Goal: Task Accomplishment & Management: Complete application form

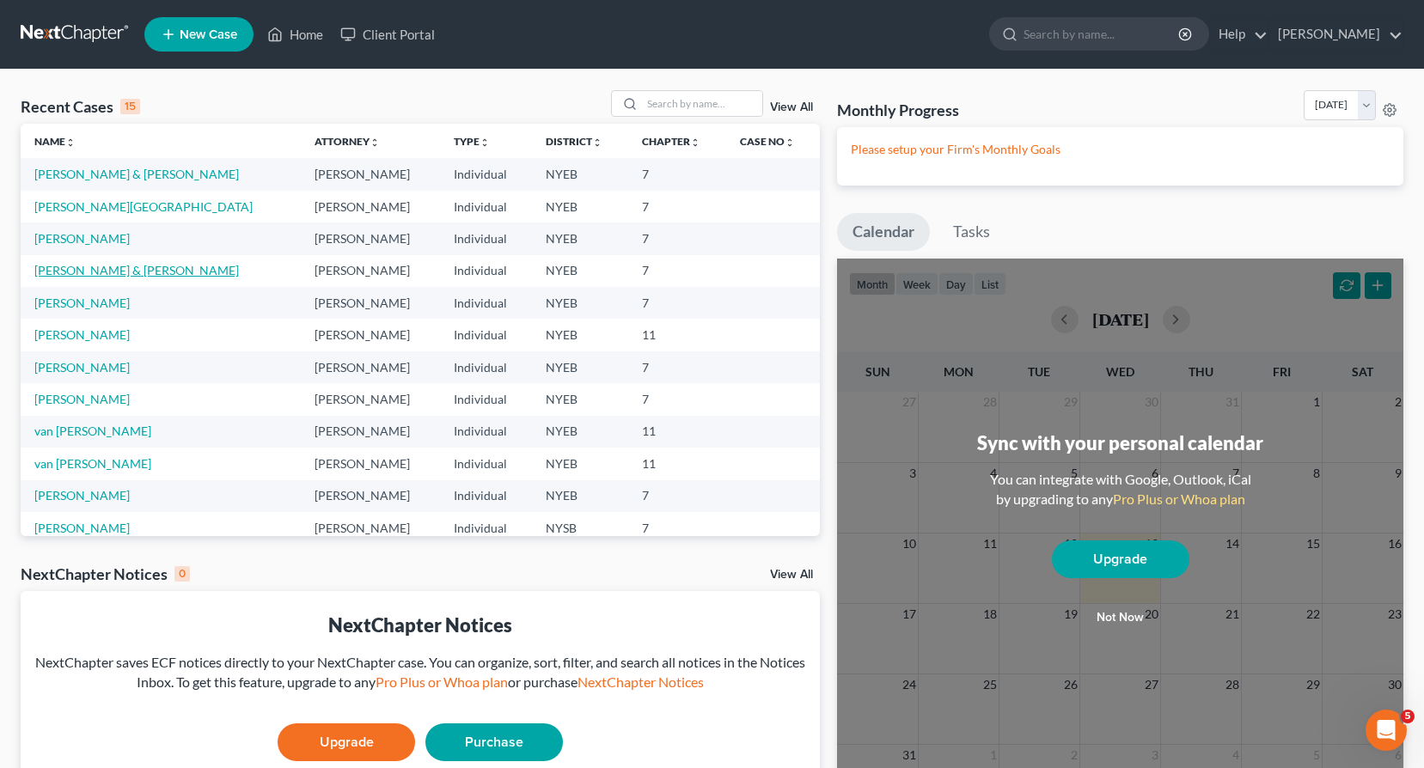
click at [75, 271] on link "[PERSON_NAME] & [PERSON_NAME]" at bounding box center [136, 270] width 205 height 15
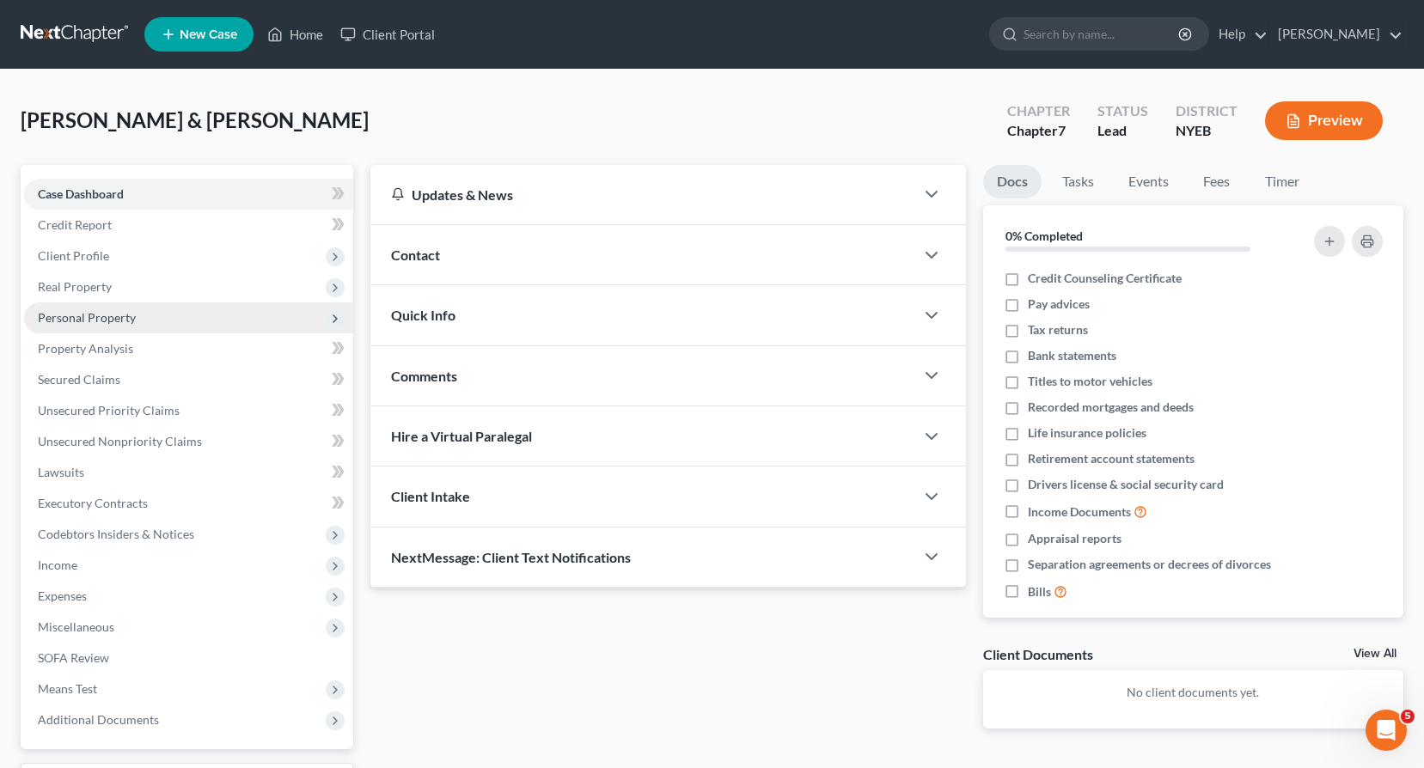
click at [80, 319] on span "Personal Property" at bounding box center [87, 317] width 98 height 15
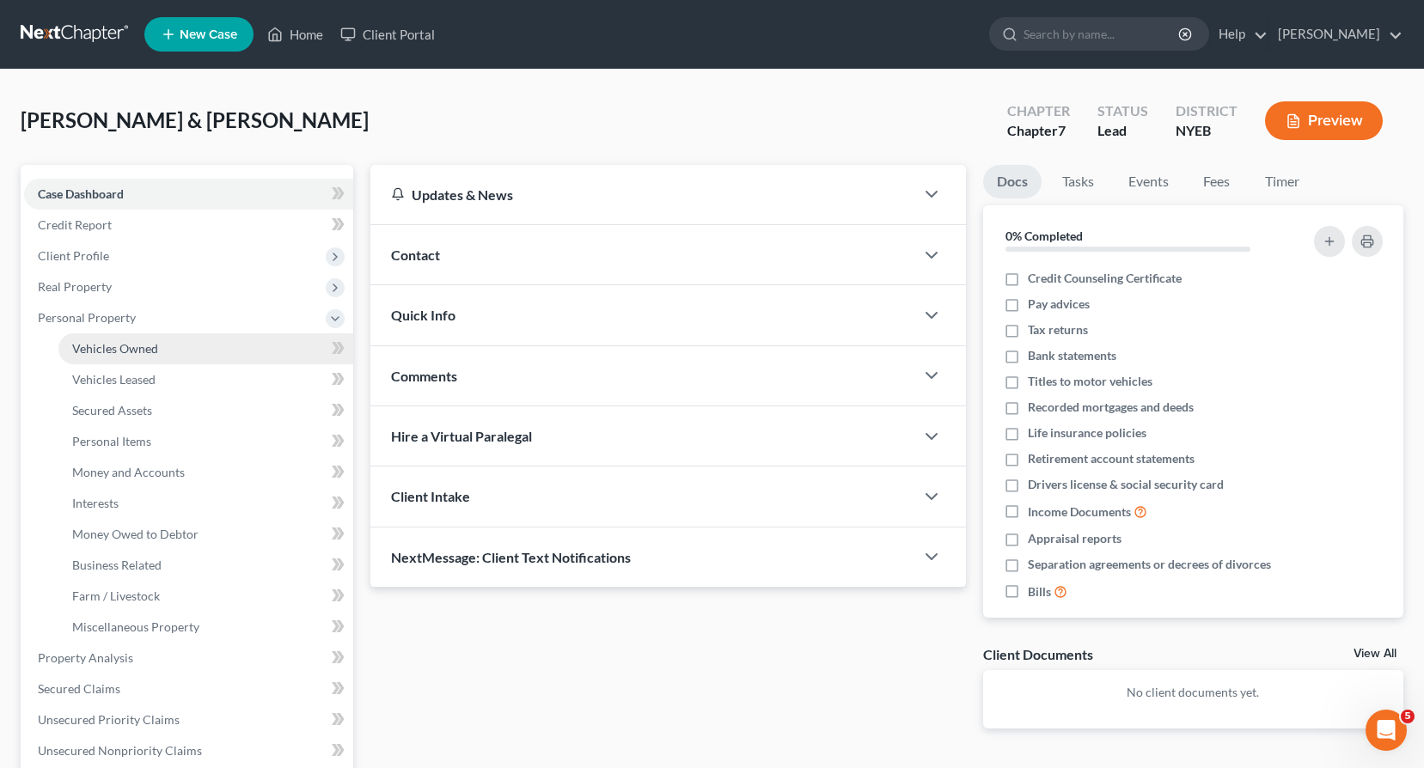
click at [102, 346] on span "Vehicles Owned" at bounding box center [115, 348] width 86 height 15
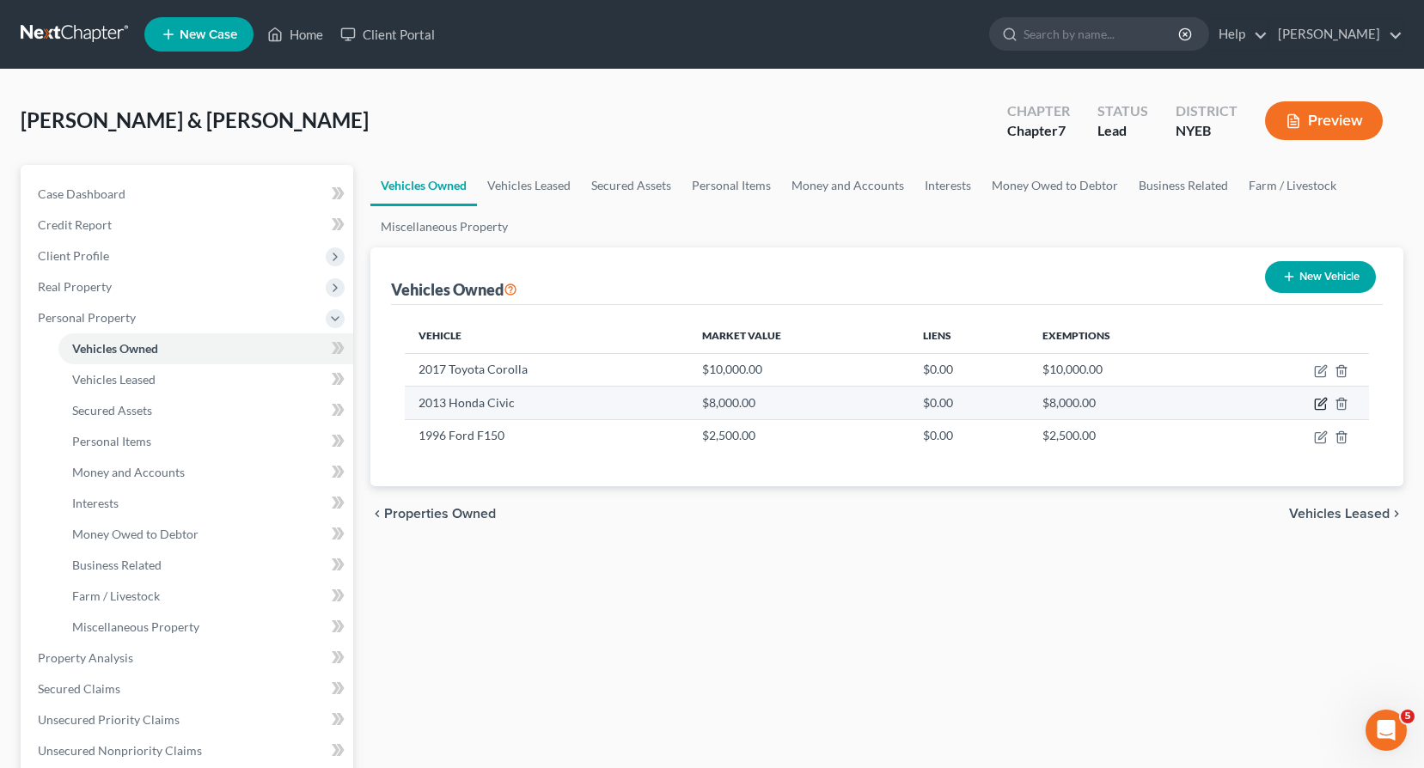
click at [1320, 401] on icon "button" at bounding box center [1321, 404] width 14 height 14
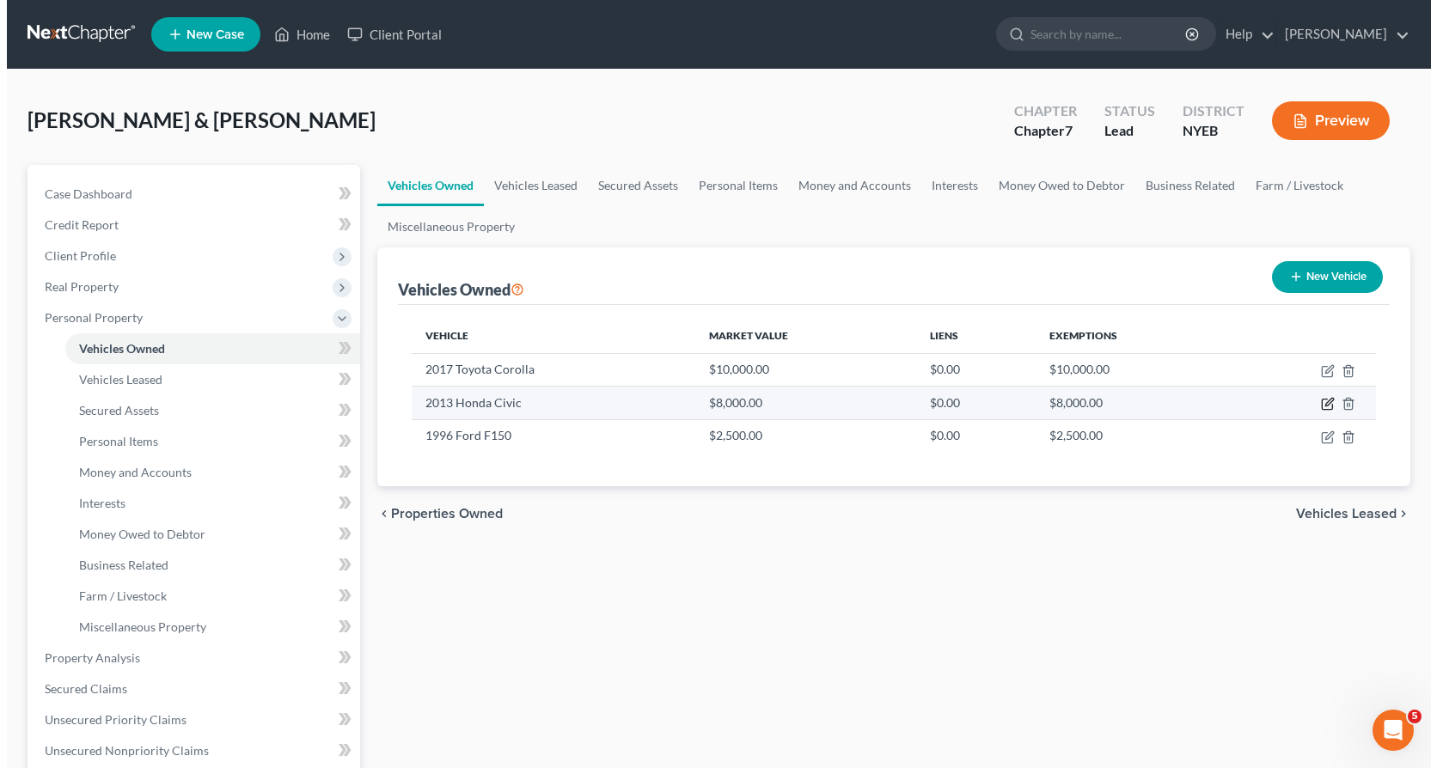
select select "0"
select select "13"
select select "0"
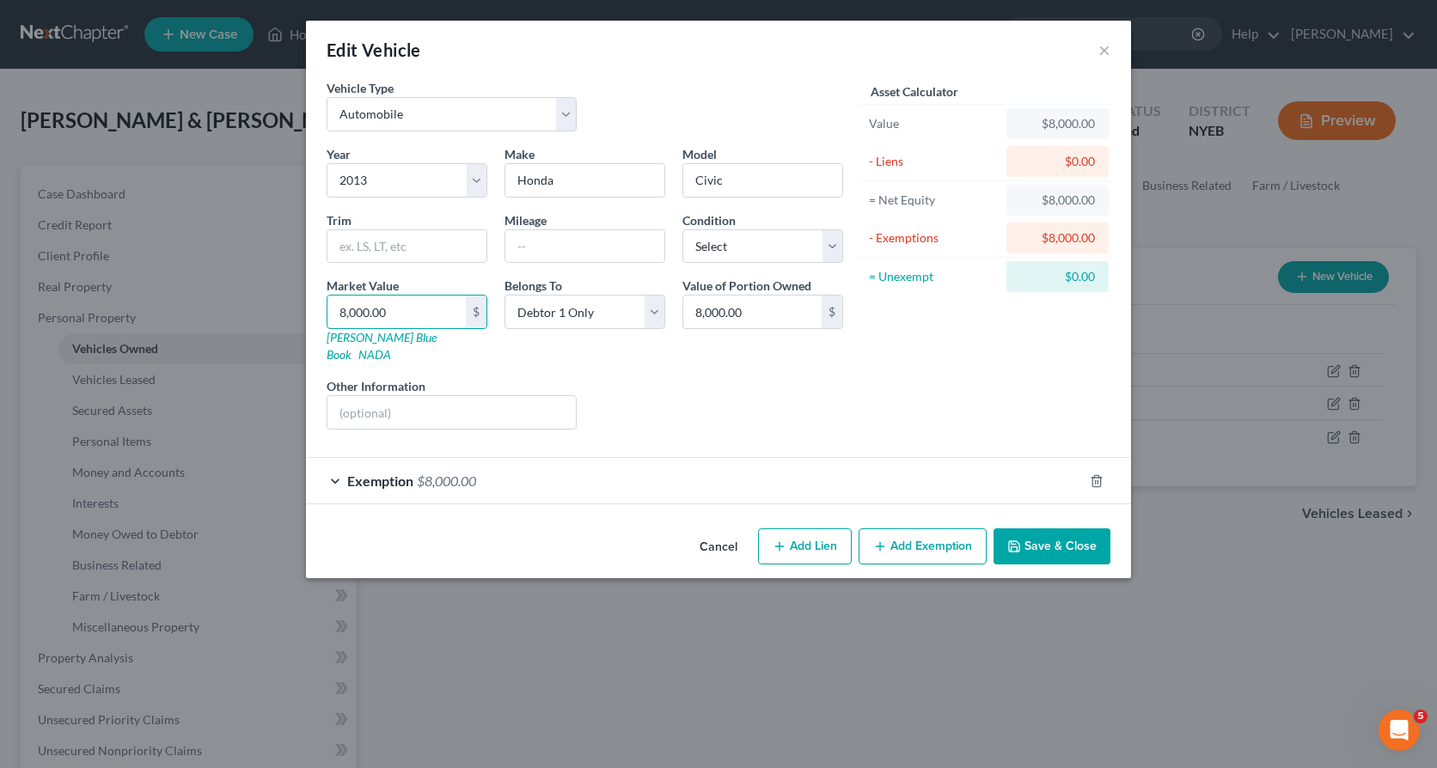
type input "3"
type input "3.00"
type input "30"
type input "30.00"
type input "300"
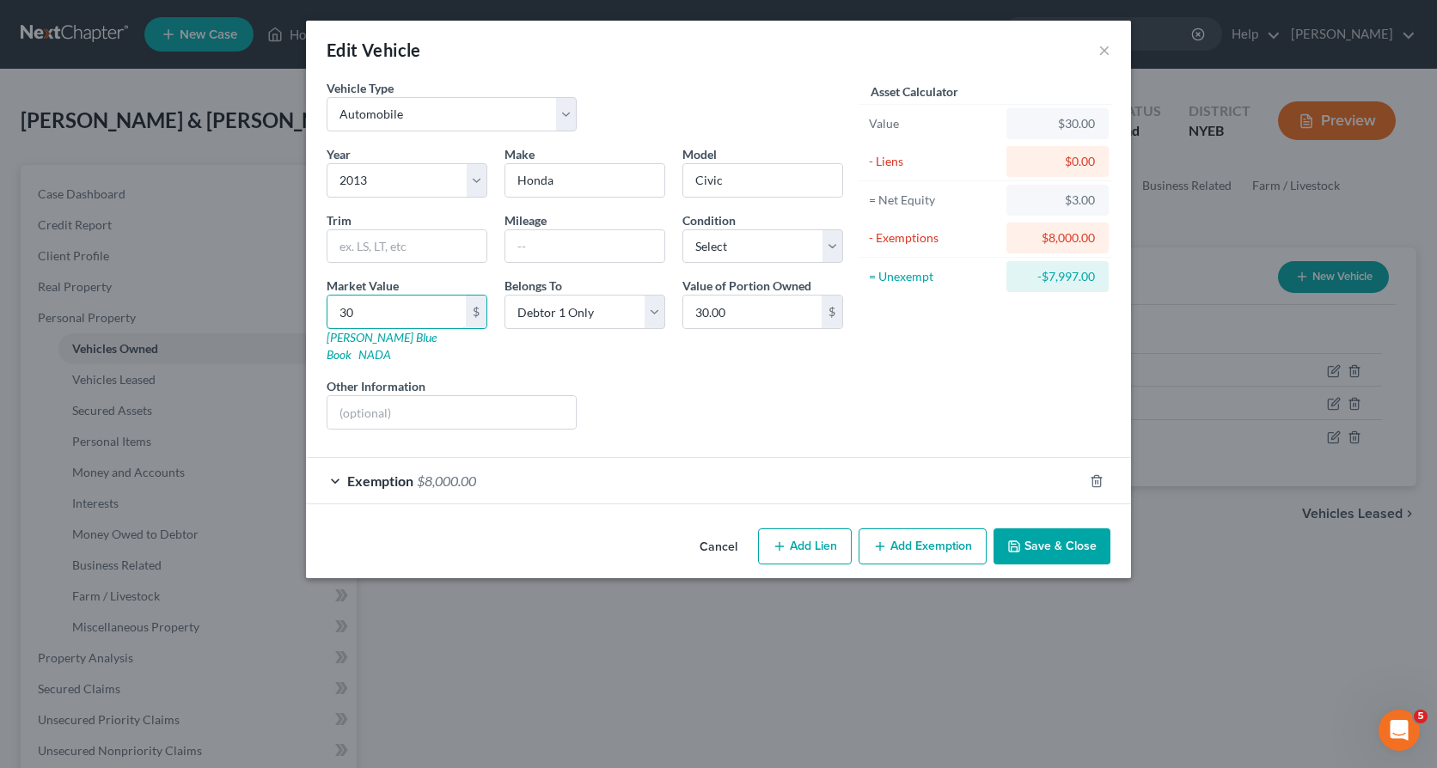
type input "300.00"
type input "3000"
type input "3,000.00"
click at [364, 473] on span "Exemption" at bounding box center [380, 481] width 66 height 16
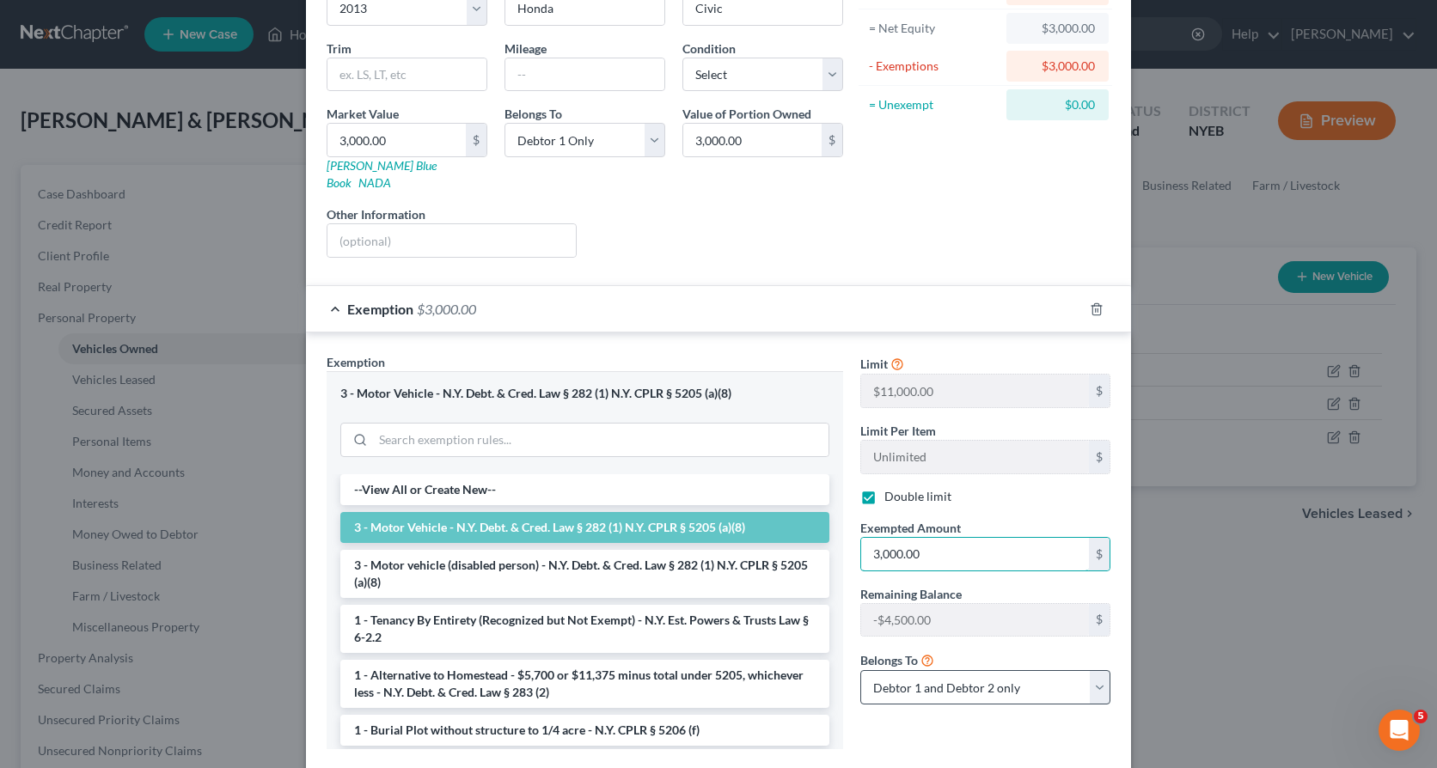
scroll to position [258, 0]
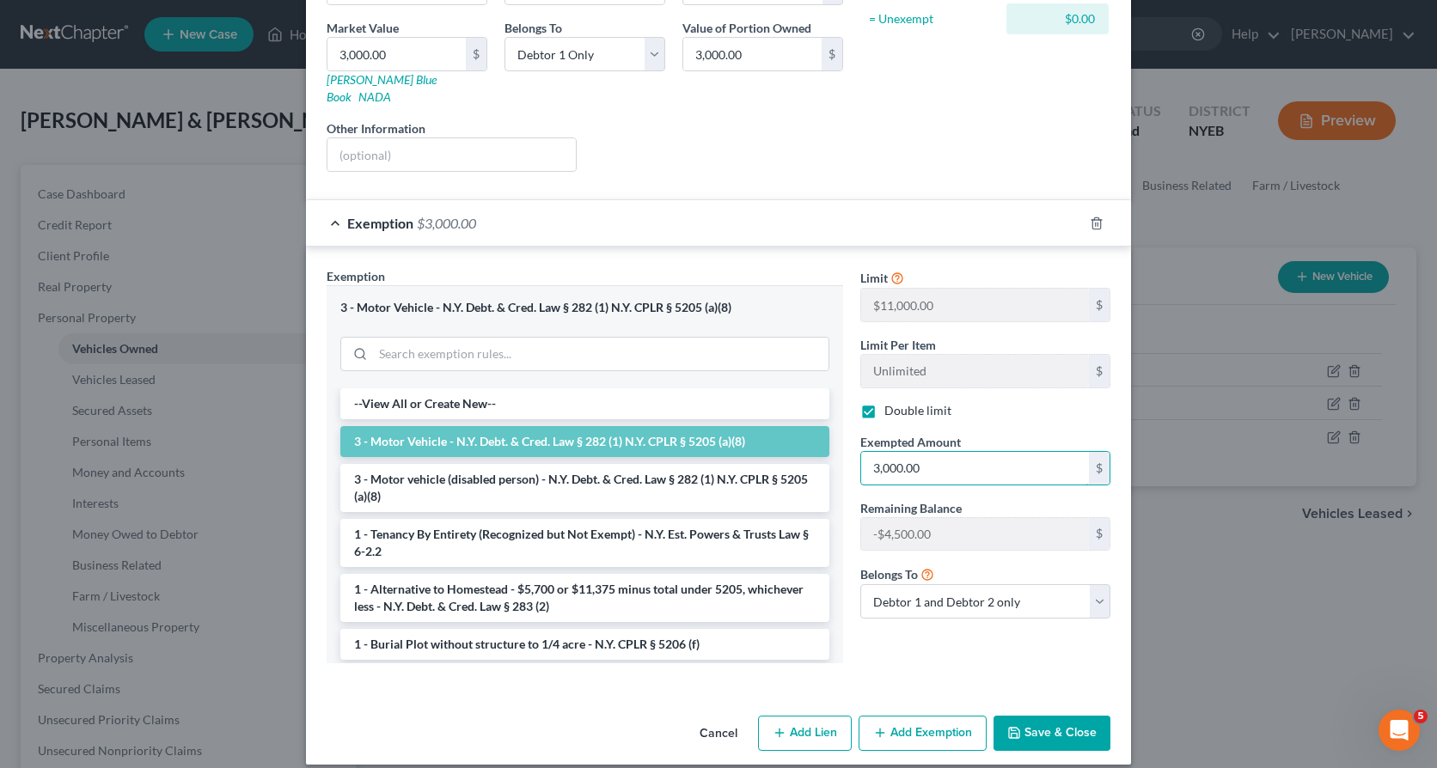
type input "3,000.00"
click at [1030, 716] on button "Save & Close" at bounding box center [1052, 734] width 117 height 36
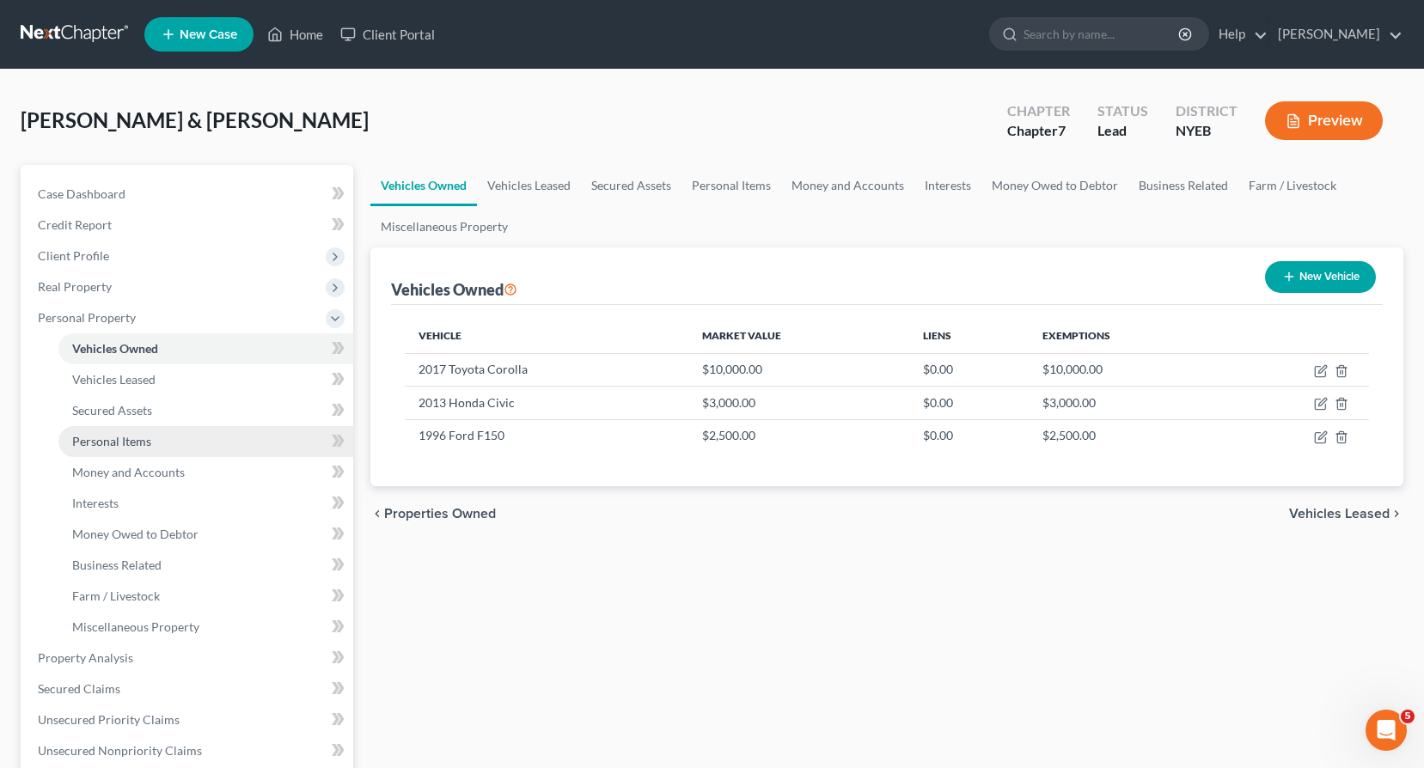
click at [100, 438] on span "Personal Items" at bounding box center [111, 441] width 79 height 15
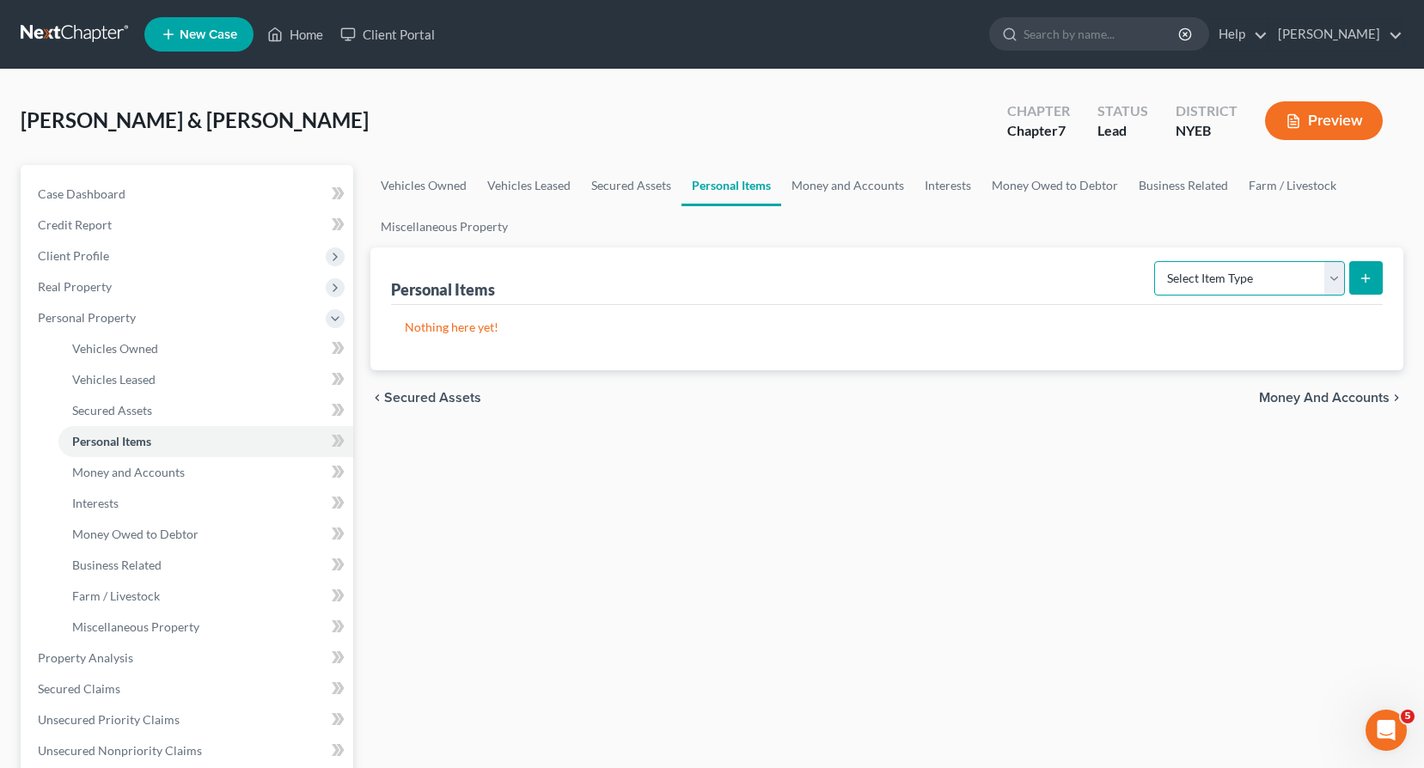
click at [1336, 279] on select "Select Item Type Clothing Collectibles Of Value Electronics Firearms Household …" at bounding box center [1249, 278] width 191 height 34
select select "clothing"
click at [1156, 261] on select "Select Item Type Clothing Collectibles Of Value Electronics Firearms Household …" at bounding box center [1249, 278] width 191 height 34
click at [1366, 280] on line "submit" at bounding box center [1366, 278] width 0 height 8
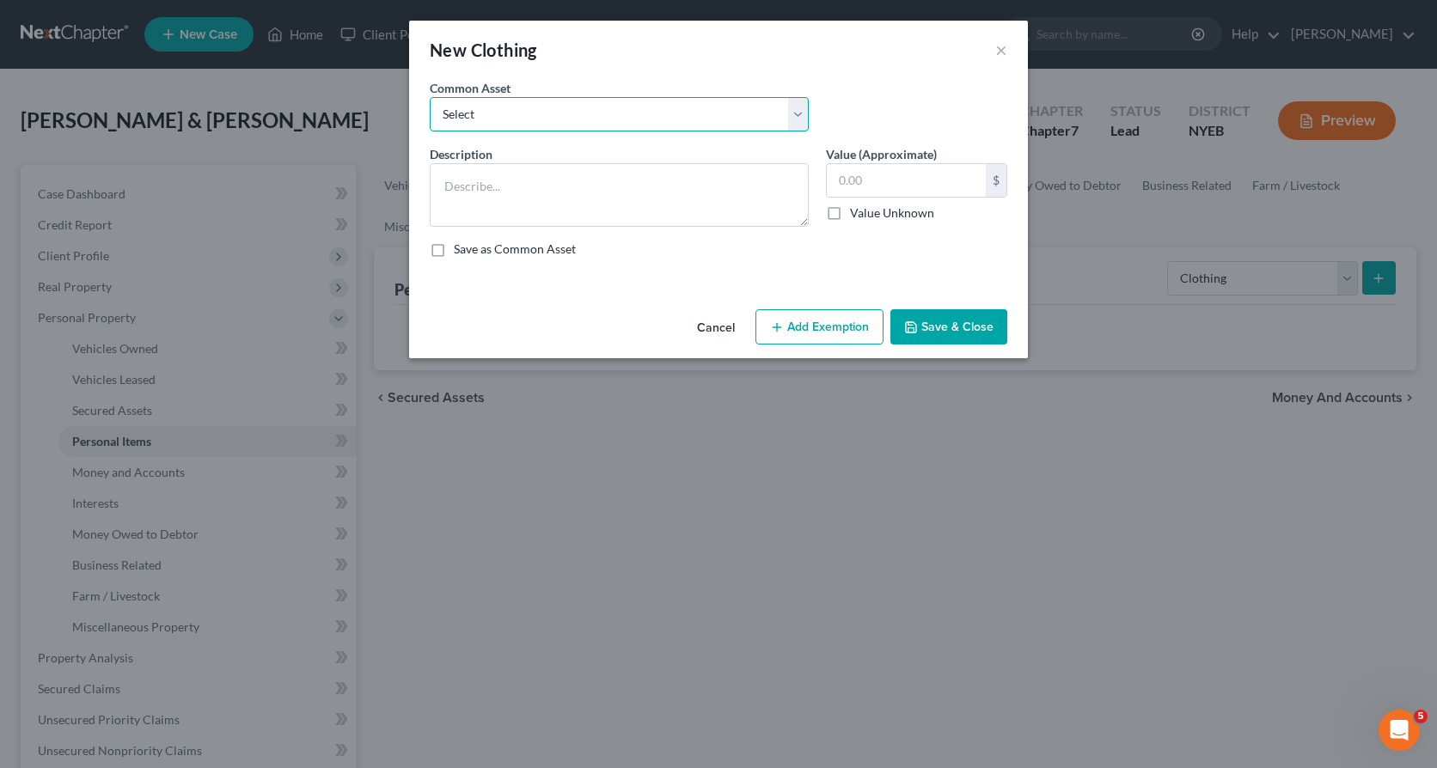
click at [809, 115] on select "Select Everyday clothes" at bounding box center [619, 114] width 379 height 34
select select "0"
click at [430, 97] on select "Select Everyday clothes" at bounding box center [619, 114] width 379 height 34
type textarea "Everyday clothes"
type input "800.00"
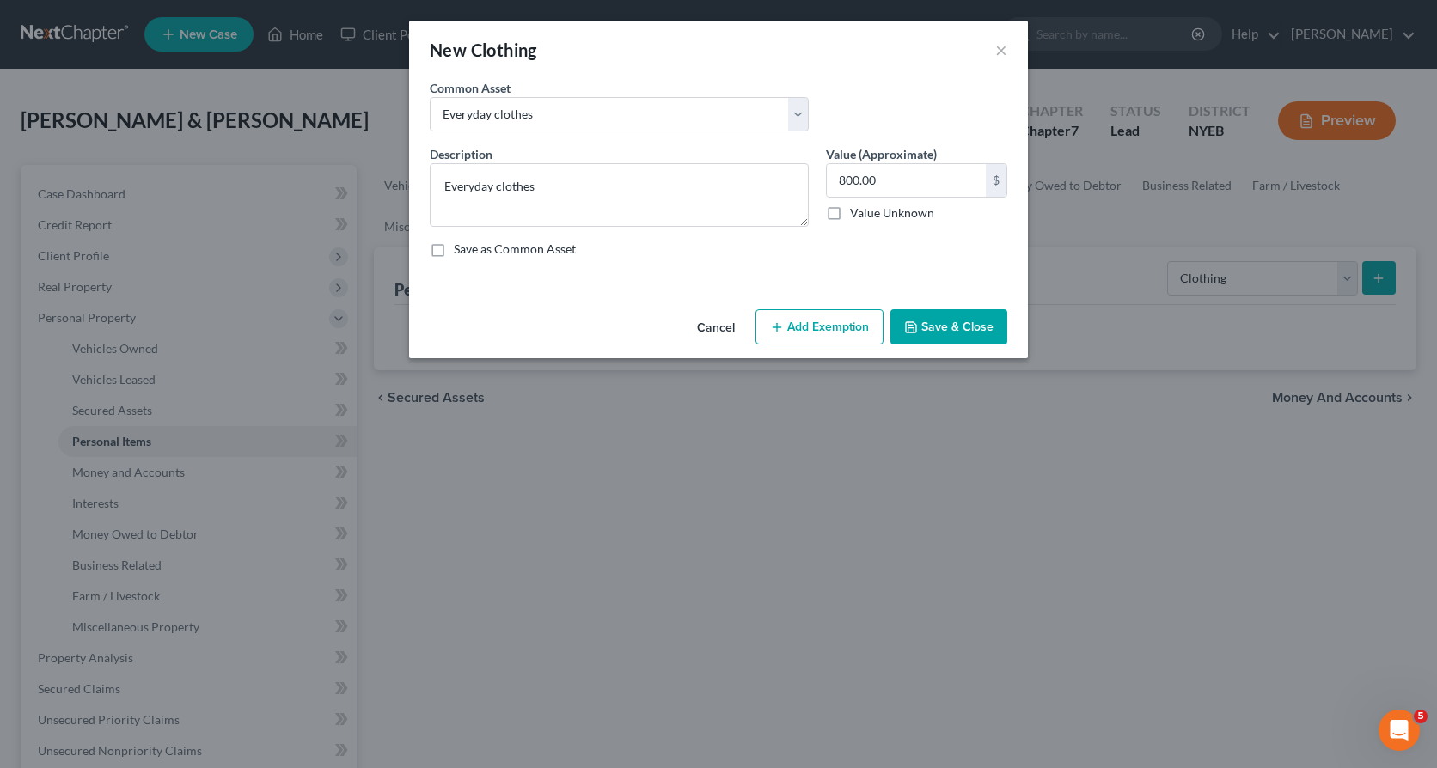
click at [815, 332] on button "Add Exemption" at bounding box center [819, 327] width 128 height 36
select select "2"
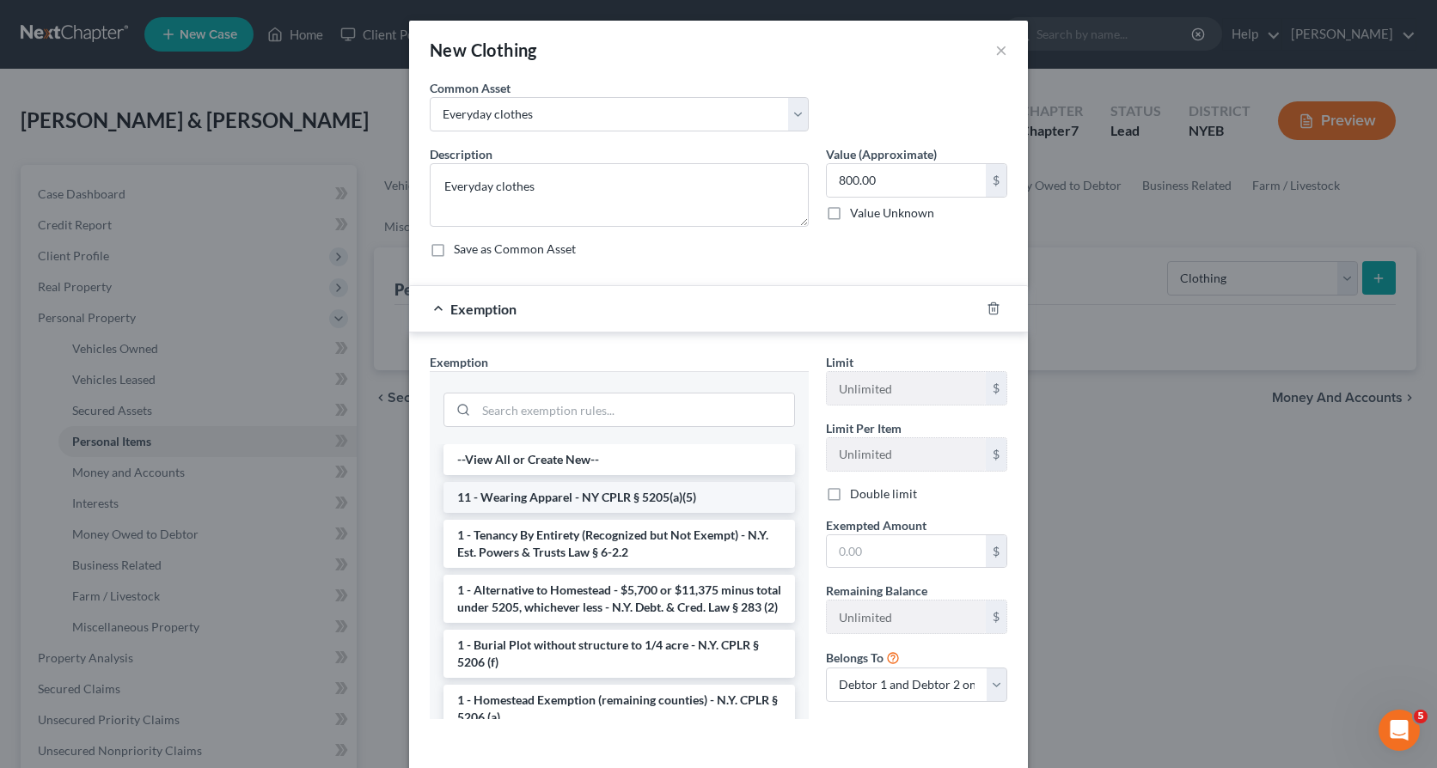
click at [603, 502] on li "11 - Wearing Apparel - NY CPLR § 5205(a)(5)" at bounding box center [619, 497] width 352 height 31
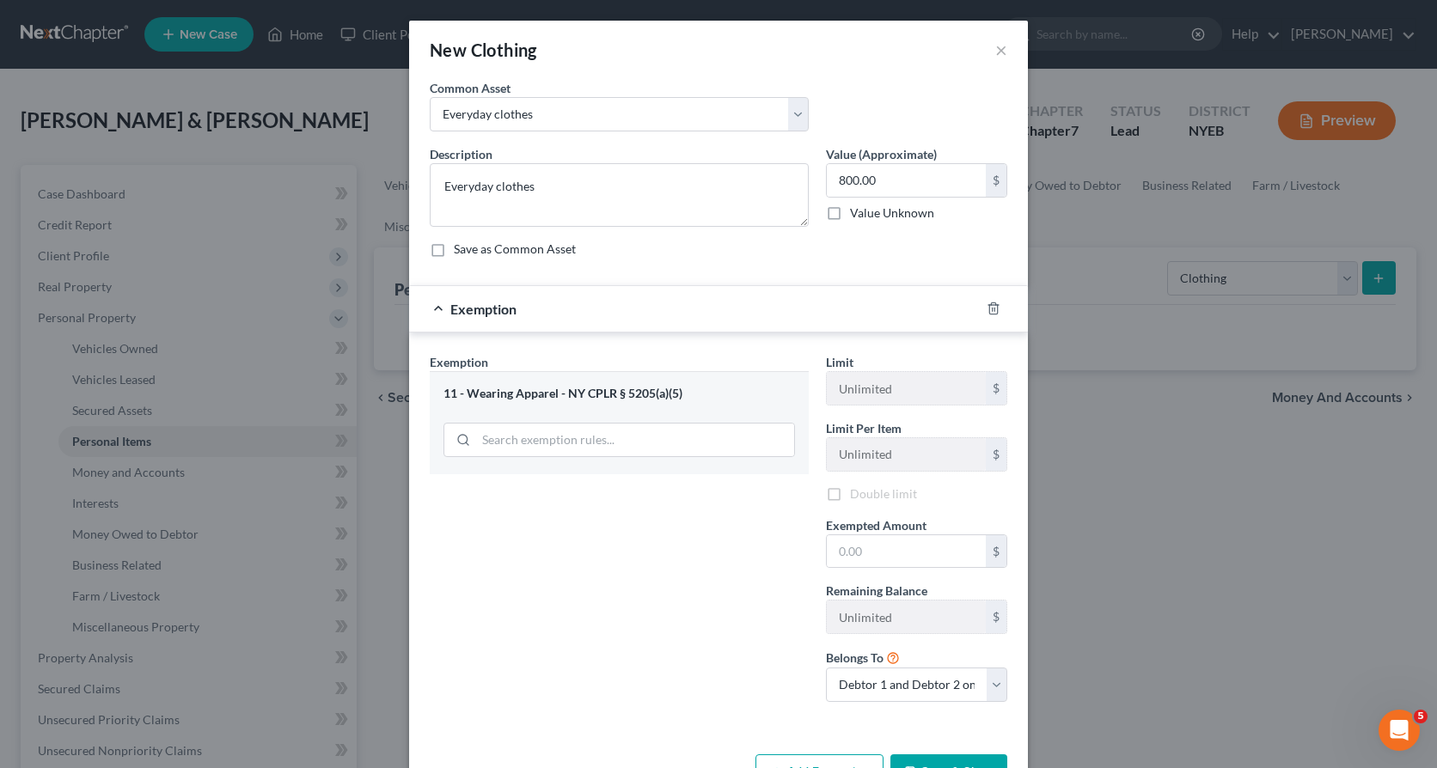
click at [850, 494] on label "Double limit" at bounding box center [883, 494] width 67 height 17
click at [850, 497] on label "Double limit" at bounding box center [883, 496] width 67 height 17
click at [857, 497] on input "Double limit" at bounding box center [862, 493] width 11 height 11
checkbox input "true"
click at [837, 557] on input "text" at bounding box center [906, 554] width 159 height 33
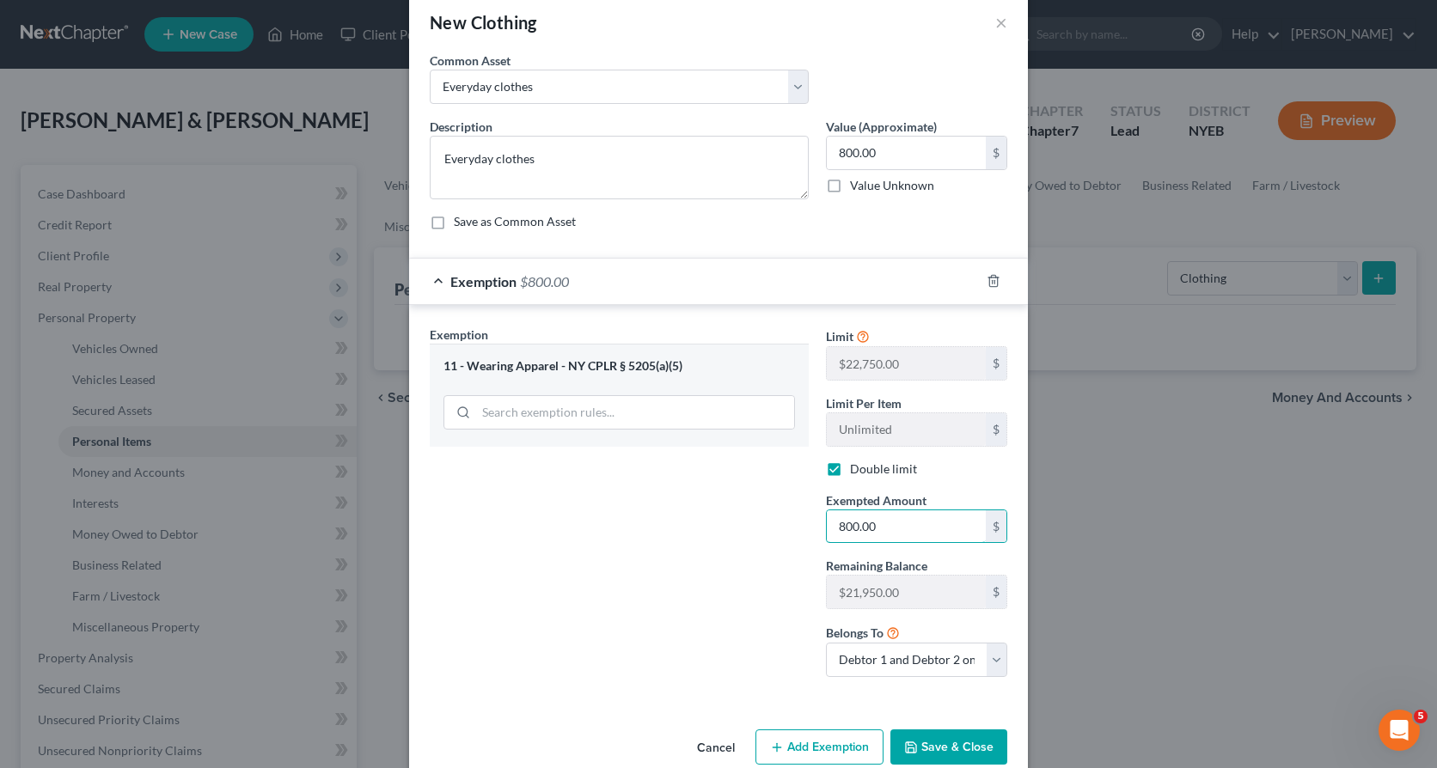
scroll to position [58, 0]
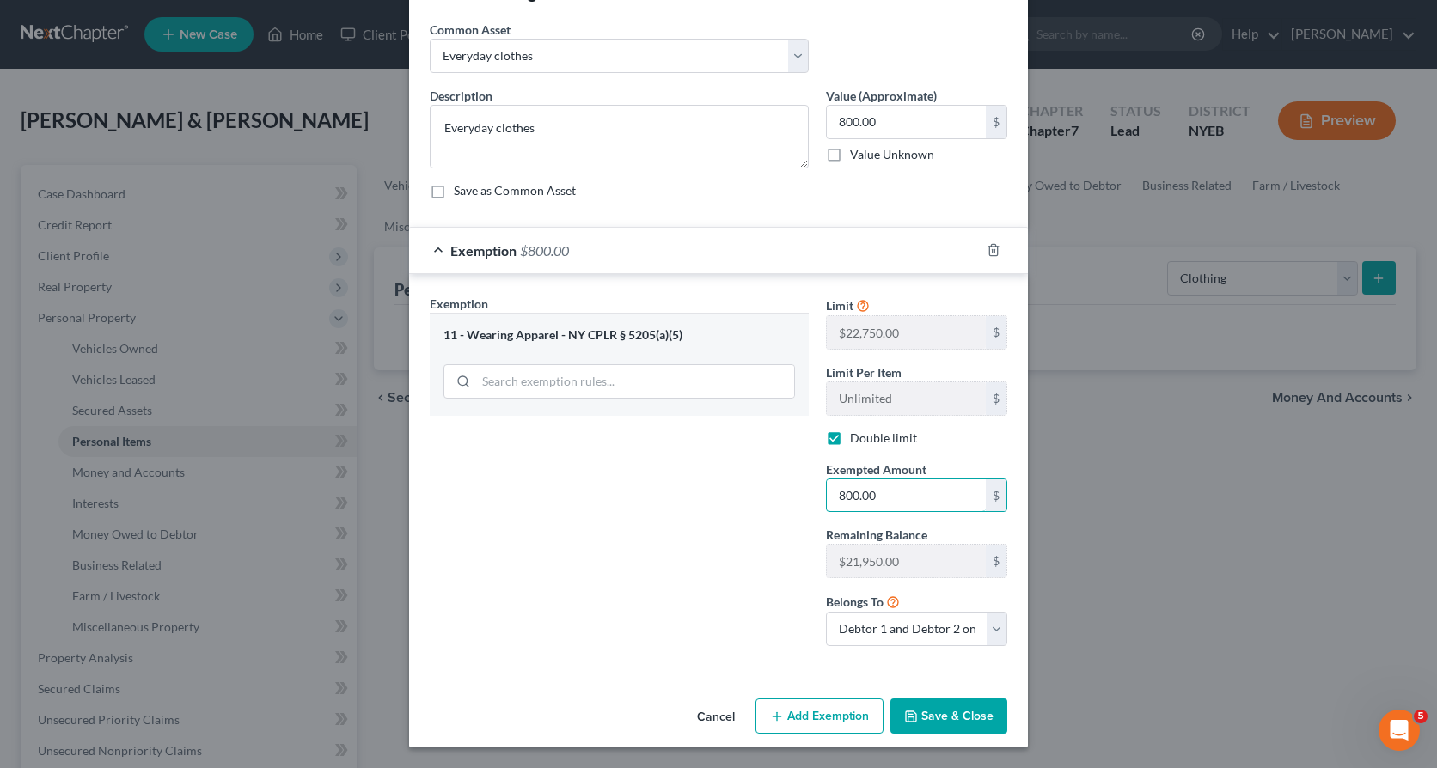
type input "800.00"
click at [951, 718] on button "Save & Close" at bounding box center [948, 717] width 117 height 36
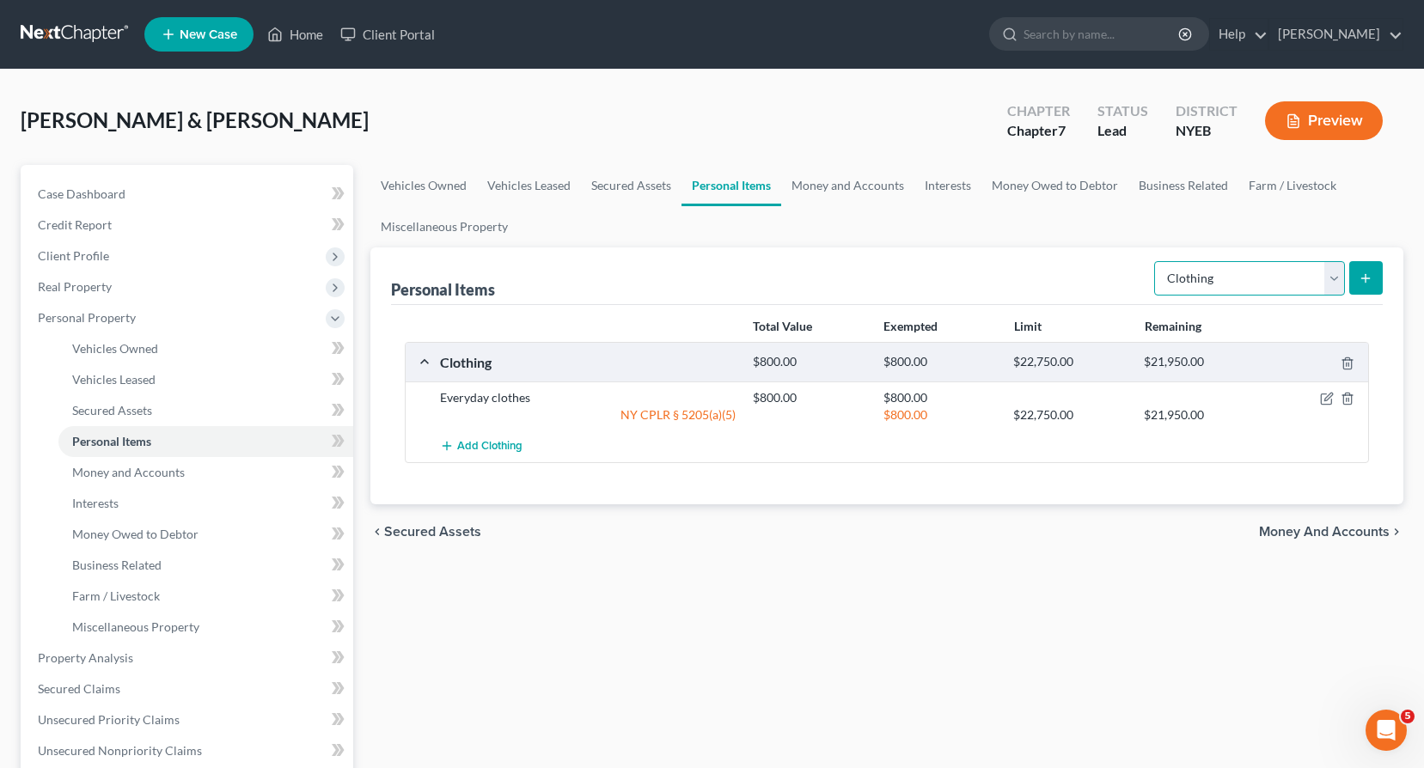
click at [1329, 274] on select "Select Item Type Clothing Collectibles Of Value Electronics Firearms Household …" at bounding box center [1249, 278] width 191 height 34
select select "electronics"
click at [1156, 261] on select "Select Item Type Clothing Collectibles Of Value Electronics Firearms Household …" at bounding box center [1249, 278] width 191 height 34
click at [1361, 278] on icon "submit" at bounding box center [1366, 279] width 14 height 14
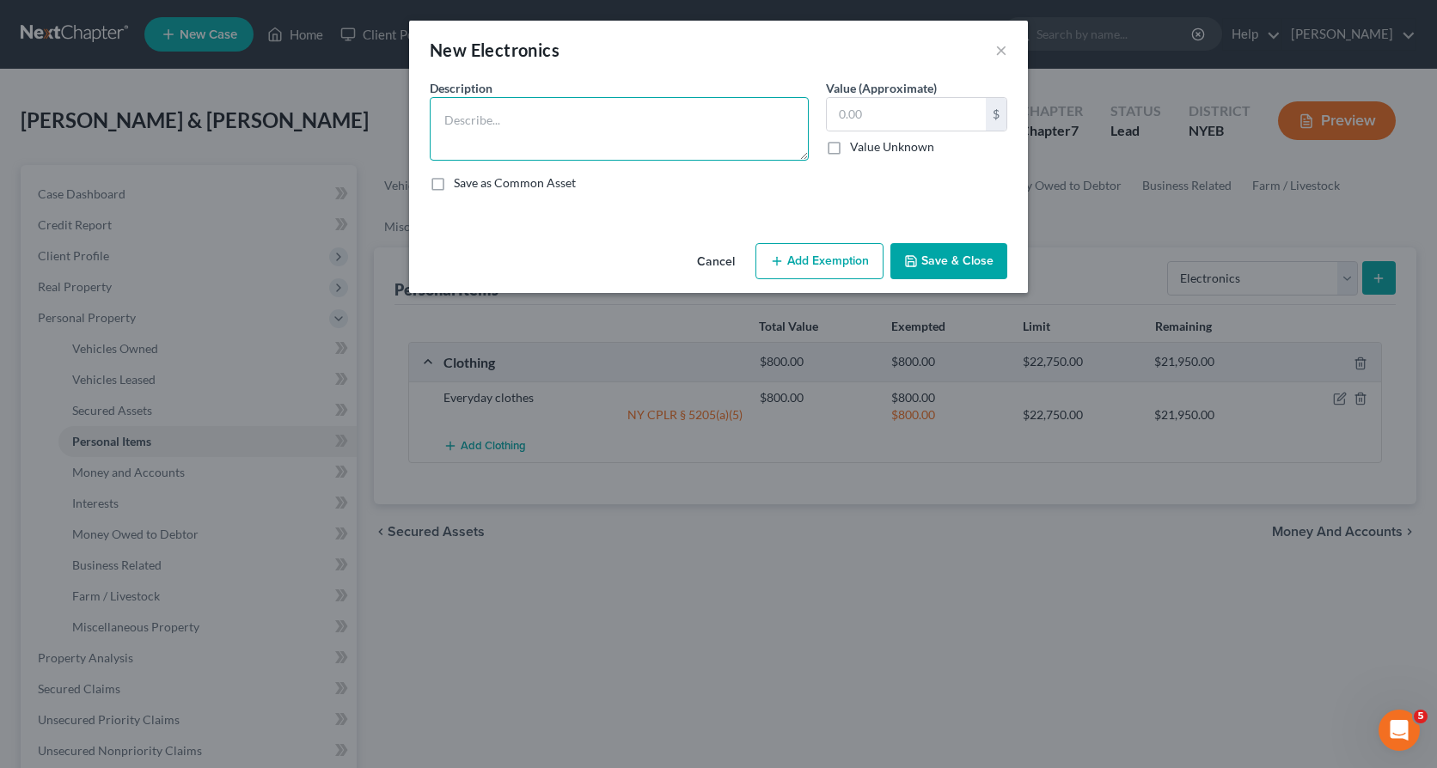
click at [573, 132] on textarea at bounding box center [619, 129] width 379 height 64
type textarea "electronics"
click at [838, 113] on input "text" at bounding box center [906, 114] width 159 height 33
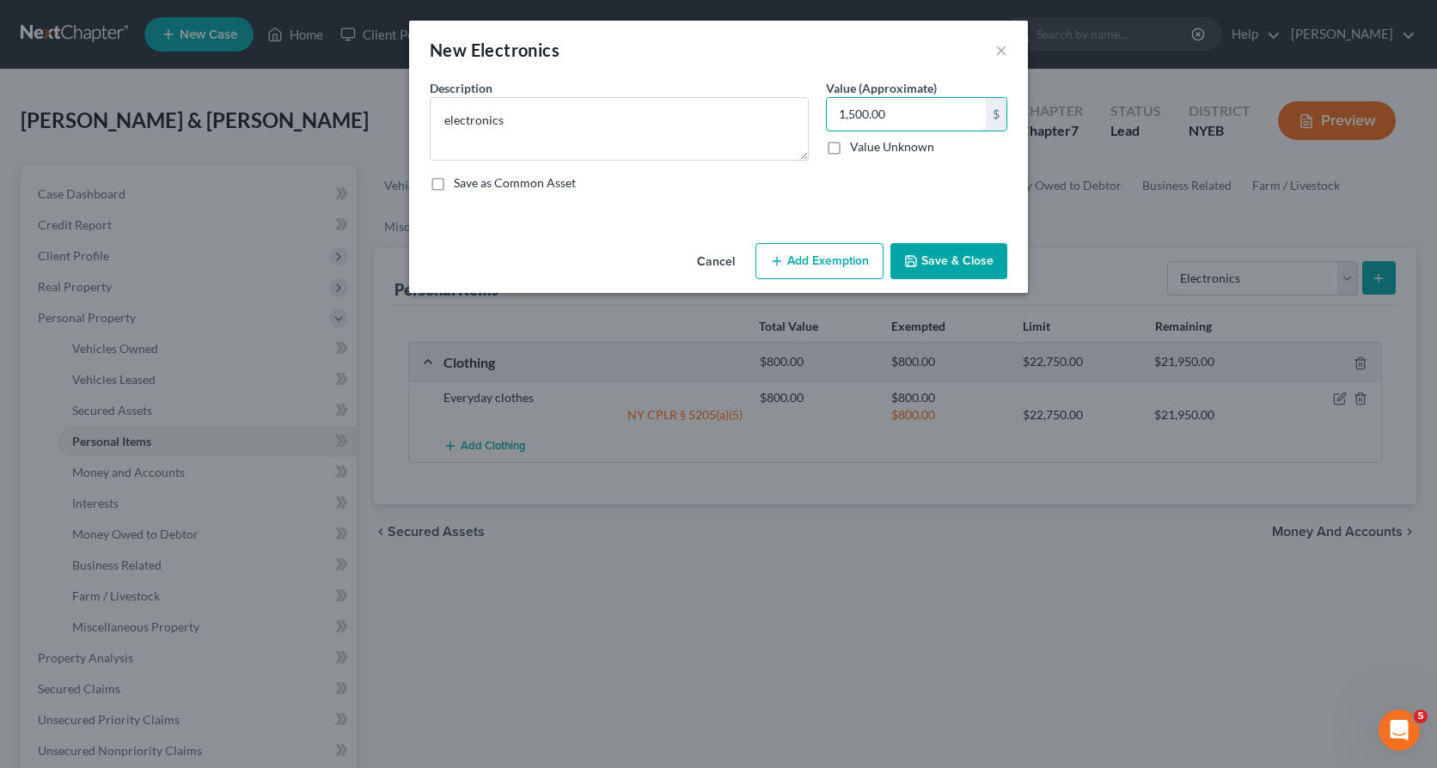
type input "1,500.00"
click at [811, 261] on button "Add Exemption" at bounding box center [819, 261] width 128 height 36
select select "2"
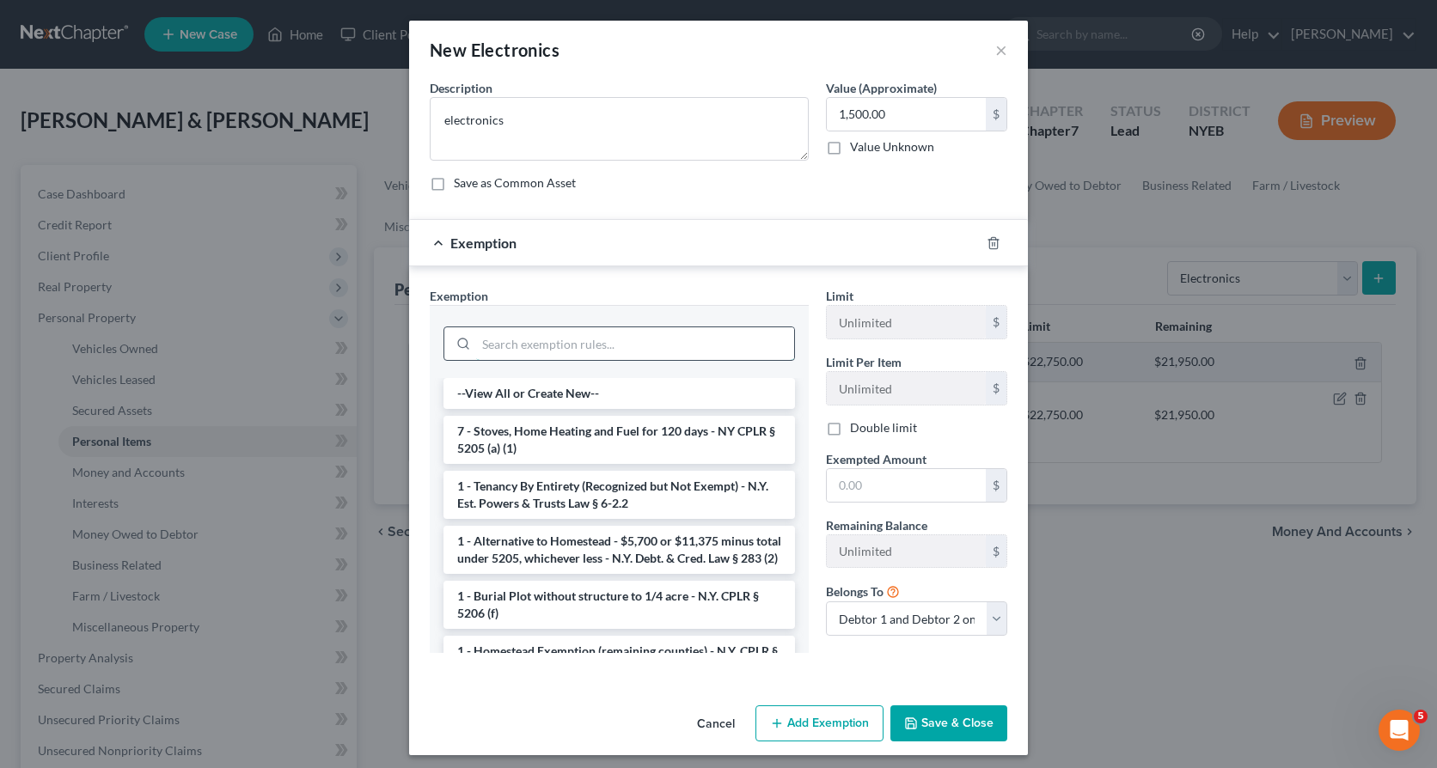
click at [493, 333] on input "search" at bounding box center [635, 343] width 318 height 33
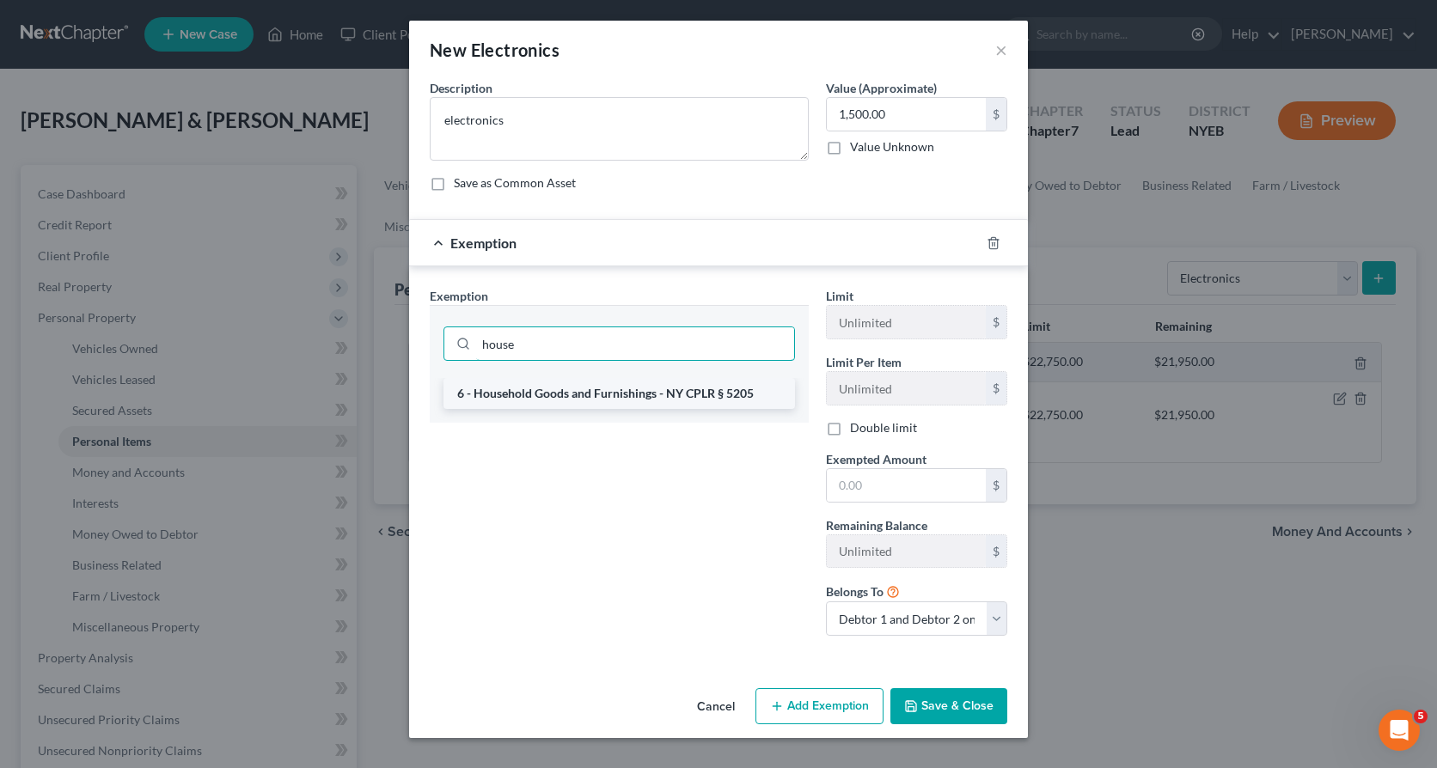
type input "house"
click at [644, 387] on li "6 - Household Goods and Furnishings - NY CPLR § 5205" at bounding box center [619, 393] width 352 height 31
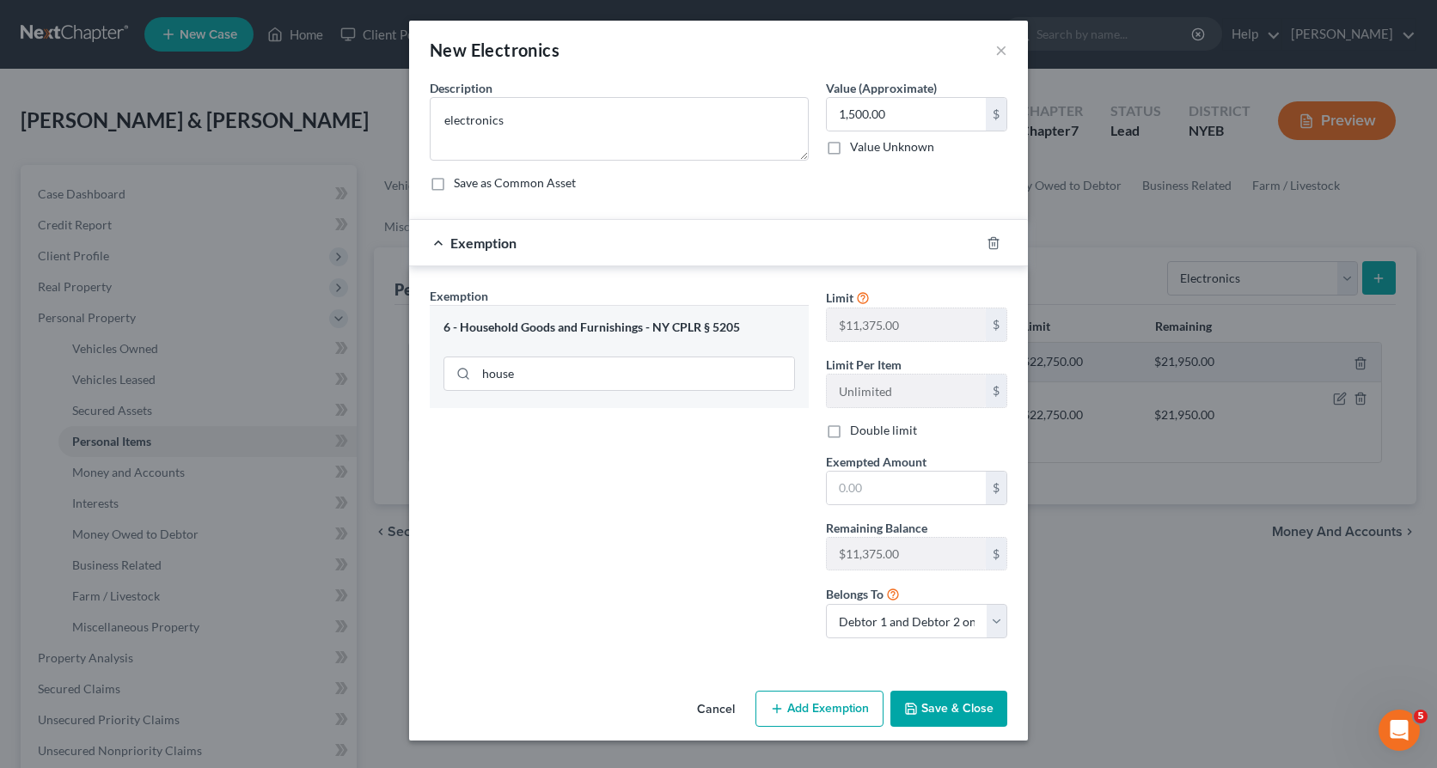
click at [850, 429] on label "Double limit" at bounding box center [883, 430] width 67 height 17
click at [857, 429] on input "Double limit" at bounding box center [862, 427] width 11 height 11
checkbox input "true"
click at [848, 491] on input "text" at bounding box center [906, 488] width 159 height 33
type input "15,000.00"
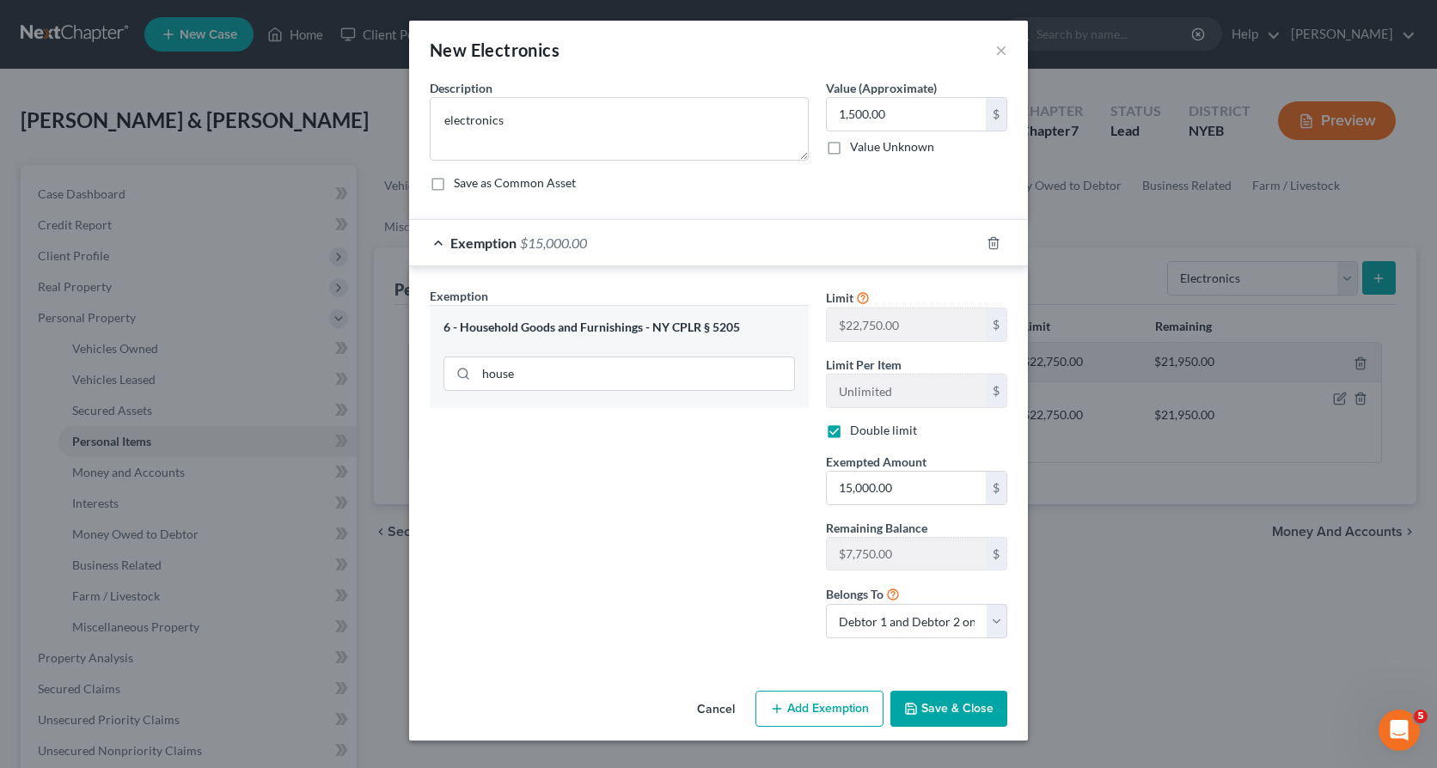
click at [927, 710] on button "Save & Close" at bounding box center [948, 709] width 117 height 36
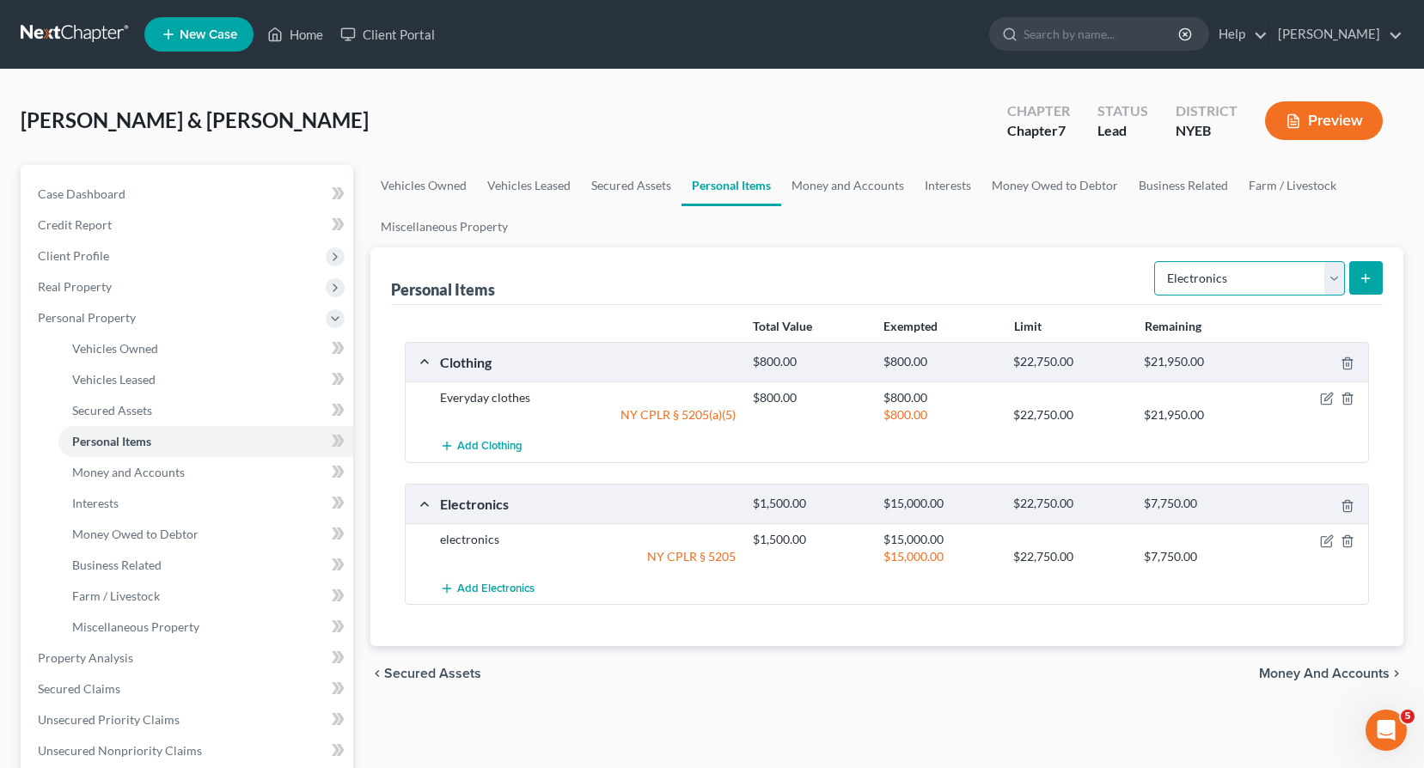
click at [1332, 284] on select "Select Item Type Clothing Collectibles Of Value Electronics Firearms Household …" at bounding box center [1249, 278] width 191 height 34
select select "household_goods"
click at [1156, 261] on select "Select Item Type Clothing Collectibles Of Value Electronics Firearms Household …" at bounding box center [1249, 278] width 191 height 34
click at [1363, 278] on line "submit" at bounding box center [1366, 278] width 8 height 0
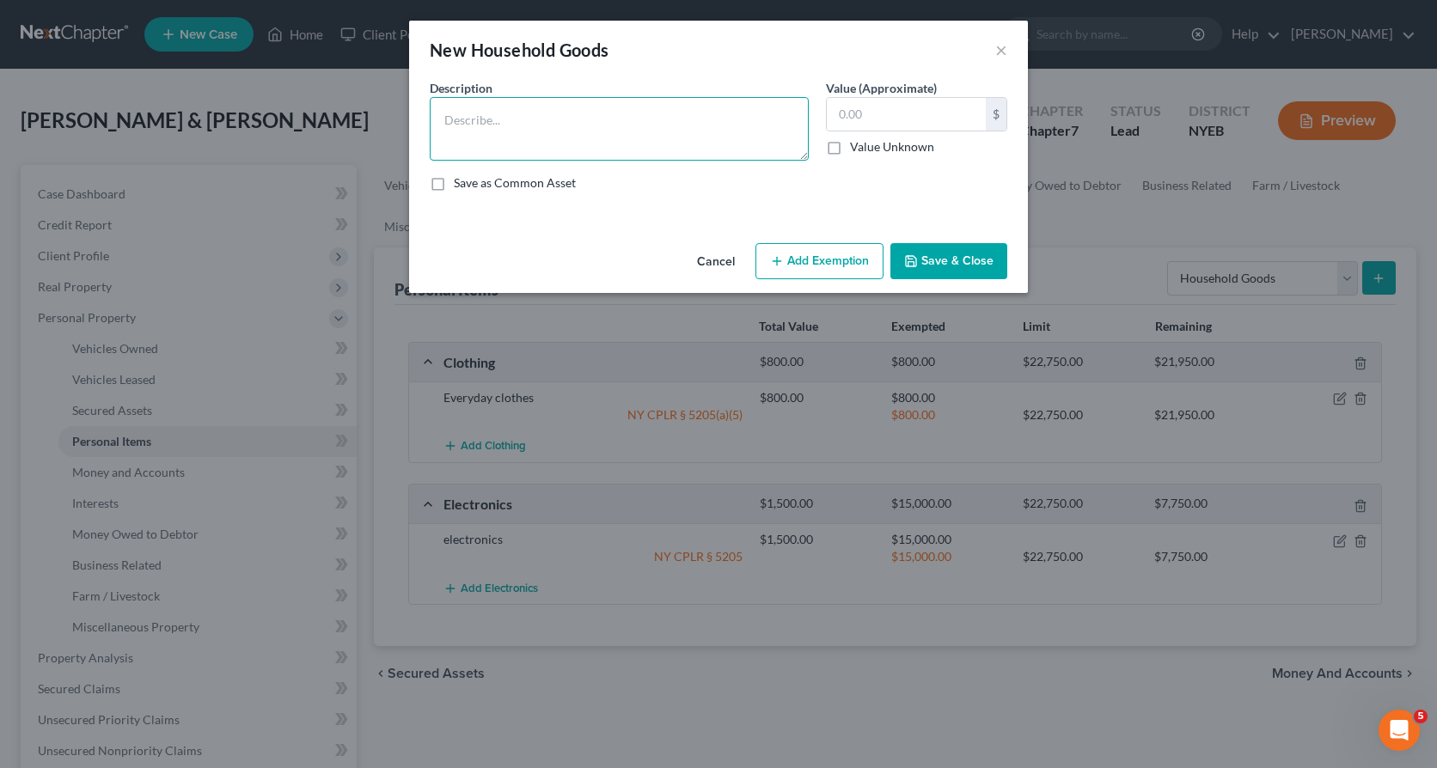
click at [517, 117] on textarea at bounding box center [619, 129] width 379 height 64
type textarea "Furniture and household items"
click at [839, 109] on input "text" at bounding box center [906, 114] width 159 height 33
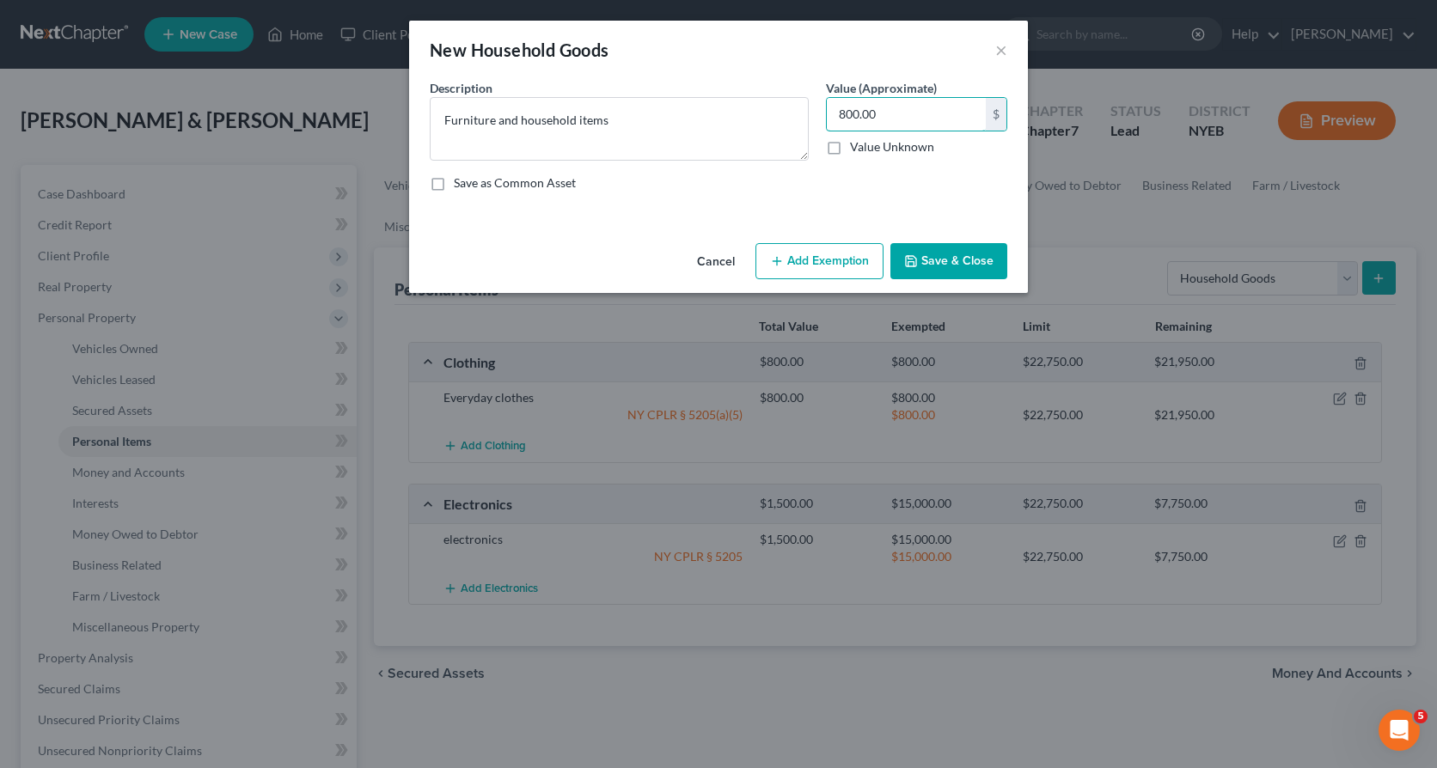
type input "800.00"
click at [807, 263] on button "Add Exemption" at bounding box center [819, 261] width 128 height 36
select select "2"
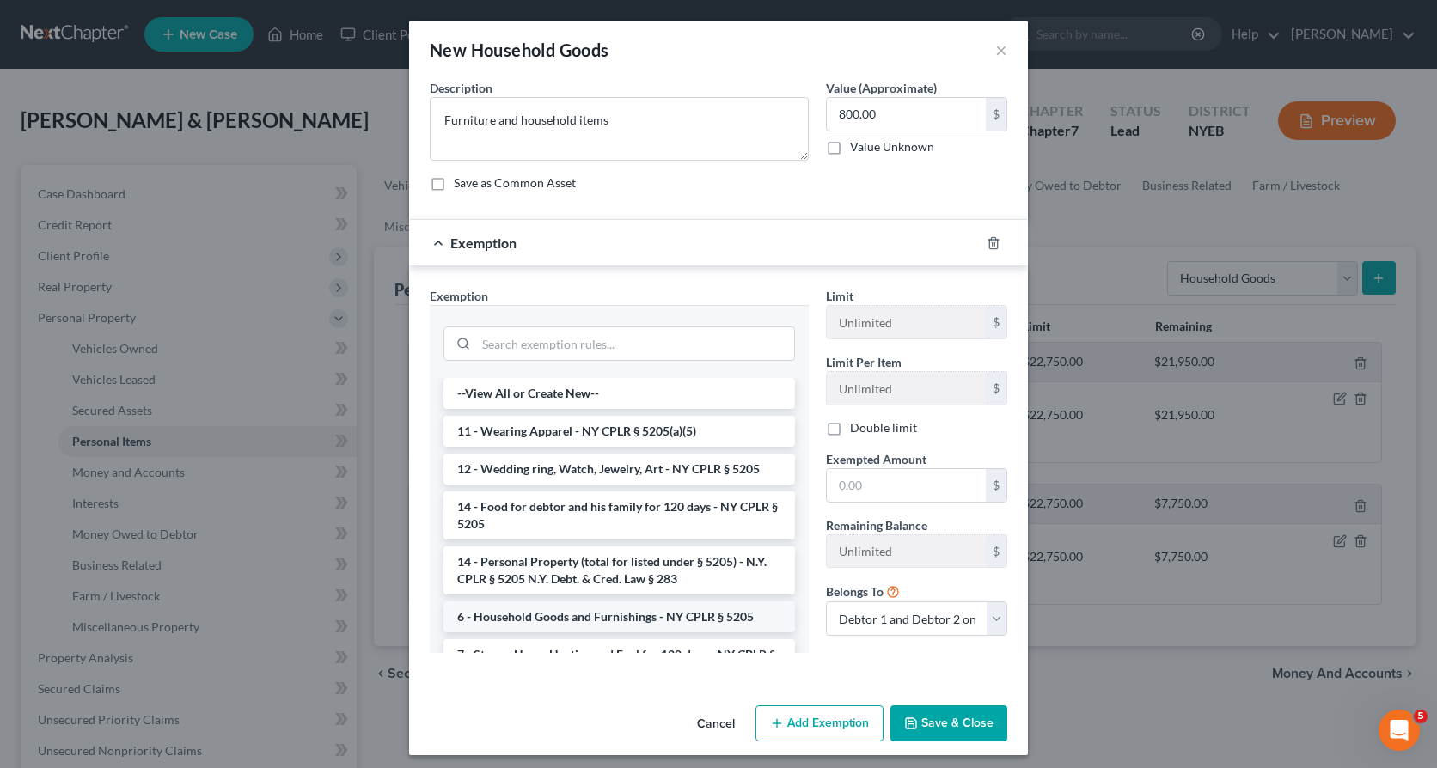
click at [564, 619] on li "6 - Household Goods and Furnishings - NY CPLR § 5205" at bounding box center [619, 617] width 352 height 31
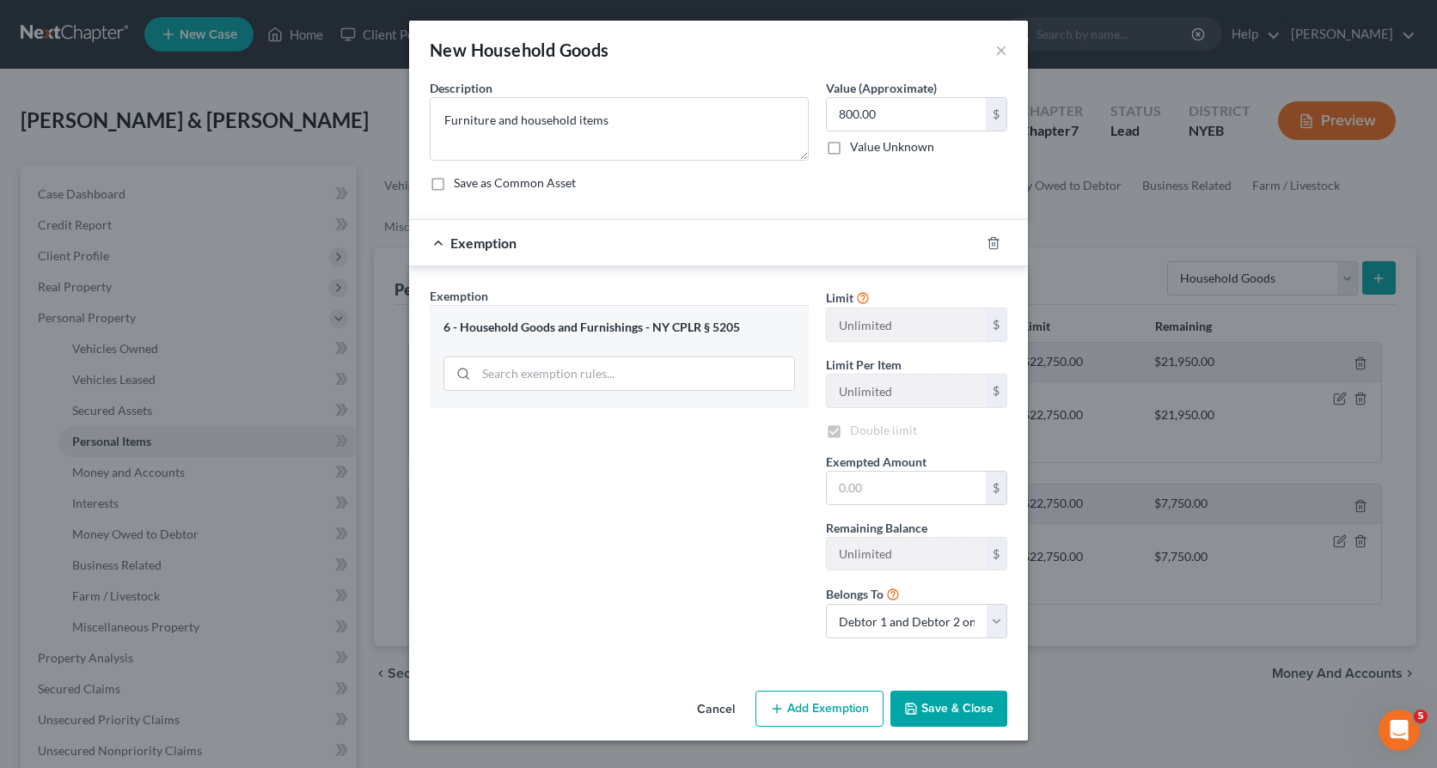
checkbox input "true"
click at [844, 484] on input "text" at bounding box center [906, 488] width 159 height 33
type input "800.00"
click at [927, 711] on button "Save & Close" at bounding box center [948, 709] width 117 height 36
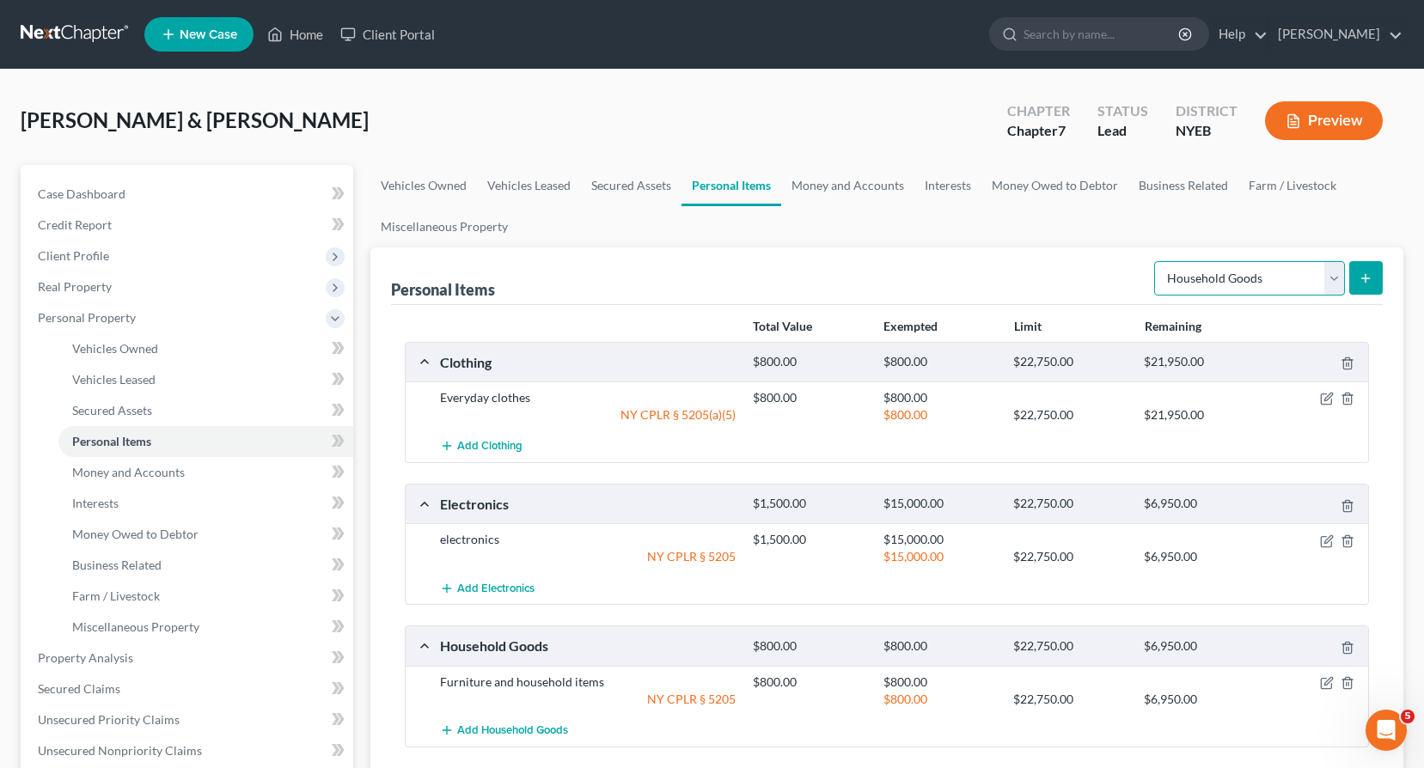
click at [1329, 273] on select "Select Item Type Clothing Collectibles Of Value Electronics Firearms Household …" at bounding box center [1249, 278] width 191 height 34
select select "jewelry"
click at [1156, 261] on select "Select Item Type Clothing Collectibles Of Value Electronics Firearms Household …" at bounding box center [1249, 278] width 191 height 34
click at [1366, 280] on line "submit" at bounding box center [1366, 278] width 0 height 8
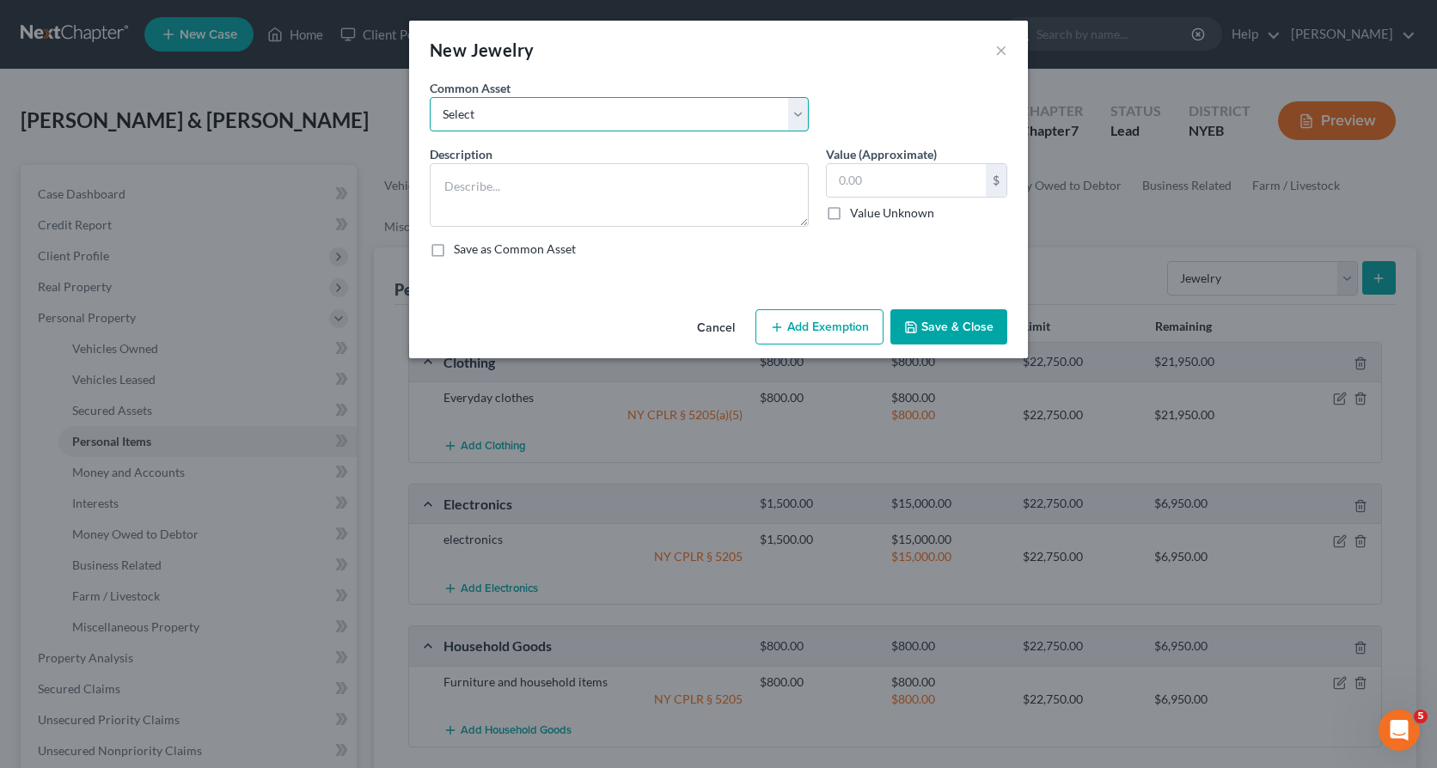
click at [793, 108] on select "Select Everyday jewelry" at bounding box center [619, 114] width 379 height 34
select select "0"
click at [430, 97] on select "Select Everyday jewelry" at bounding box center [619, 114] width 379 height 34
type textarea "Everyday jewelry"
click at [844, 180] on input "500.00" at bounding box center [906, 180] width 159 height 33
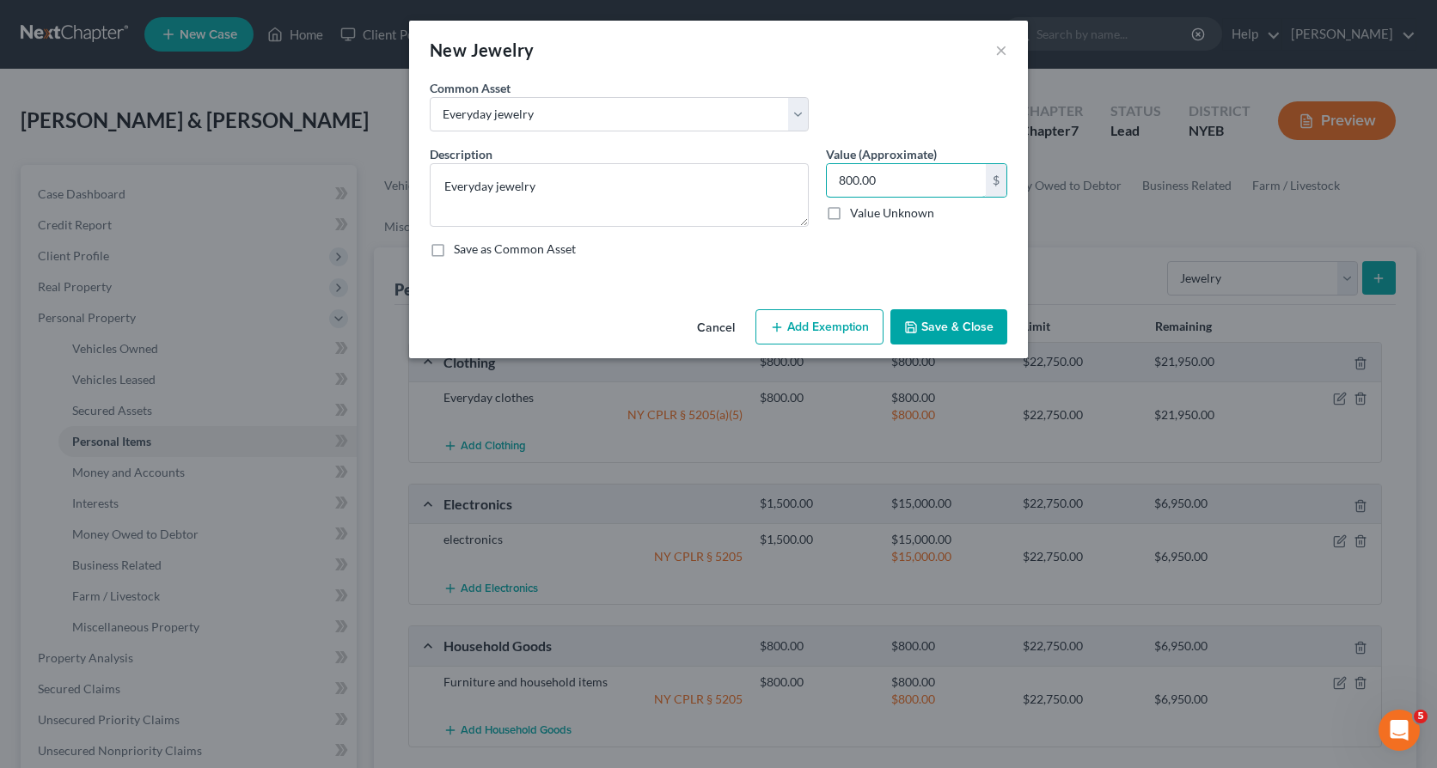
type input "800.00"
click at [804, 327] on button "Add Exemption" at bounding box center [819, 327] width 128 height 36
select select "2"
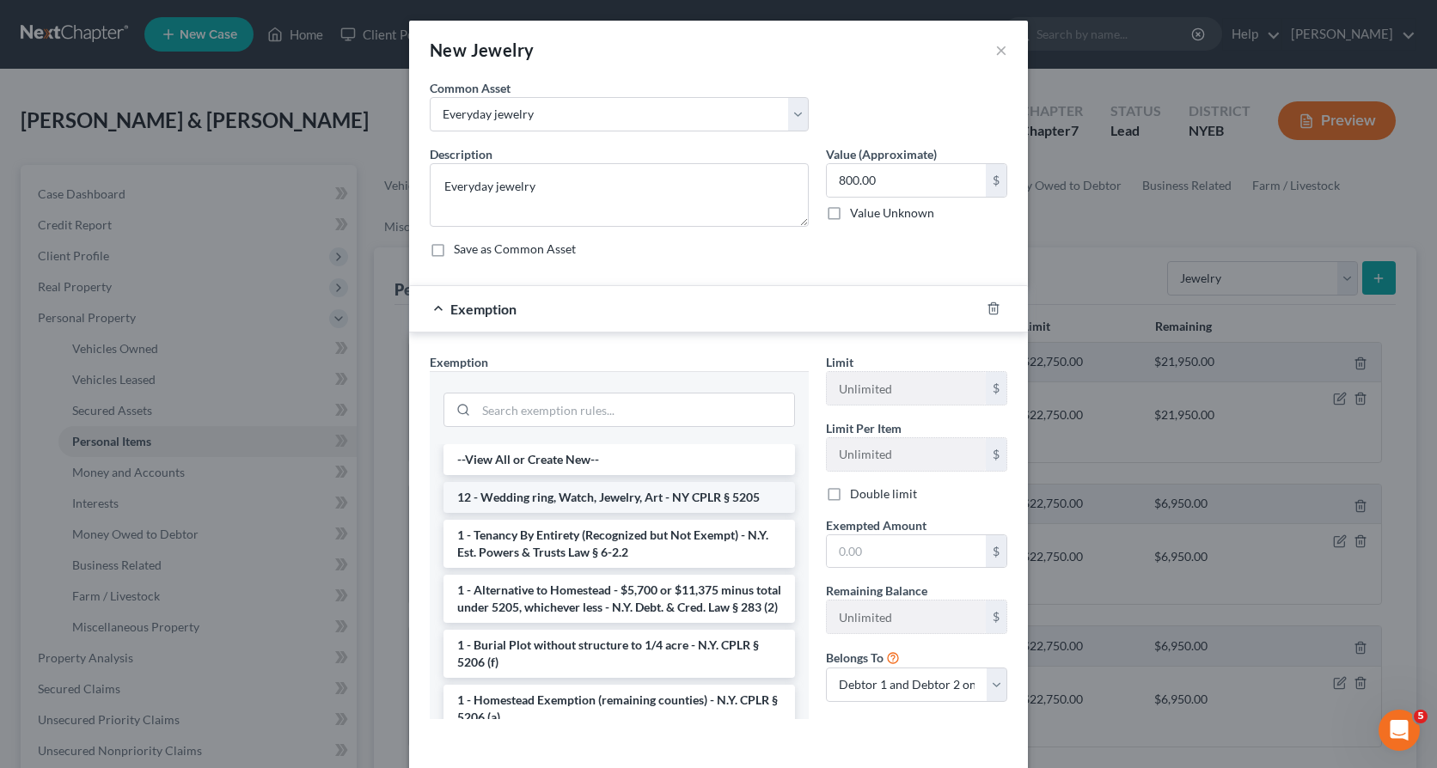
click at [633, 494] on li "12 - Wedding ring, Watch, Jewelry, Art - NY CPLR § 5205" at bounding box center [619, 497] width 352 height 31
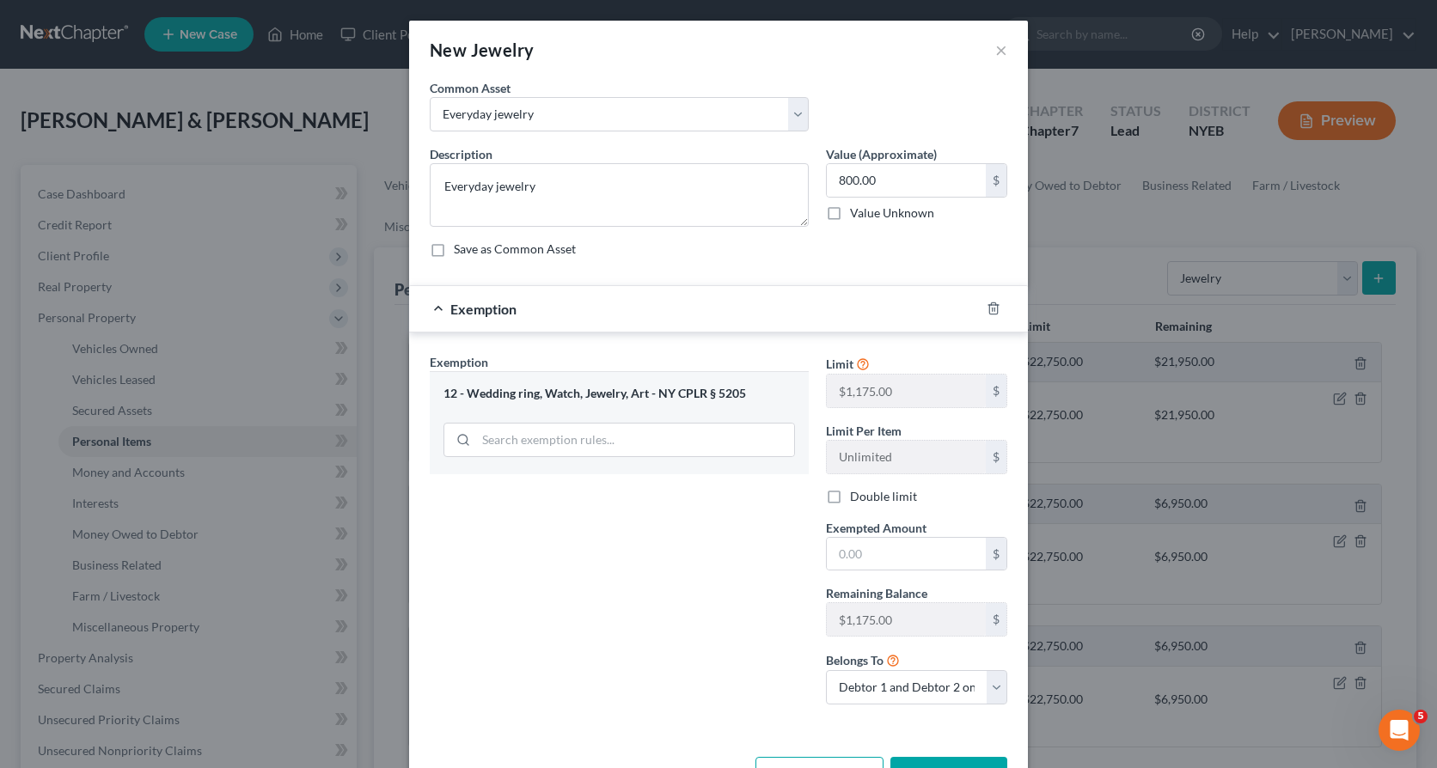
click at [850, 499] on label "Double limit" at bounding box center [883, 496] width 67 height 17
click at [857, 499] on input "Double limit" at bounding box center [862, 493] width 11 height 11
checkbox input "true"
click at [838, 557] on input "text" at bounding box center [906, 554] width 159 height 33
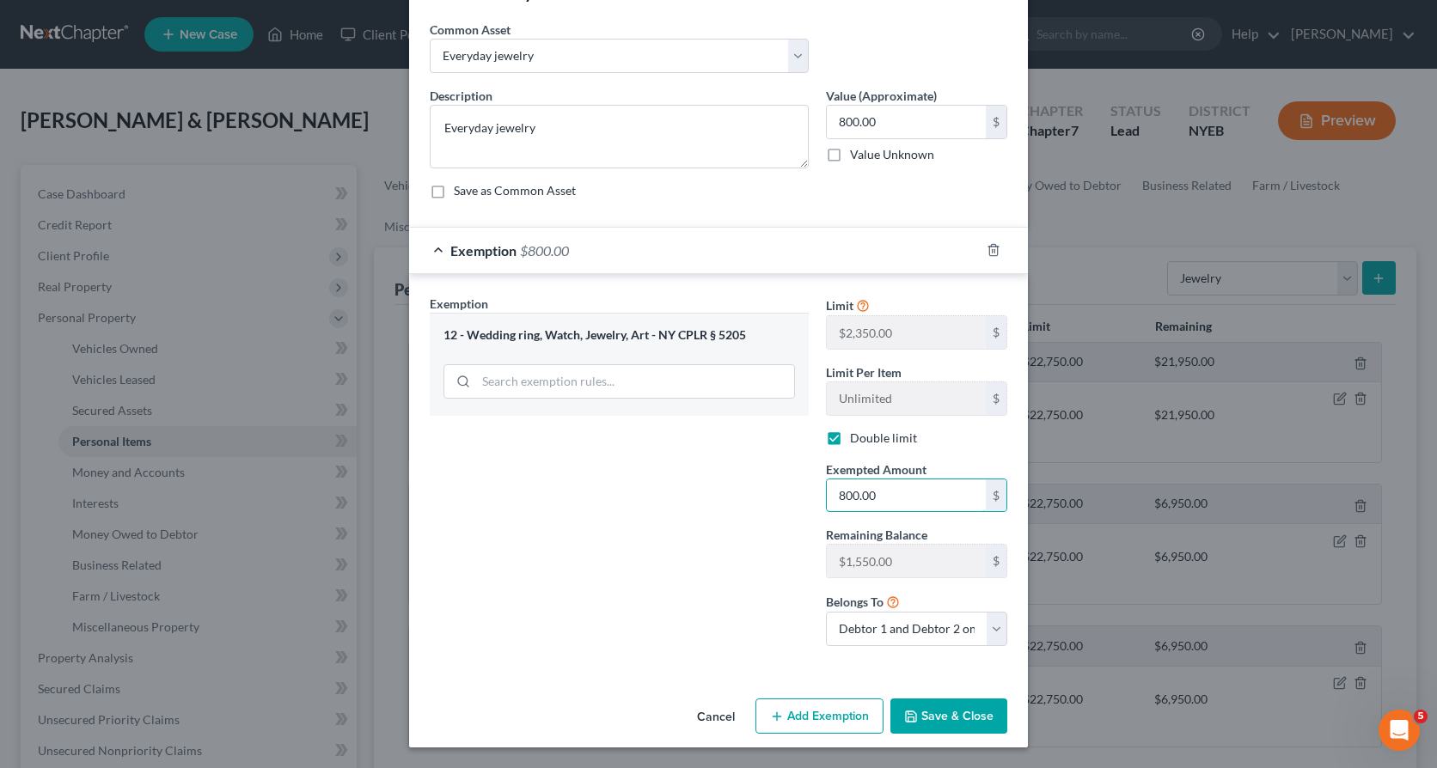
type input "800.00"
click at [916, 710] on button "Save & Close" at bounding box center [948, 717] width 117 height 36
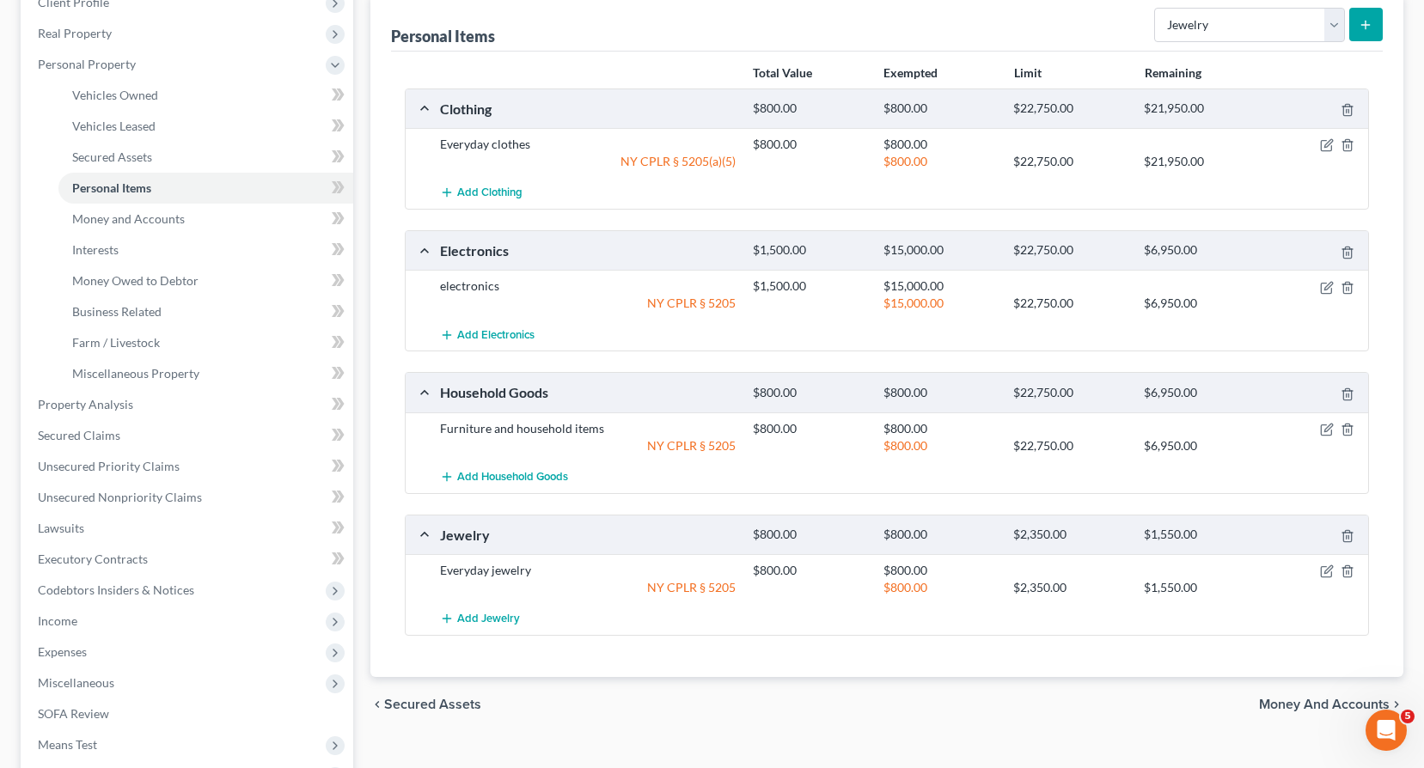
scroll to position [258, 0]
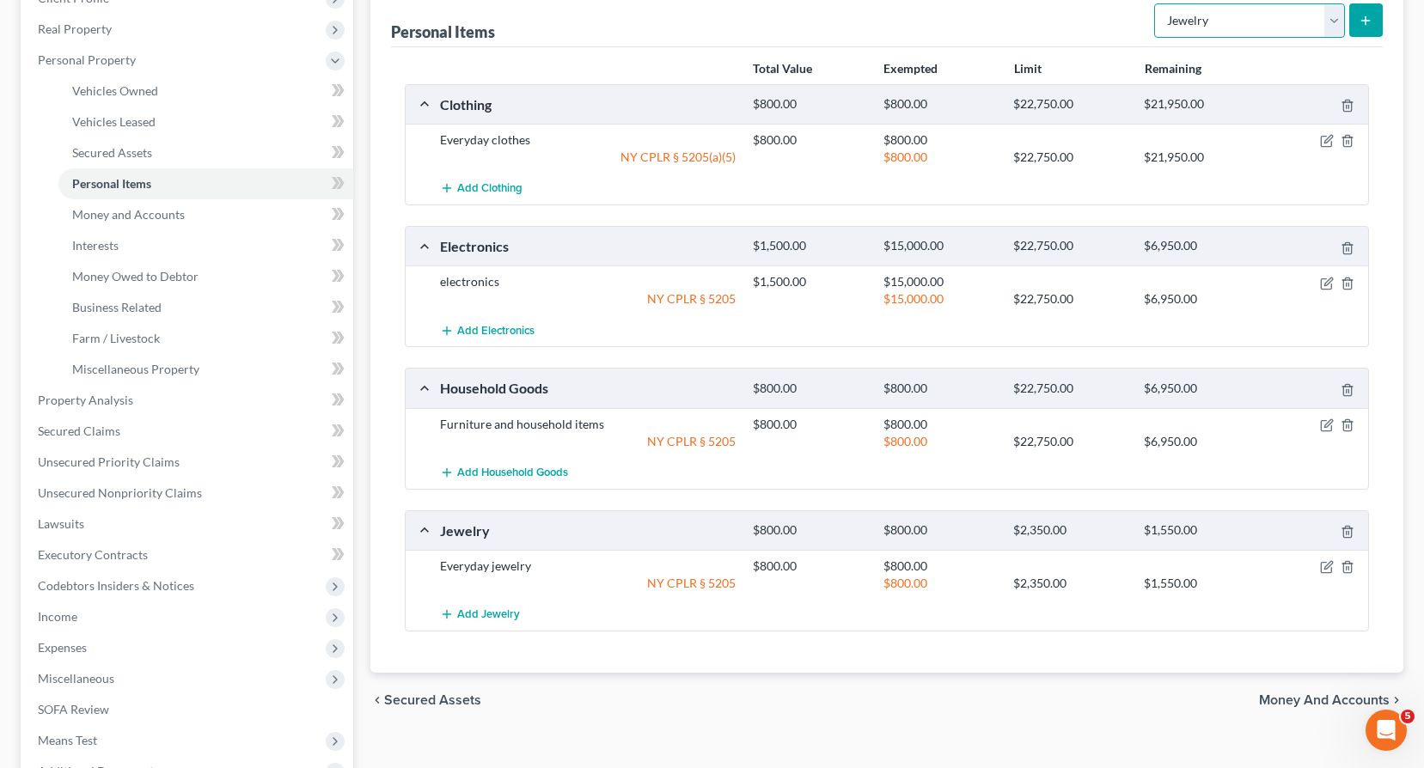
click at [1332, 21] on select "Select Item Type Clothing Collectibles Of Value Electronics Firearms Household …" at bounding box center [1249, 20] width 191 height 34
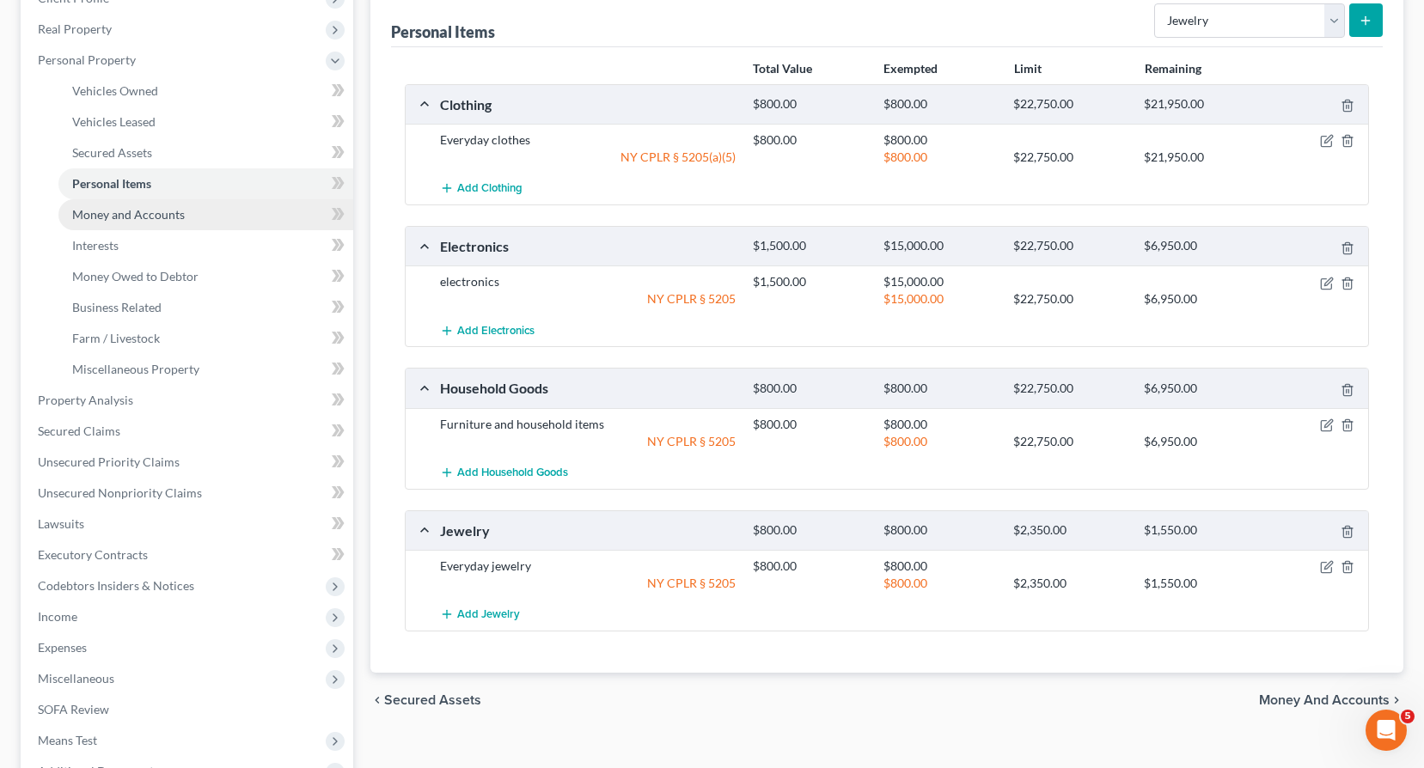
click at [120, 221] on span "Money and Accounts" at bounding box center [128, 214] width 113 height 15
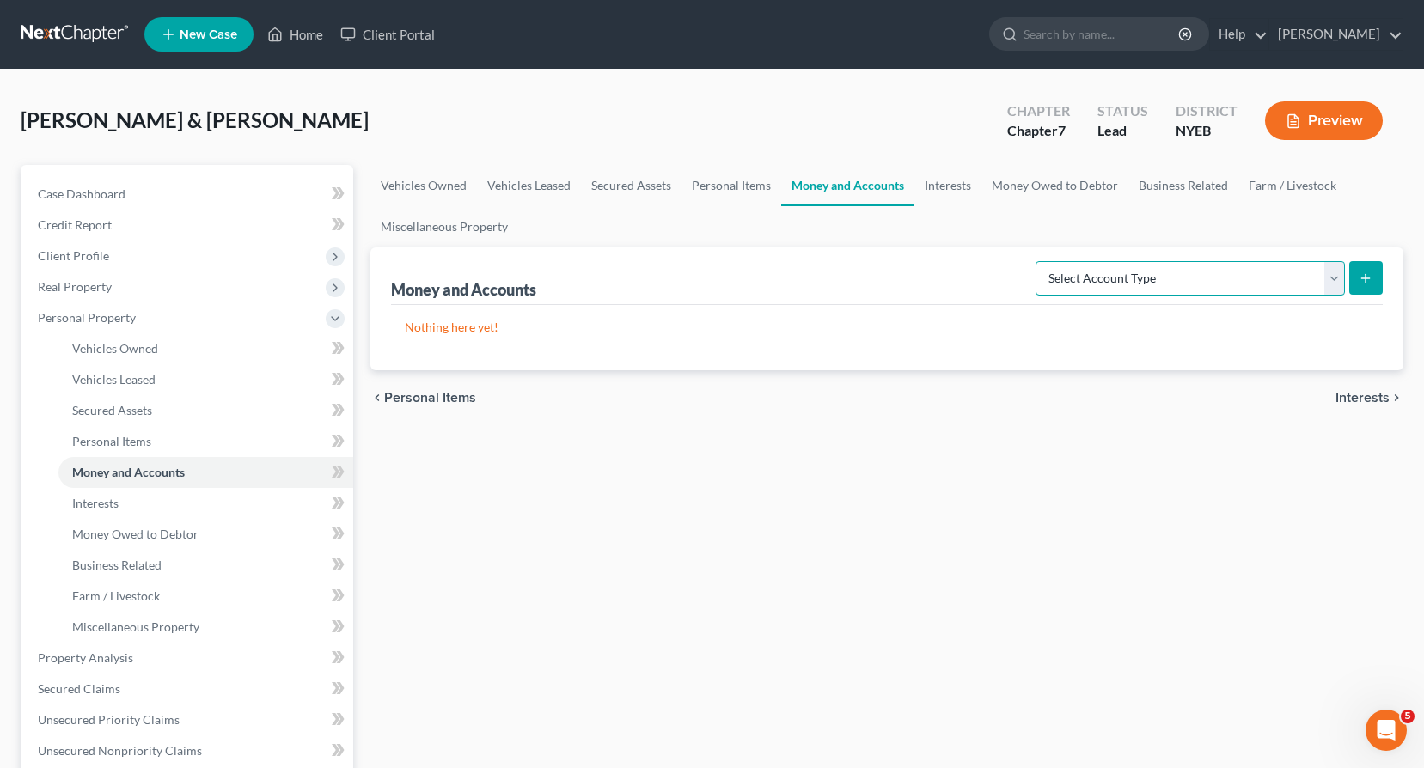
click at [1336, 279] on select "Select Account Type Brokerage Cash on Hand Certificates of Deposit Checking Acc…" at bounding box center [1190, 278] width 309 height 34
select select "cash_on_hand"
click at [1039, 261] on select "Select Account Type Brokerage Cash on Hand Certificates of Deposit Checking Acc…" at bounding box center [1190, 278] width 309 height 34
click at [1366, 274] on line "submit" at bounding box center [1366, 278] width 0 height 8
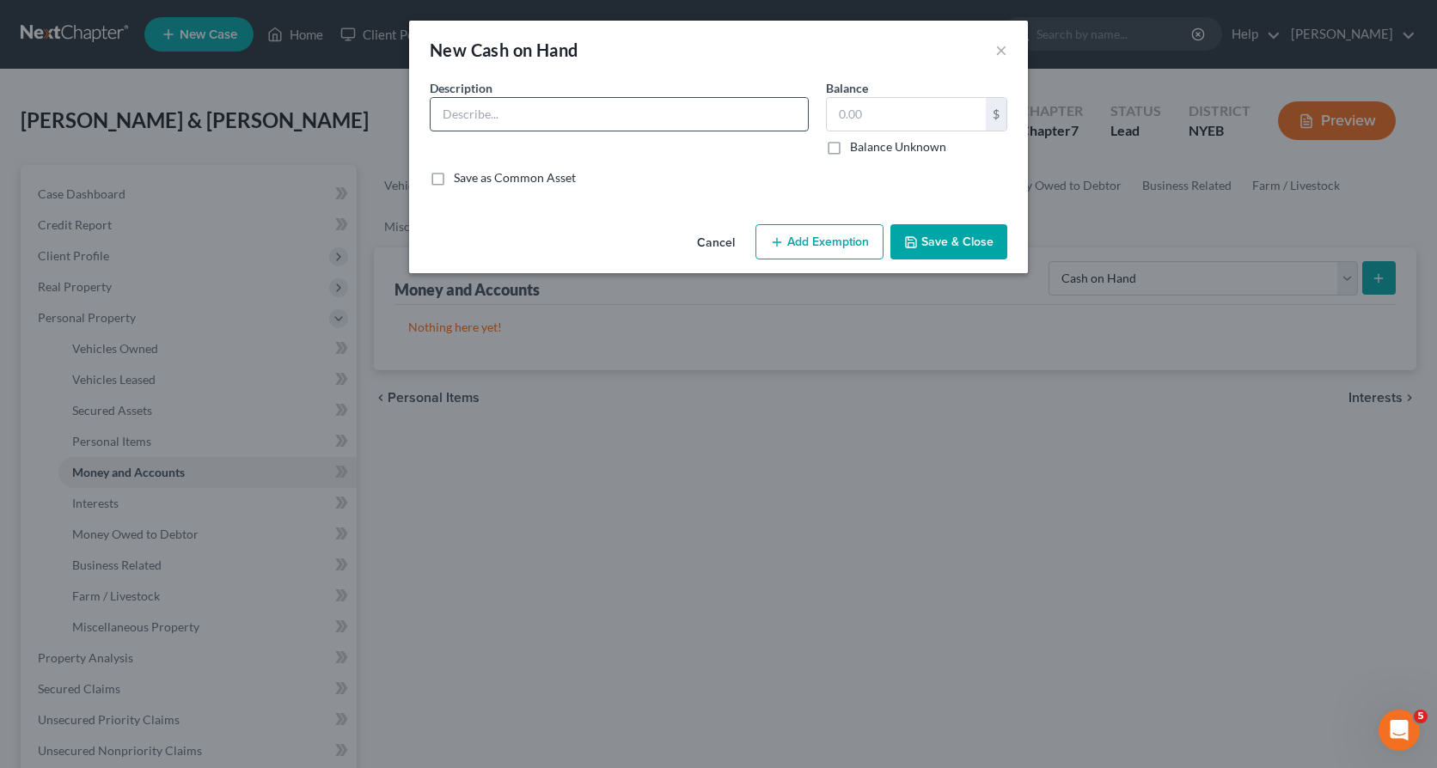
click at [538, 119] on input "text" at bounding box center [619, 114] width 377 height 33
type input "cash"
click at [843, 108] on input "text" at bounding box center [906, 114] width 159 height 33
type input "250.00"
click at [929, 243] on button "Save & Close" at bounding box center [948, 242] width 117 height 36
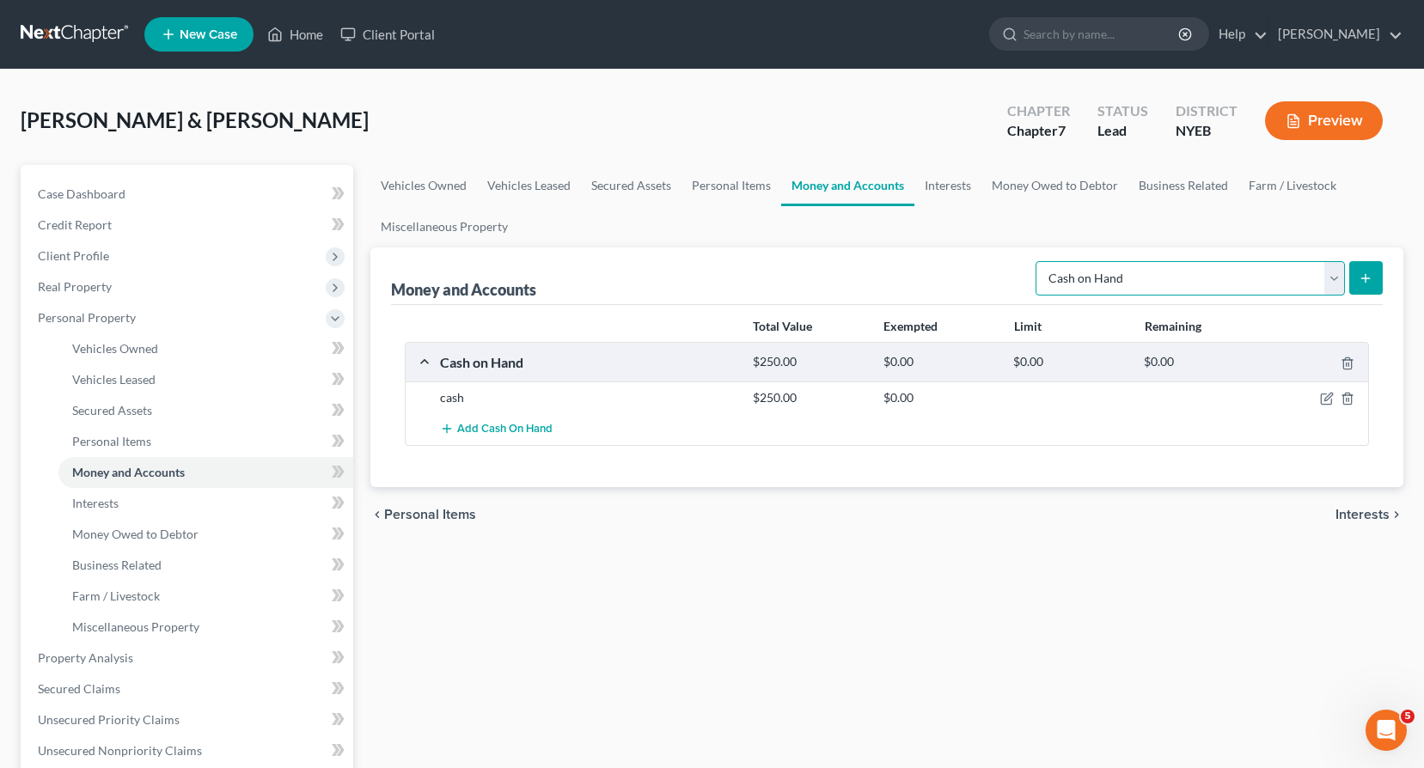
click at [1339, 275] on select "Select Account Type Brokerage Cash on Hand Certificates of Deposit Checking Acc…" at bounding box center [1190, 278] width 309 height 34
select select "checking"
click at [1039, 261] on select "Select Account Type Brokerage Cash on Hand Certificates of Deposit Checking Acc…" at bounding box center [1190, 278] width 309 height 34
click at [1365, 275] on icon "submit" at bounding box center [1366, 279] width 14 height 14
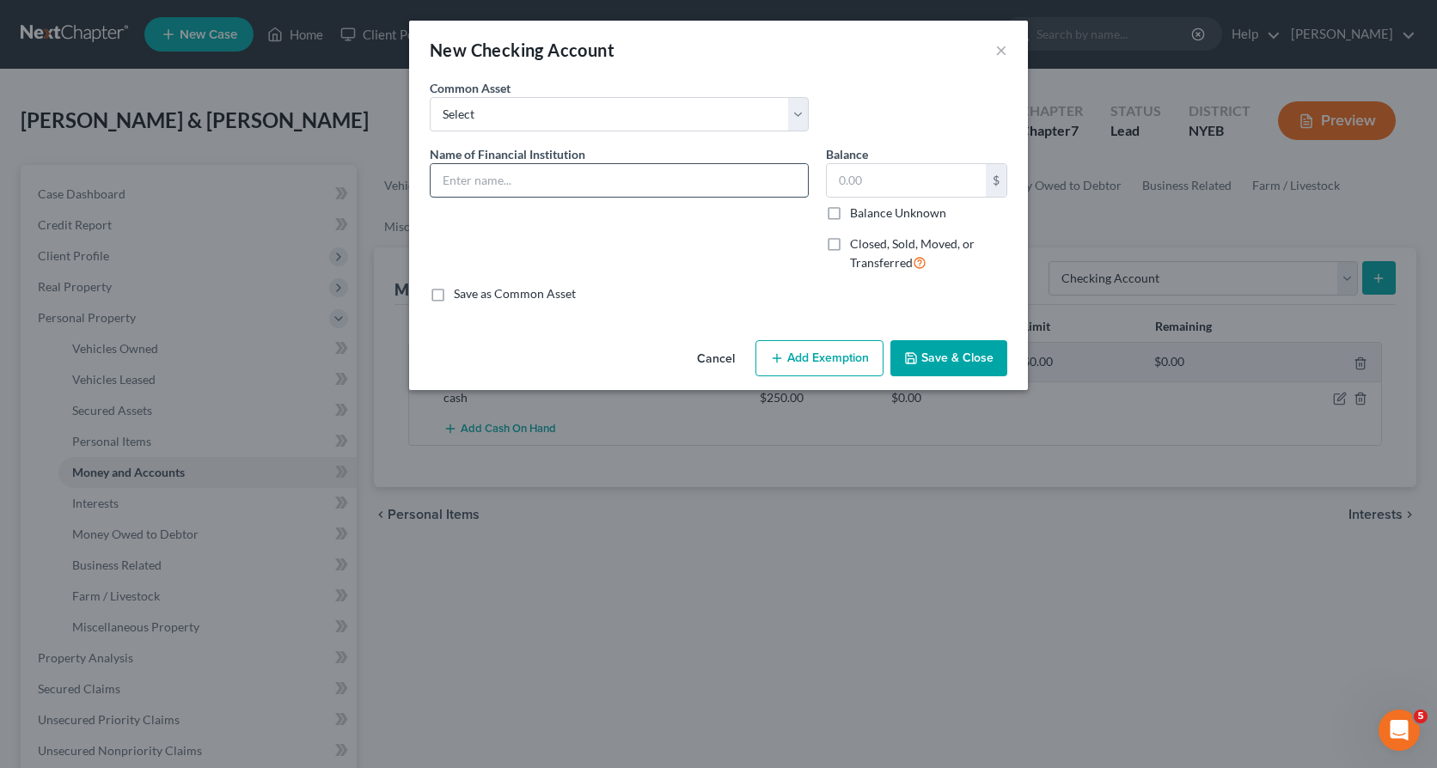
click at [462, 178] on input "text" at bounding box center [619, 180] width 377 height 33
type input "Checking account"
click at [835, 180] on input "text" at bounding box center [906, 180] width 159 height 33
type input "1,500.00"
click at [924, 358] on button "Save & Close" at bounding box center [948, 358] width 117 height 36
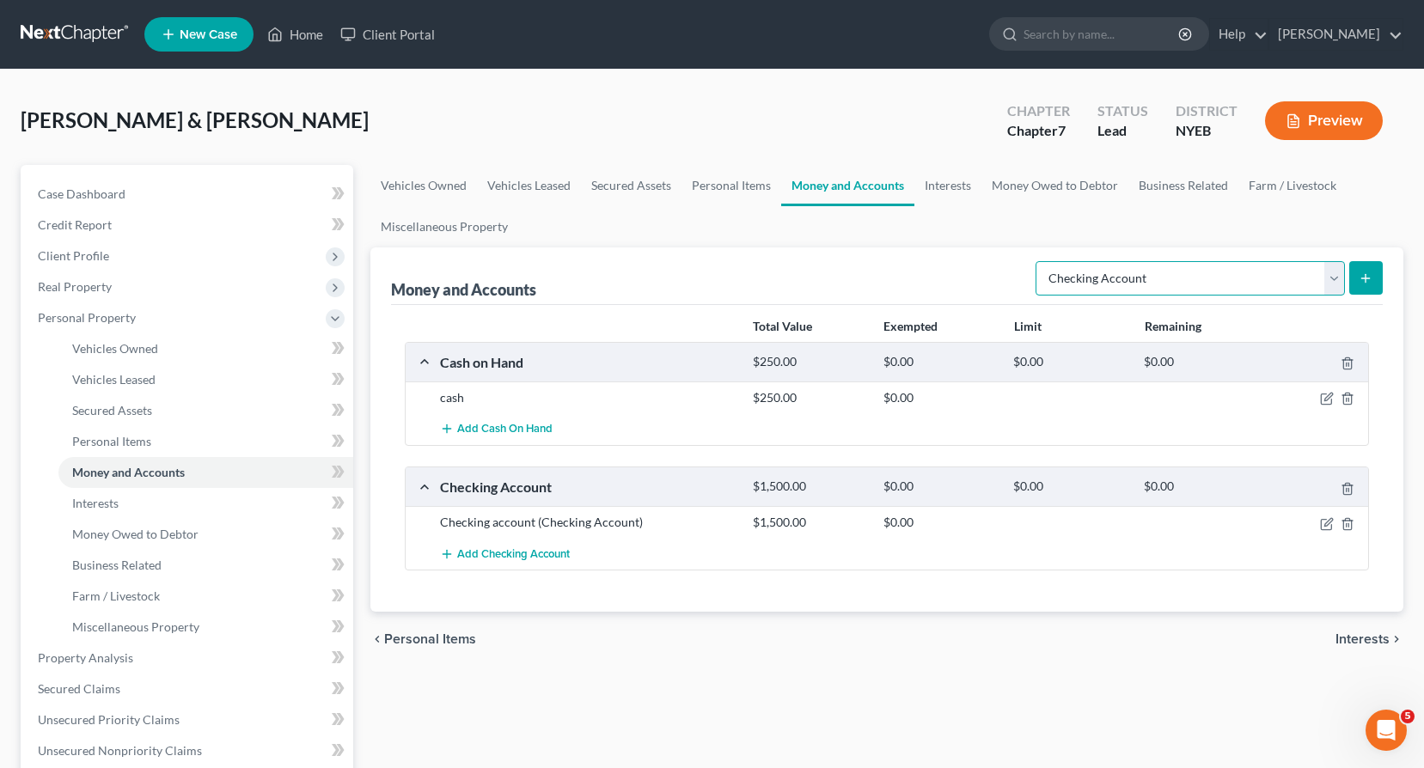
click at [1334, 283] on select "Select Account Type Brokerage Cash on Hand Certificates of Deposit Checking Acc…" at bounding box center [1190, 278] width 309 height 34
select select "savings"
click at [1039, 261] on select "Select Account Type Brokerage Cash on Hand Certificates of Deposit Checking Acc…" at bounding box center [1190, 278] width 309 height 34
click at [1354, 273] on button "submit" at bounding box center [1366, 278] width 34 height 34
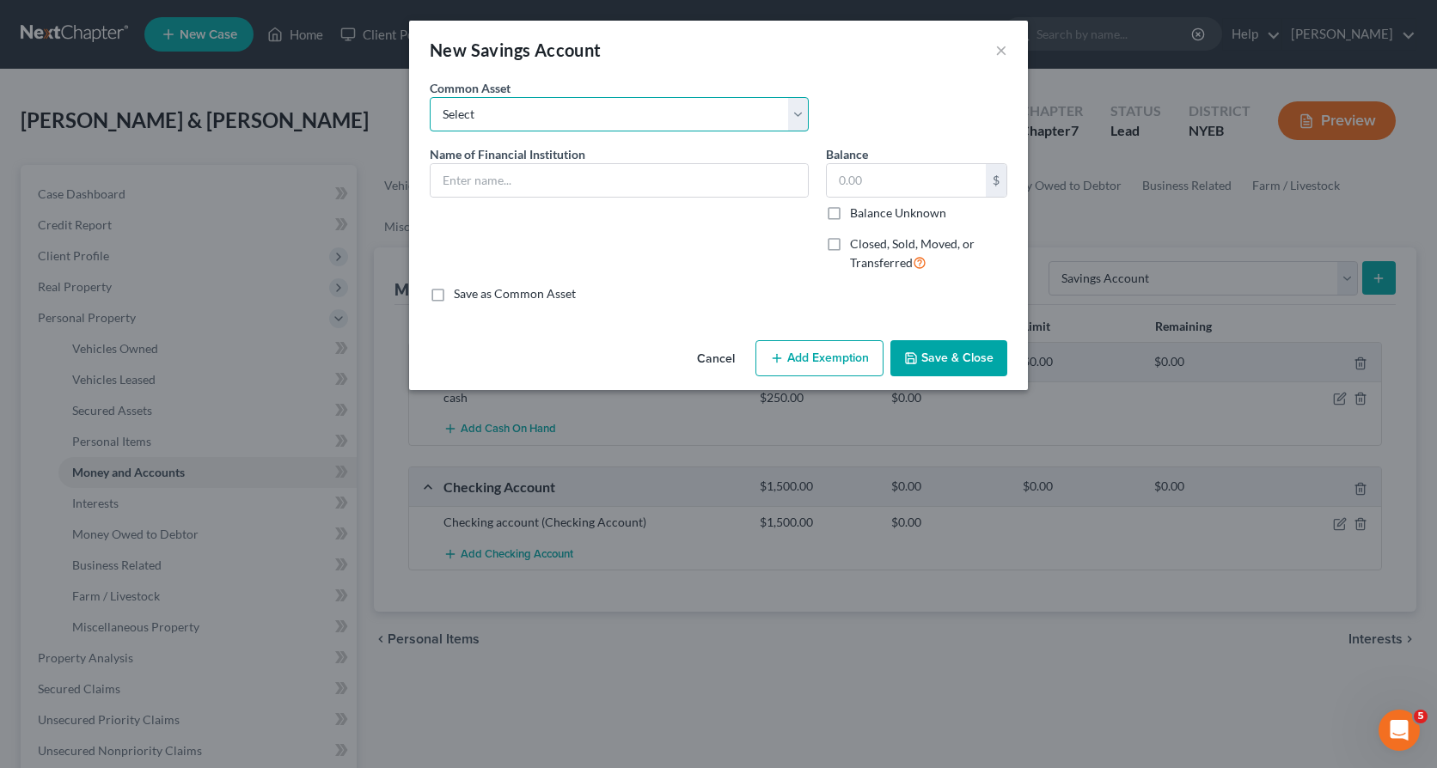
click at [803, 113] on select "Select Jovia Financial Credit Union Four Leaf Bethpage Federal Credit Union US …" at bounding box center [619, 114] width 379 height 34
click at [621, 336] on div "Cancel Add Exemption Save & Close" at bounding box center [718, 361] width 619 height 57
click at [495, 179] on input "text" at bounding box center [619, 180] width 377 height 33
type input "Savings account"
type input "1,000.00"
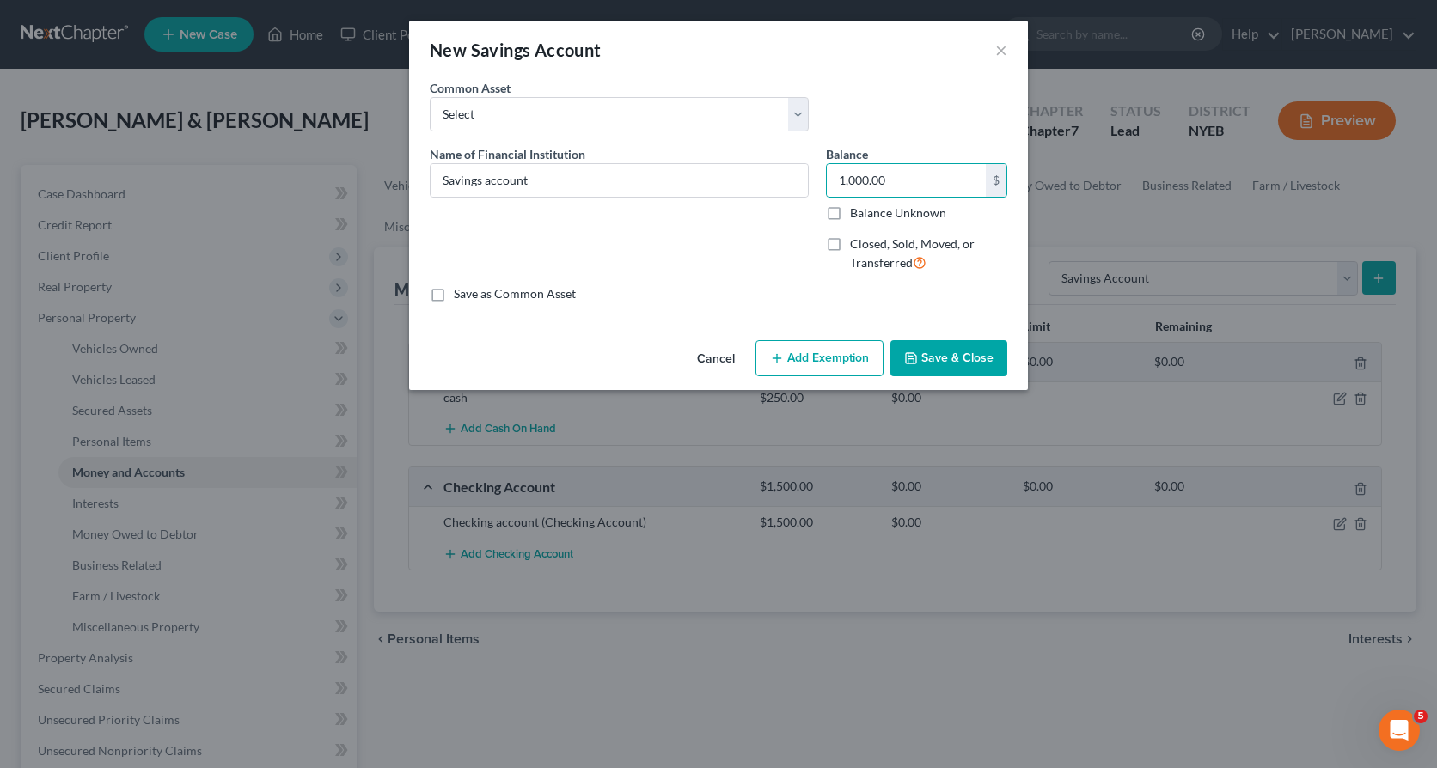
click at [948, 358] on button "Save & Close" at bounding box center [948, 358] width 117 height 36
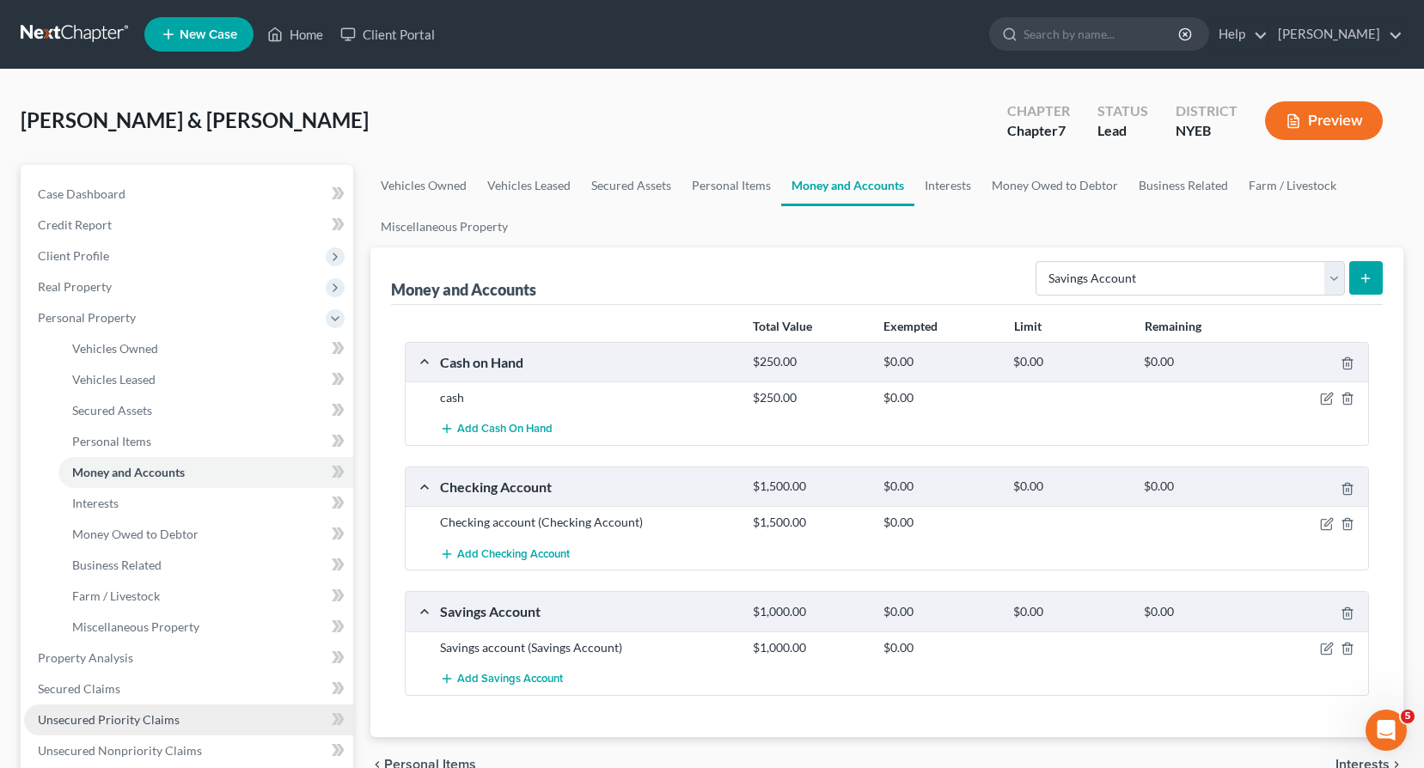
click at [144, 720] on span "Unsecured Priority Claims" at bounding box center [109, 720] width 142 height 15
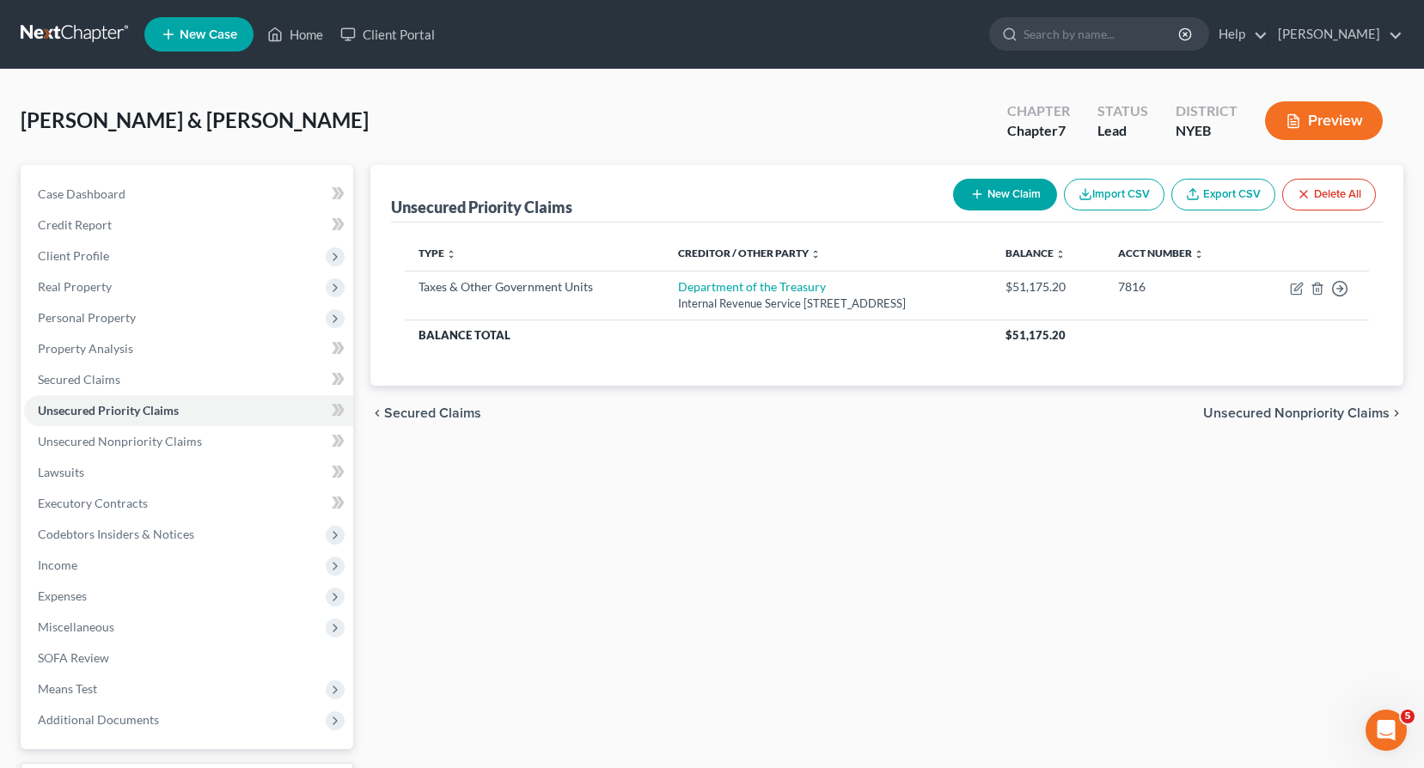
click at [1014, 188] on button "New Claim" at bounding box center [1005, 195] width 104 height 32
select select "2"
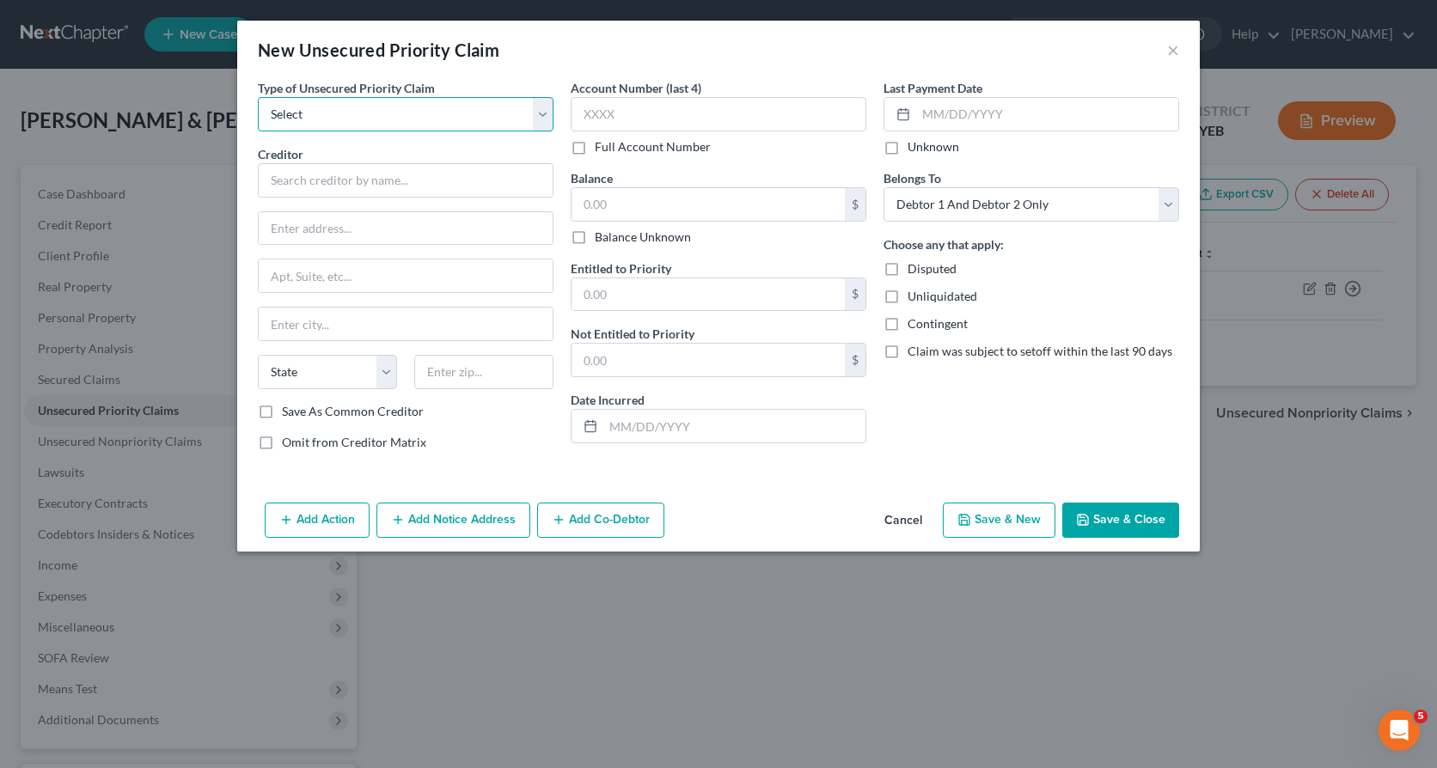
click at [545, 116] on select "Select Taxes & Other Government Units Domestic Support Obligations Extensions o…" at bounding box center [406, 114] width 296 height 34
select select "0"
click at [258, 97] on select "Select Taxes & Other Government Units Domestic Support Obligations Extensions o…" at bounding box center [406, 114] width 296 height 34
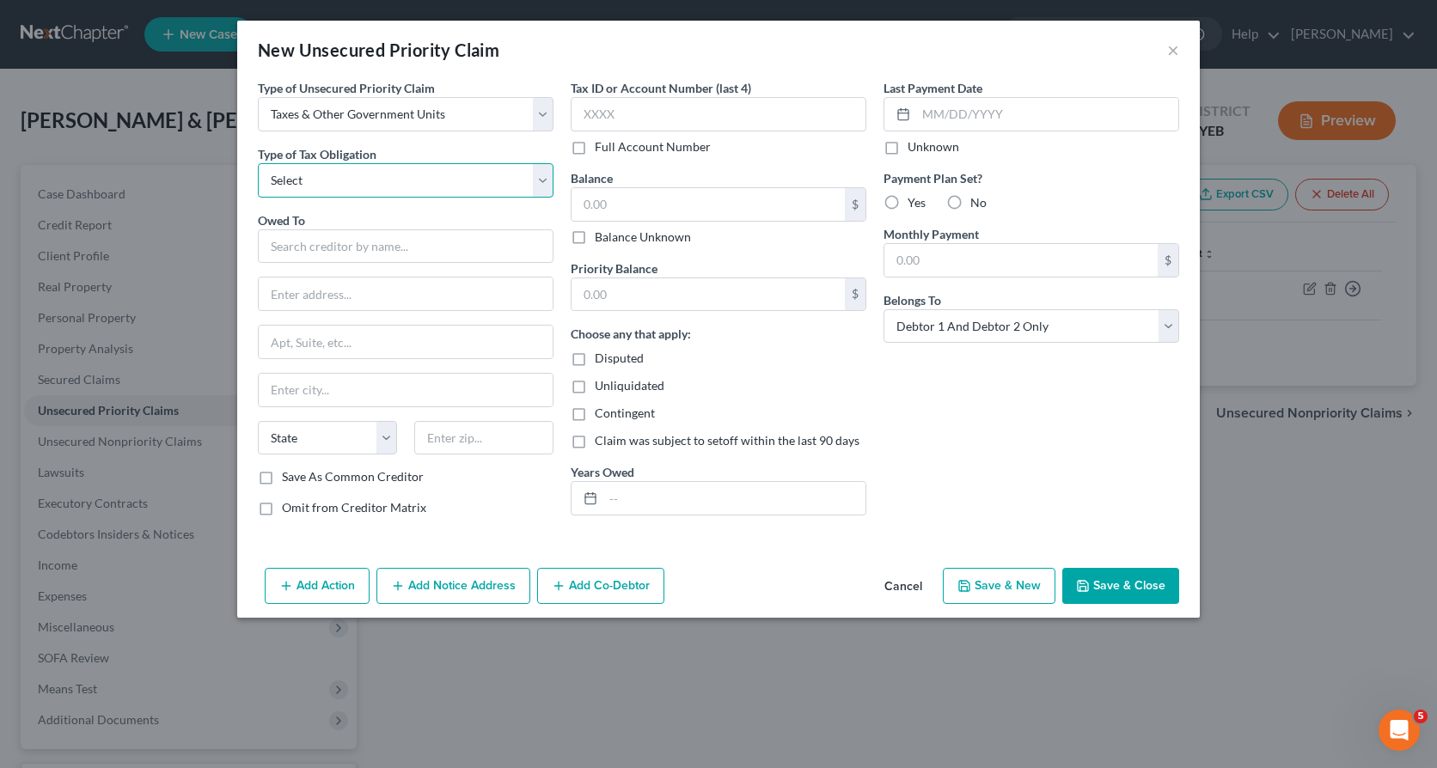
click at [542, 180] on select "Select Federal City State Franchise Tax Board Other" at bounding box center [406, 180] width 296 height 34
select select "2"
click at [258, 163] on select "Select Federal City State Franchise Tax Board Other" at bounding box center [406, 180] width 296 height 34
click at [274, 236] on input "text" at bounding box center [406, 246] width 296 height 34
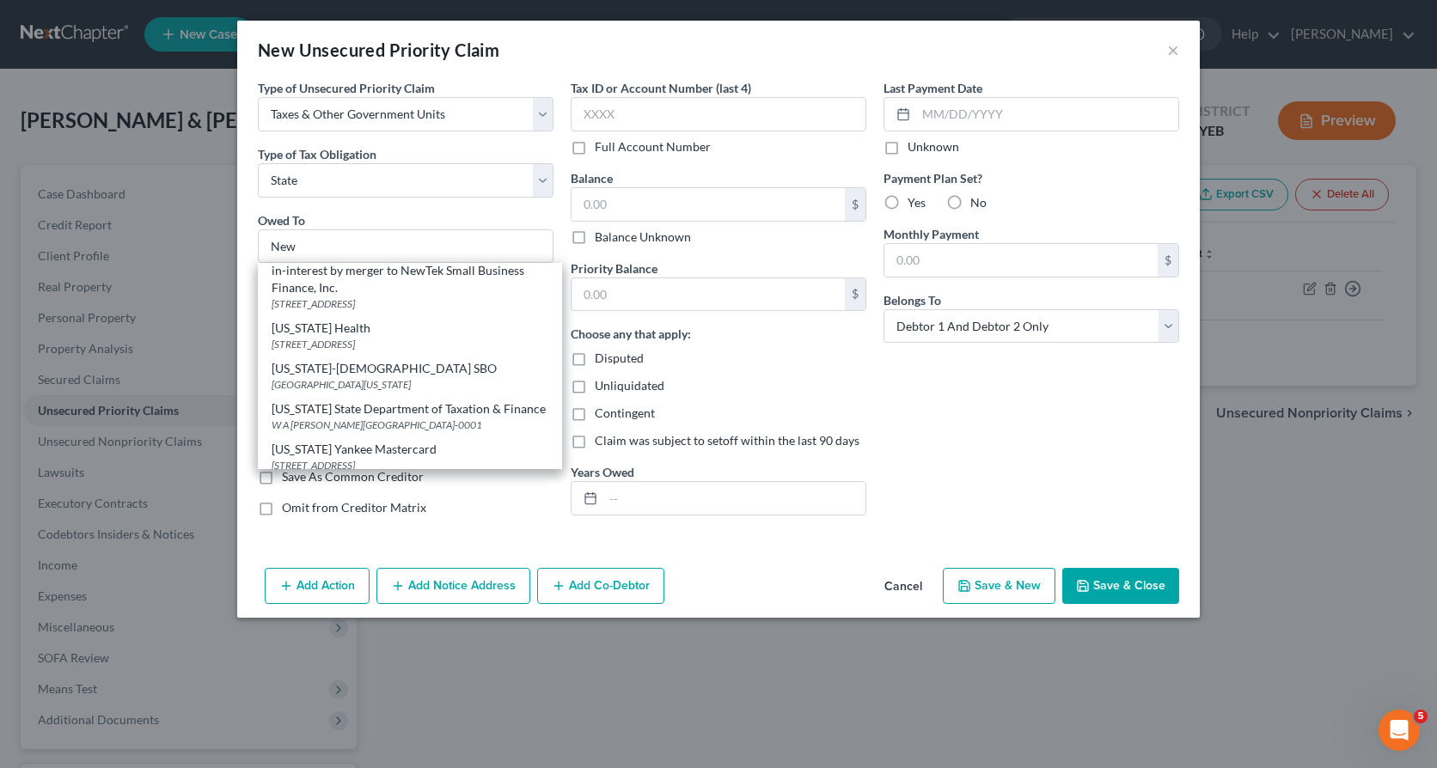
scroll to position [152, 0]
click at [432, 412] on div "W A [PERSON_NAME][GEOGRAPHIC_DATA]-0001" at bounding box center [410, 417] width 277 height 15
type input "[US_STATE] State Department of Taxation & Finance"
type input "W A [PERSON_NAME][GEOGRAPHIC_DATA]"
type input "[GEOGRAPHIC_DATA]"
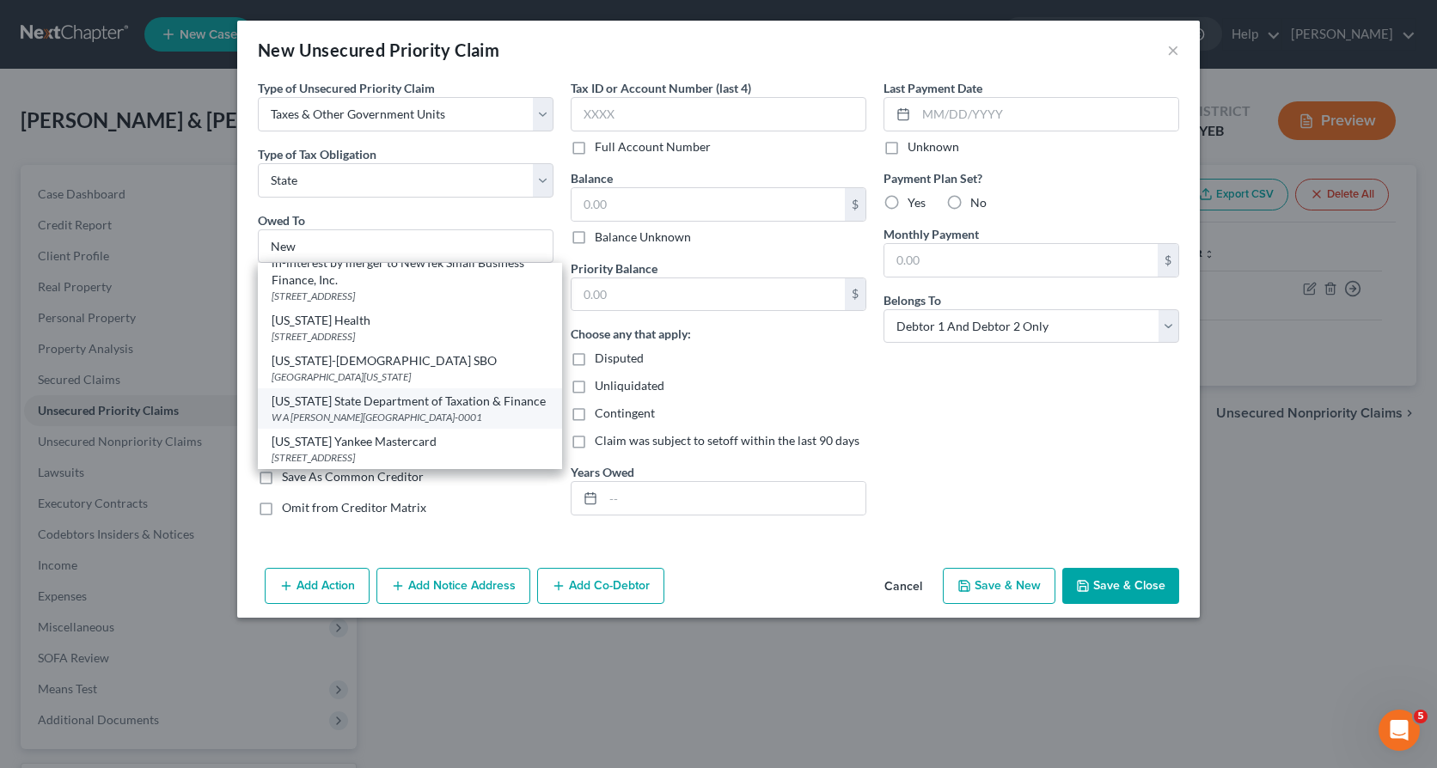
select select "35"
type input "12227-0001"
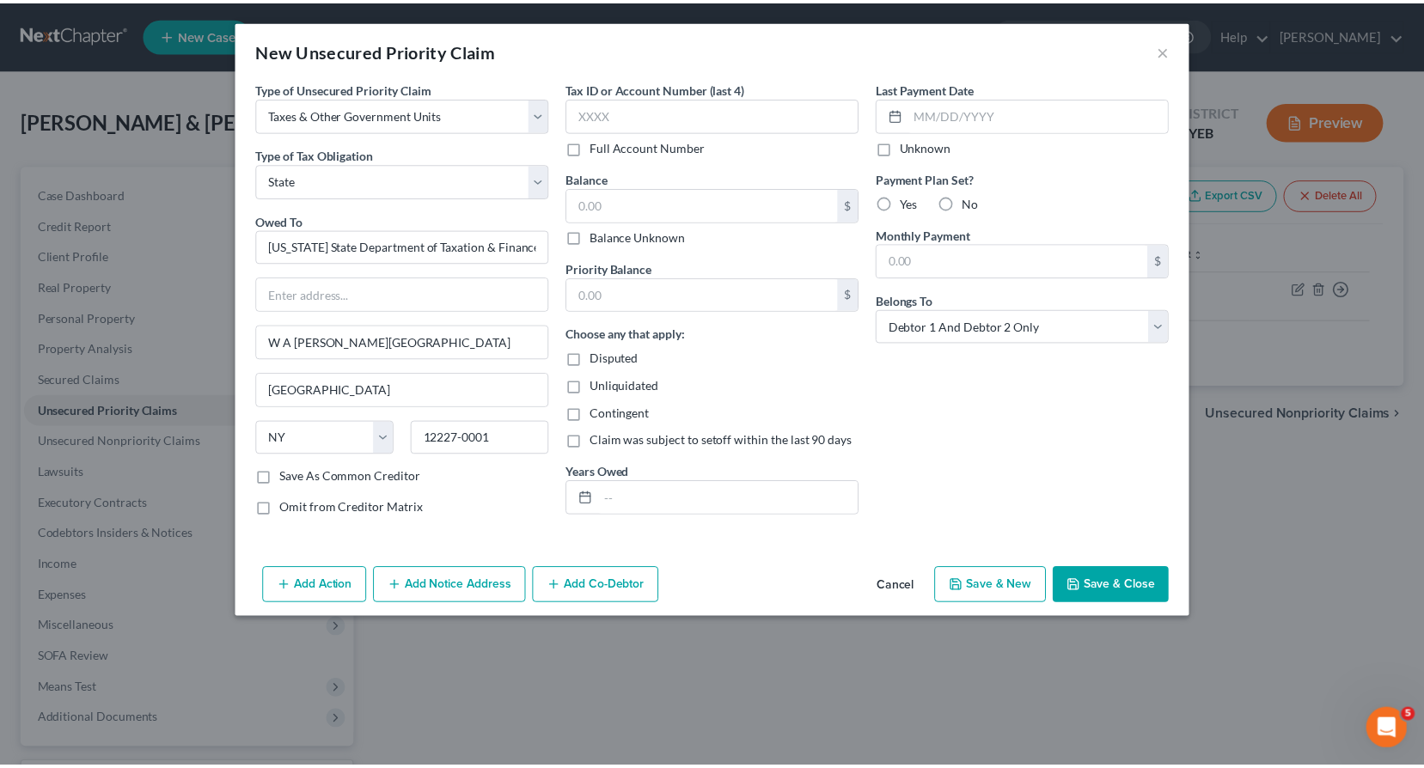
scroll to position [0, 0]
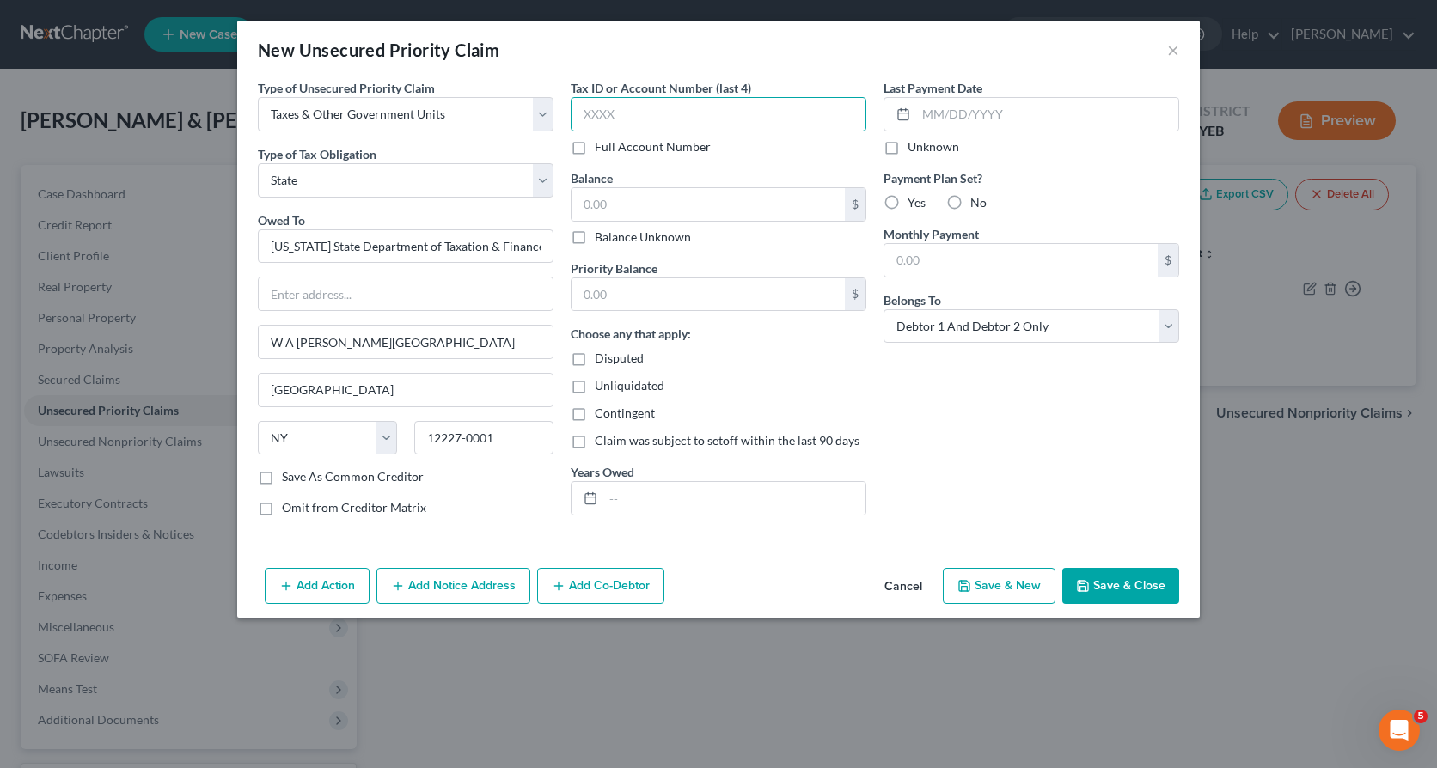
click at [584, 111] on input "text" at bounding box center [719, 114] width 296 height 34
type input "7816"
click at [593, 206] on input "text" at bounding box center [708, 204] width 273 height 33
type input "4,674.88"
click at [1099, 585] on button "Save & Close" at bounding box center [1120, 586] width 117 height 36
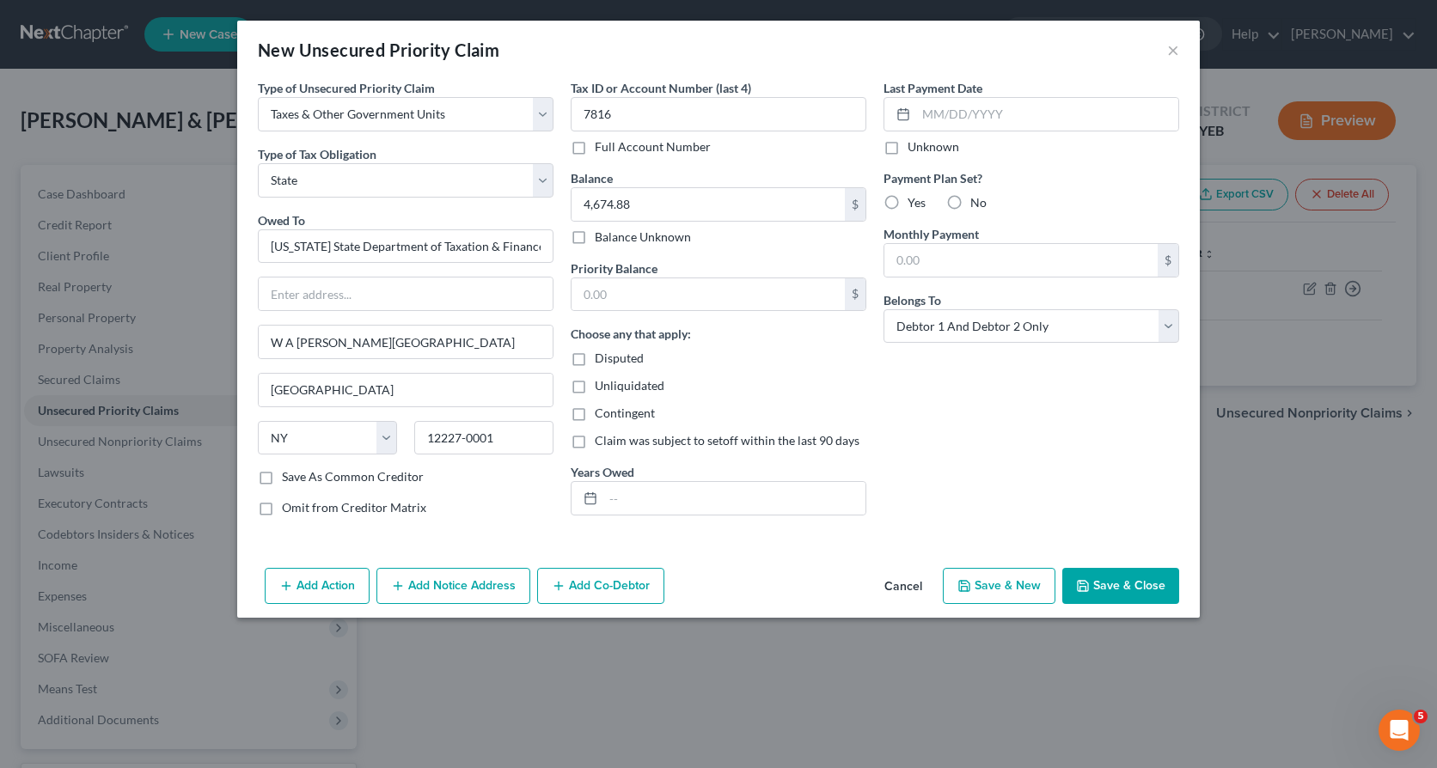
type input "0.00"
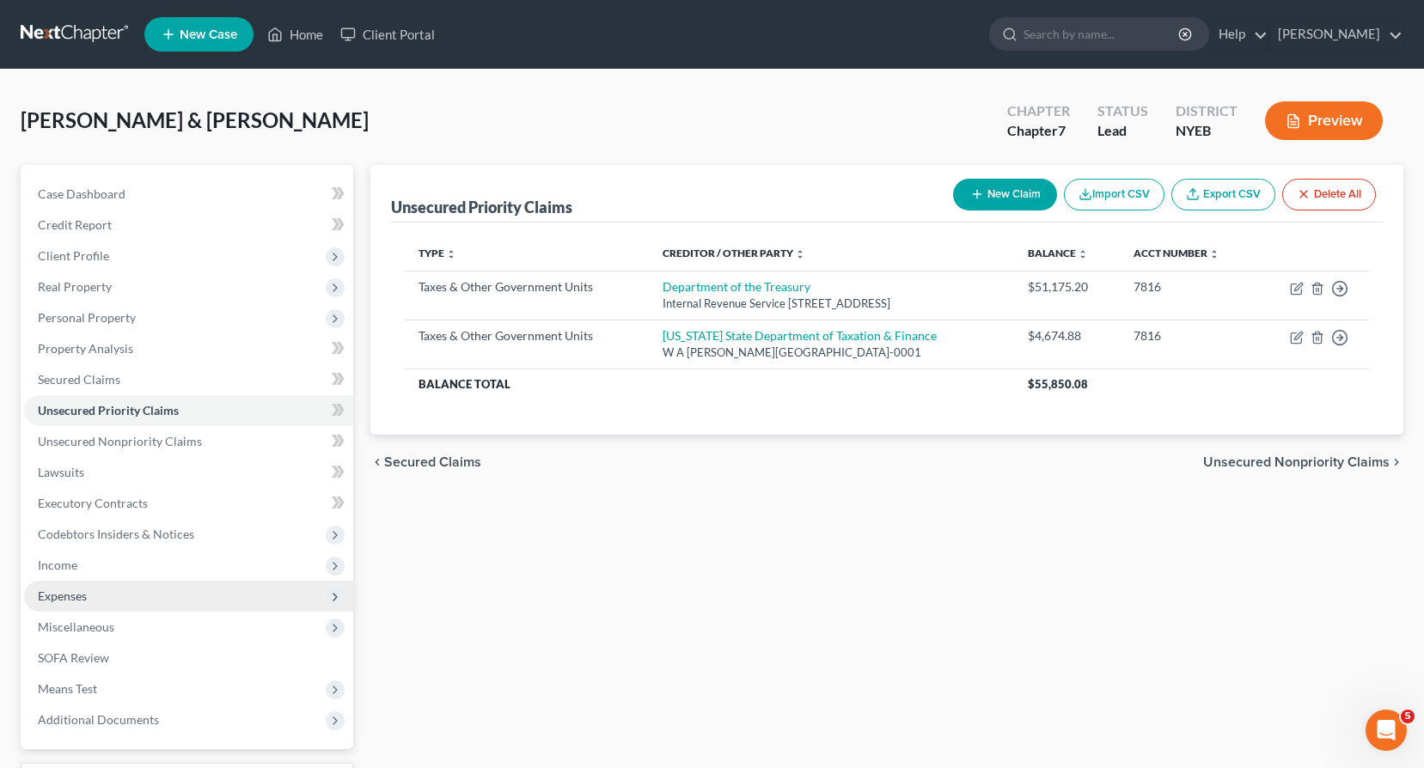
click at [107, 597] on span "Expenses" at bounding box center [188, 596] width 329 height 31
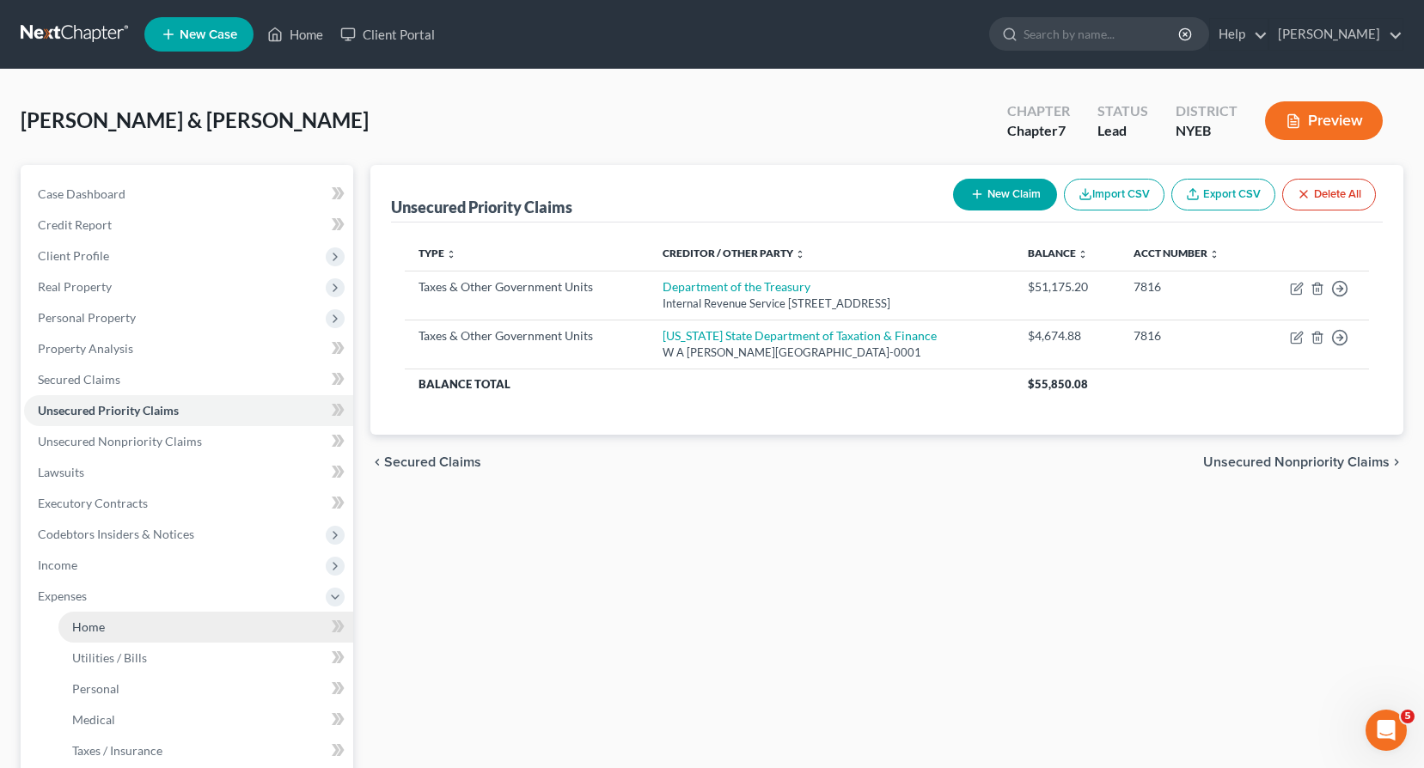
click at [129, 633] on link "Home" at bounding box center [205, 627] width 295 height 31
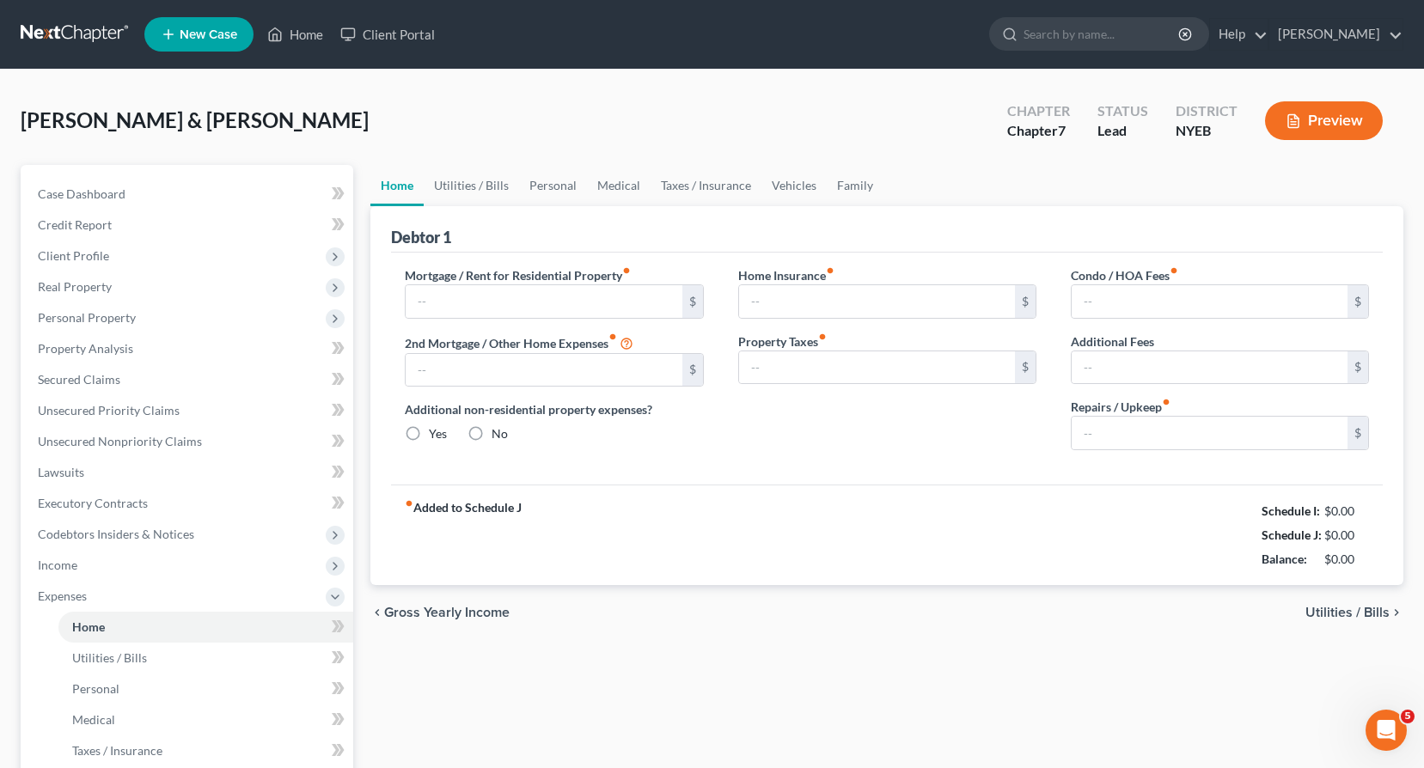
type input "1,741.19"
type input "0.00"
radio input "true"
type input "0.00"
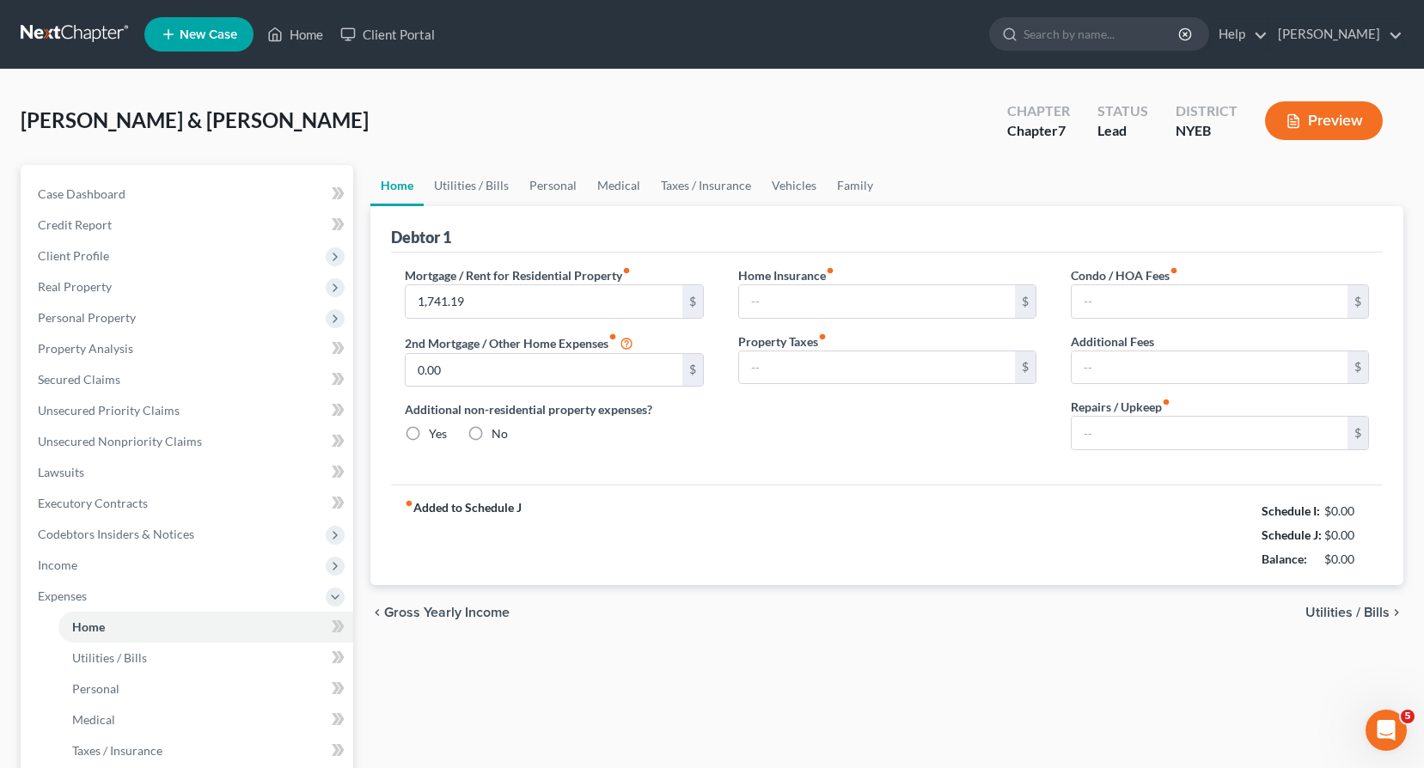
type input "0.00"
click at [1085, 431] on input "80.00" at bounding box center [1210, 433] width 276 height 33
type input "300.00"
click at [1339, 612] on span "Utilities / Bills" at bounding box center [1348, 613] width 84 height 14
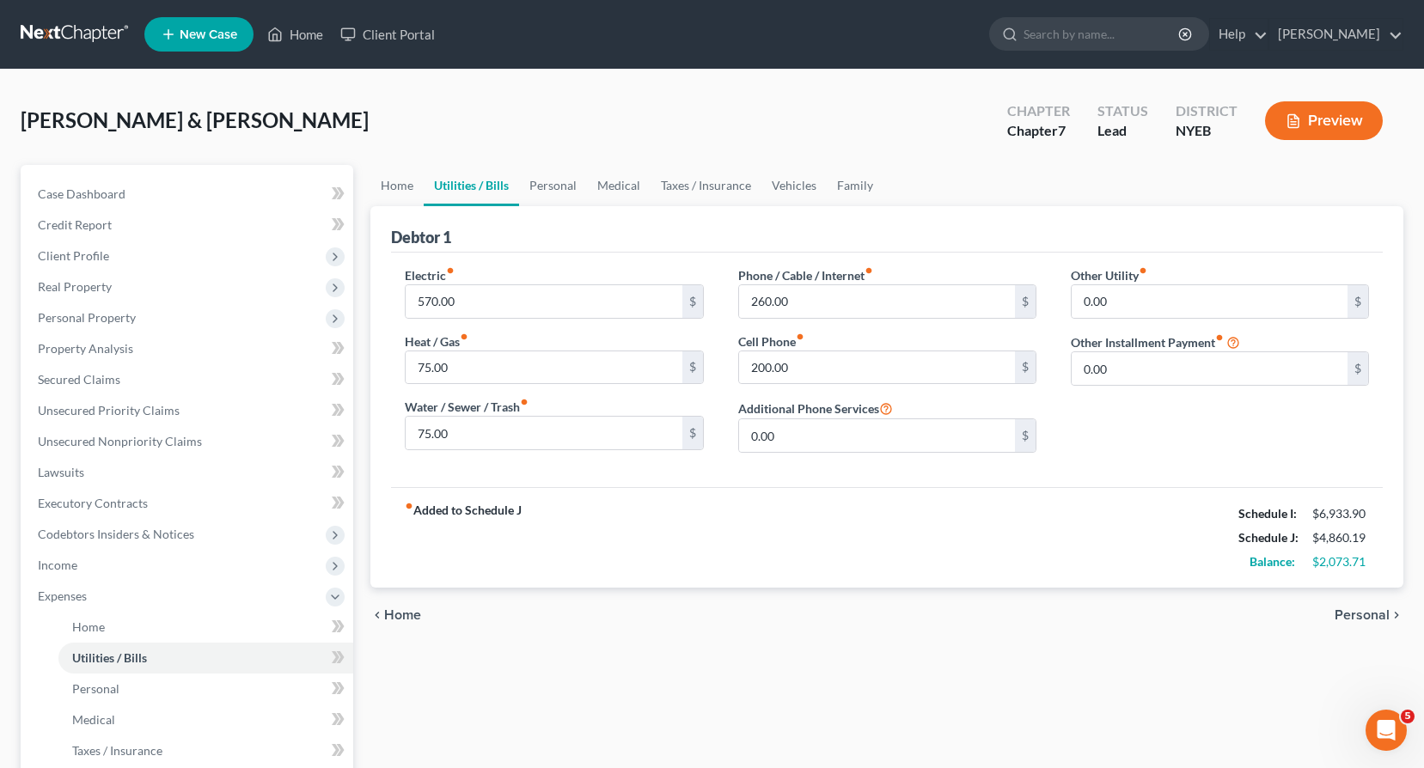
click at [1332, 613] on div "chevron_left Home Personal chevron_right" at bounding box center [886, 615] width 1033 height 55
click at [1357, 611] on span "Personal" at bounding box center [1362, 616] width 55 height 14
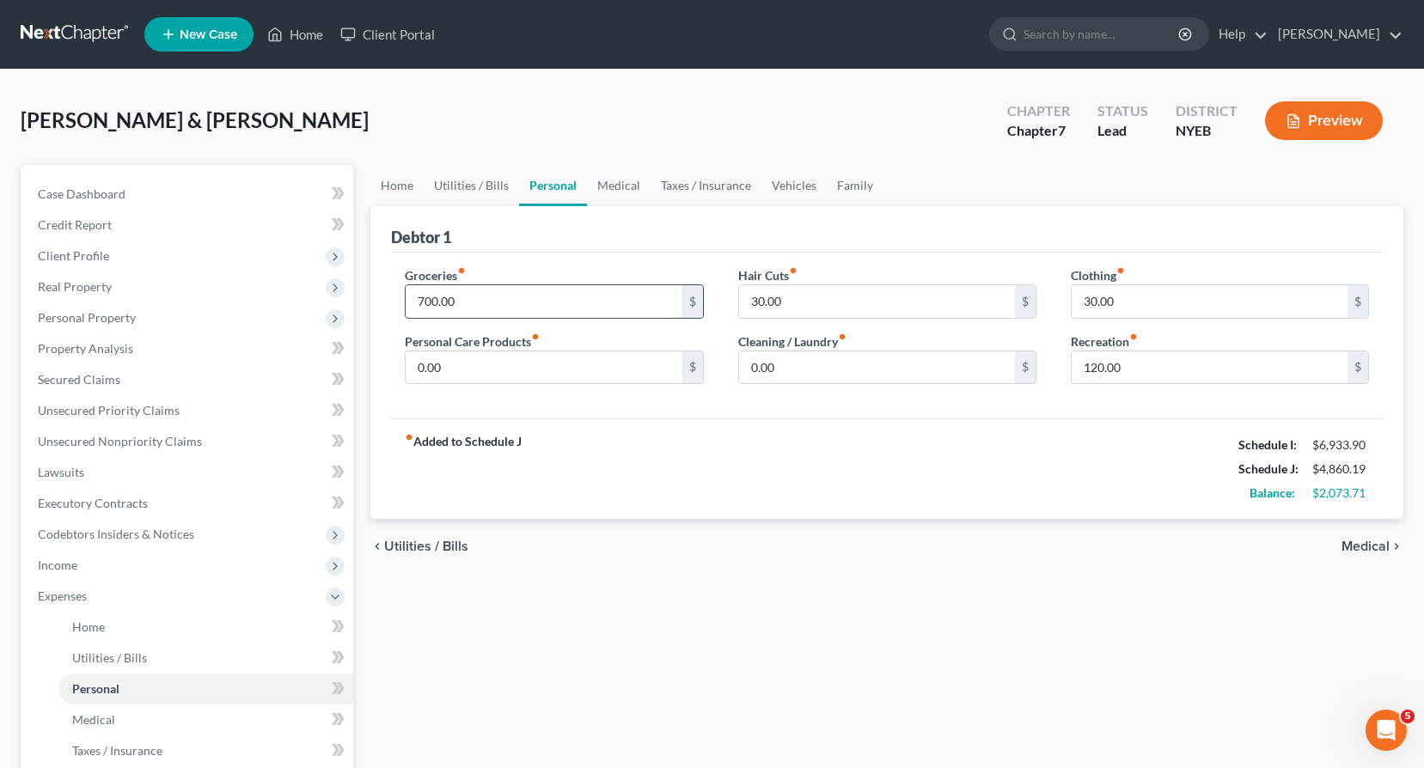
click at [455, 300] on input "700.00" at bounding box center [544, 301] width 276 height 33
type input "1,250.00"
click at [1083, 301] on input "30.00" at bounding box center [1210, 301] width 276 height 33
type input "150.00"
click at [416, 366] on input "0.00" at bounding box center [544, 368] width 276 height 33
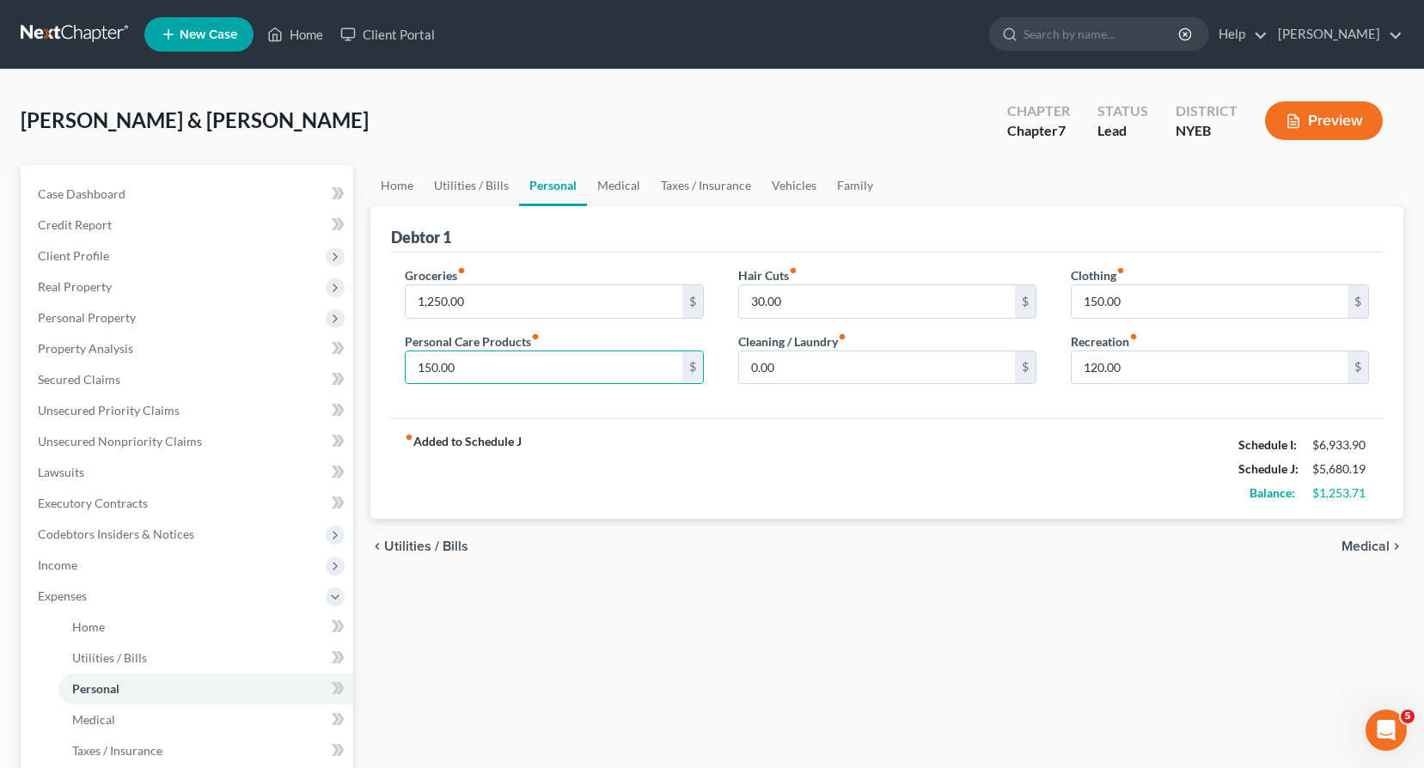
type input "150.00"
click at [1373, 546] on span "Medical" at bounding box center [1366, 547] width 48 height 14
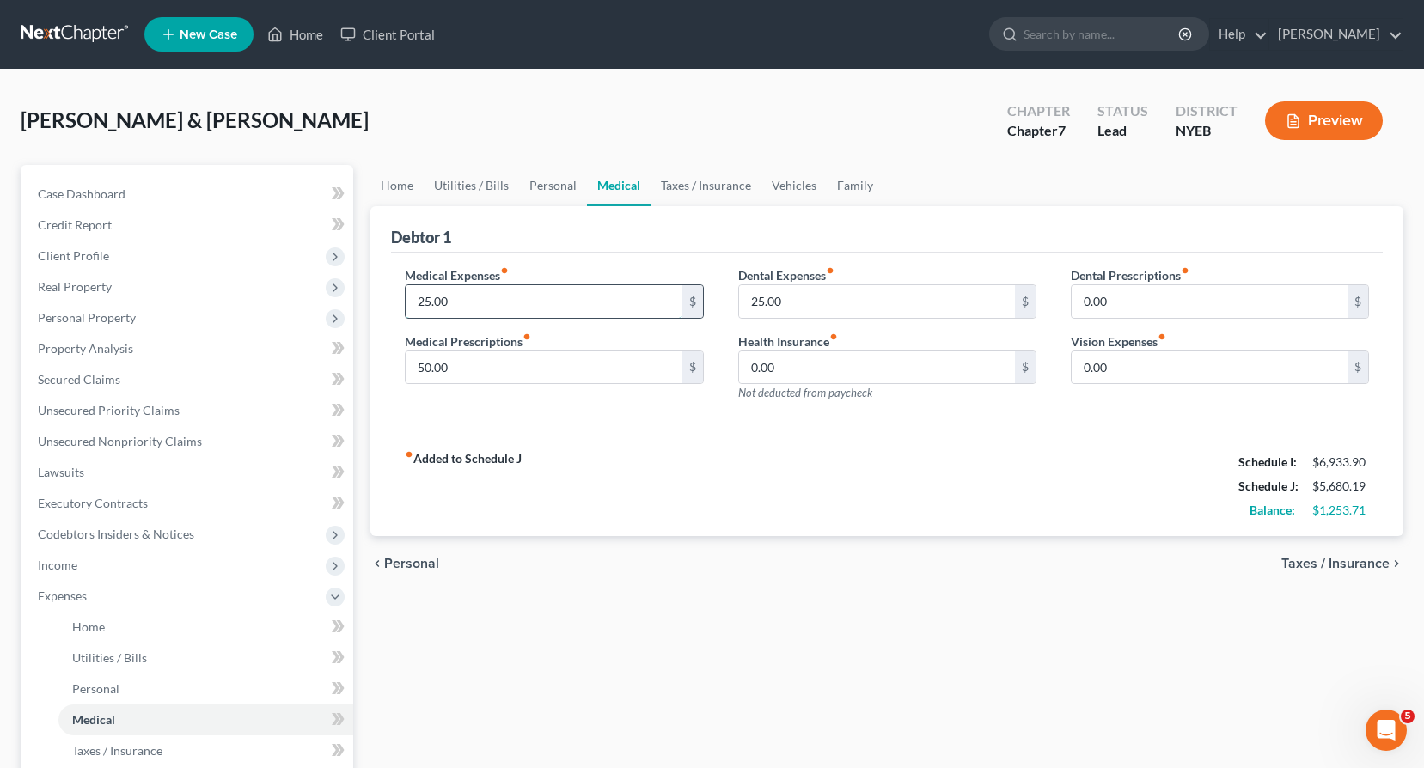
click at [463, 298] on input "25.00" at bounding box center [544, 301] width 276 height 33
type input "175.00"
click at [909, 360] on input "0.00" at bounding box center [877, 368] width 276 height 33
click at [1353, 562] on span "Taxes / Insurance" at bounding box center [1336, 564] width 108 height 14
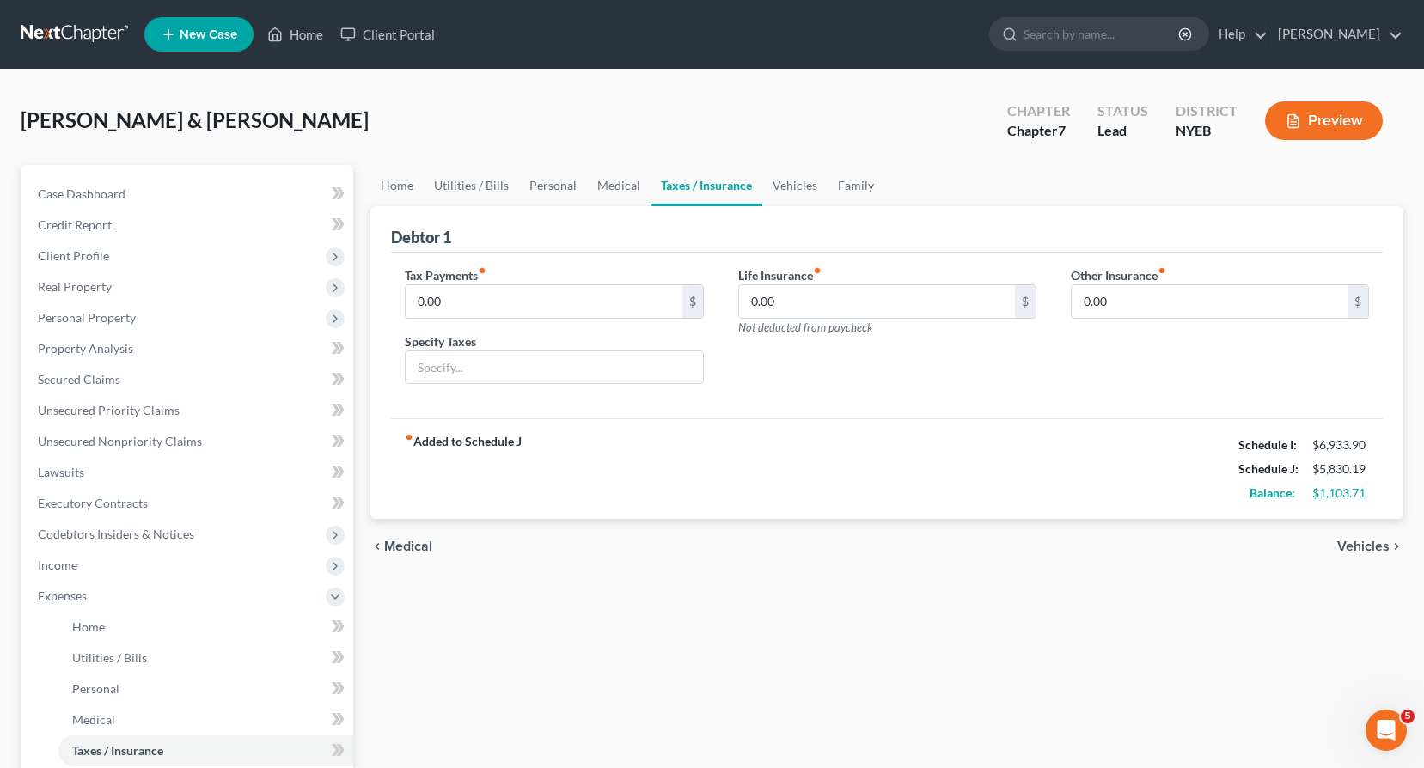
click at [1355, 549] on span "Vehicles" at bounding box center [1363, 547] width 52 height 14
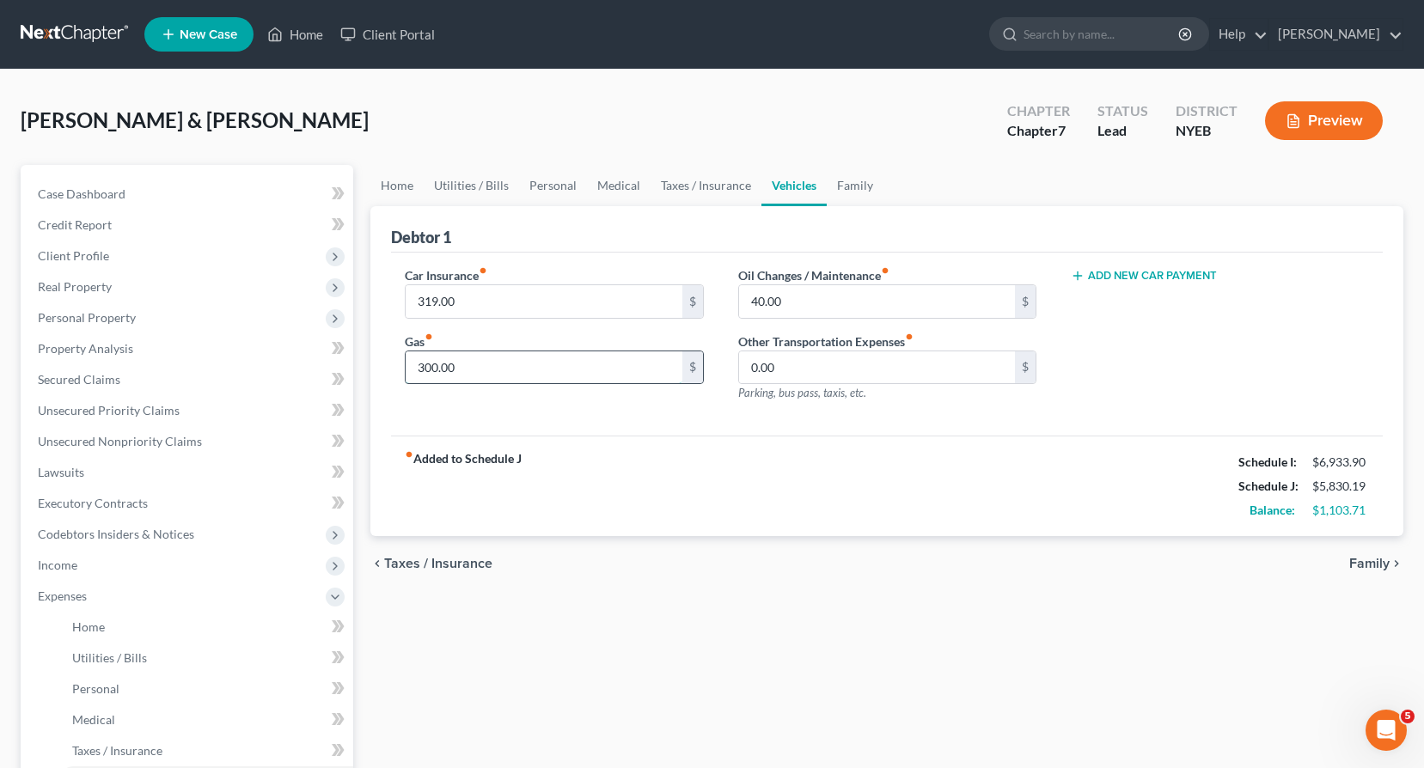
click at [409, 364] on input "300.00" at bounding box center [544, 368] width 276 height 33
click at [427, 364] on input "600.00" at bounding box center [544, 368] width 276 height 33
type input "560.00"
click at [1374, 567] on span "Family" at bounding box center [1369, 564] width 40 height 14
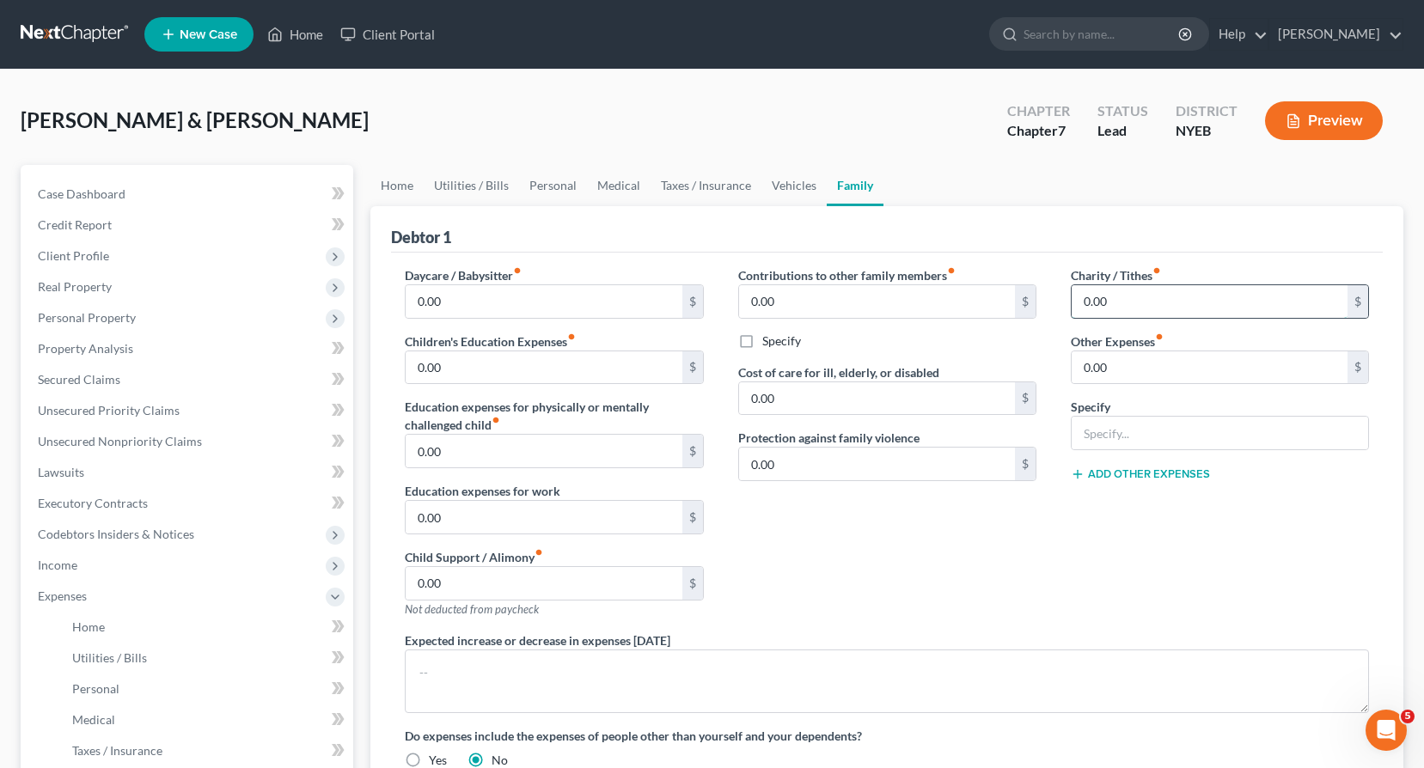
click at [1078, 298] on input "0.00" at bounding box center [1210, 301] width 276 height 33
type input "200.00"
click at [1257, 584] on div "Charity / Tithes fiber_manual_record 200.00 $ Other Expenses fiber_manual_recor…" at bounding box center [1220, 448] width 333 height 365
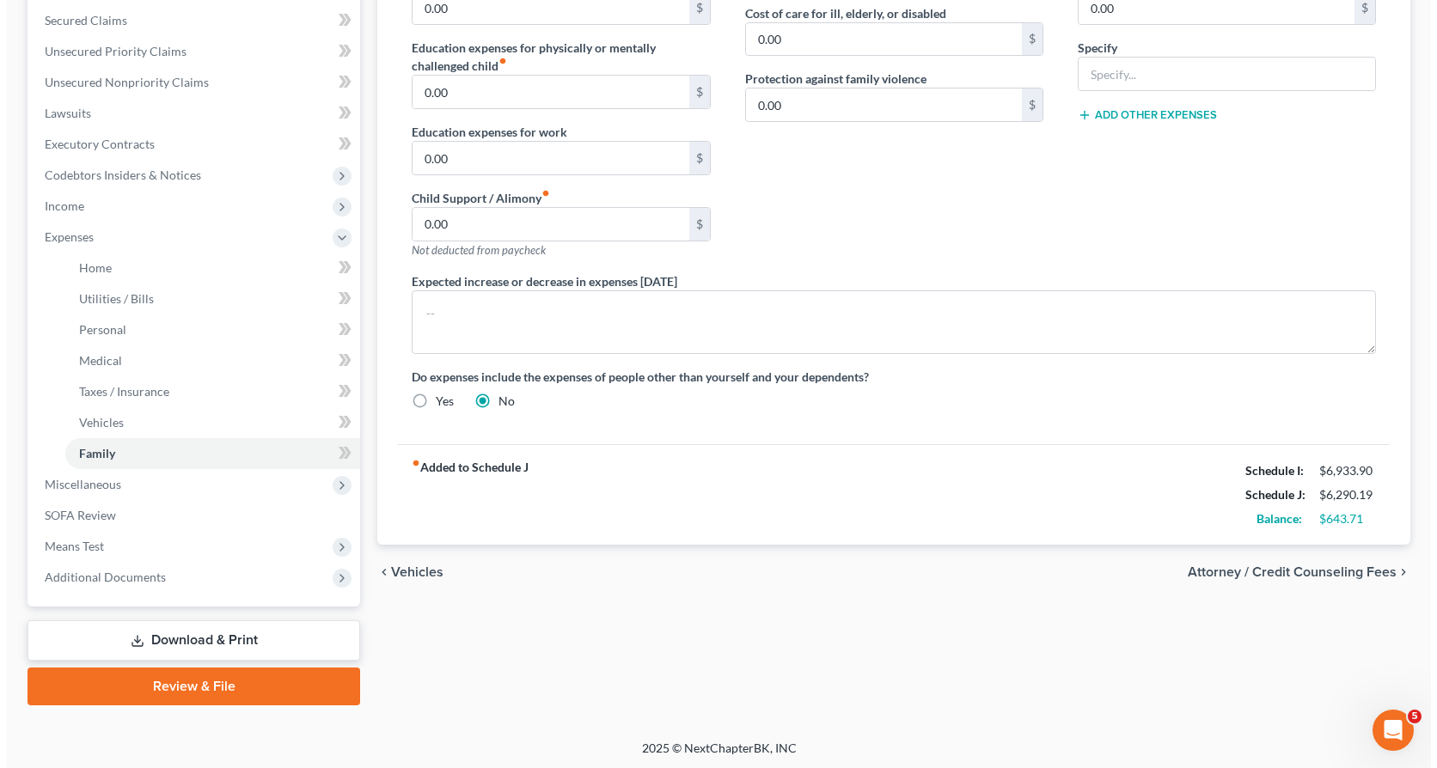
scroll to position [362, 0]
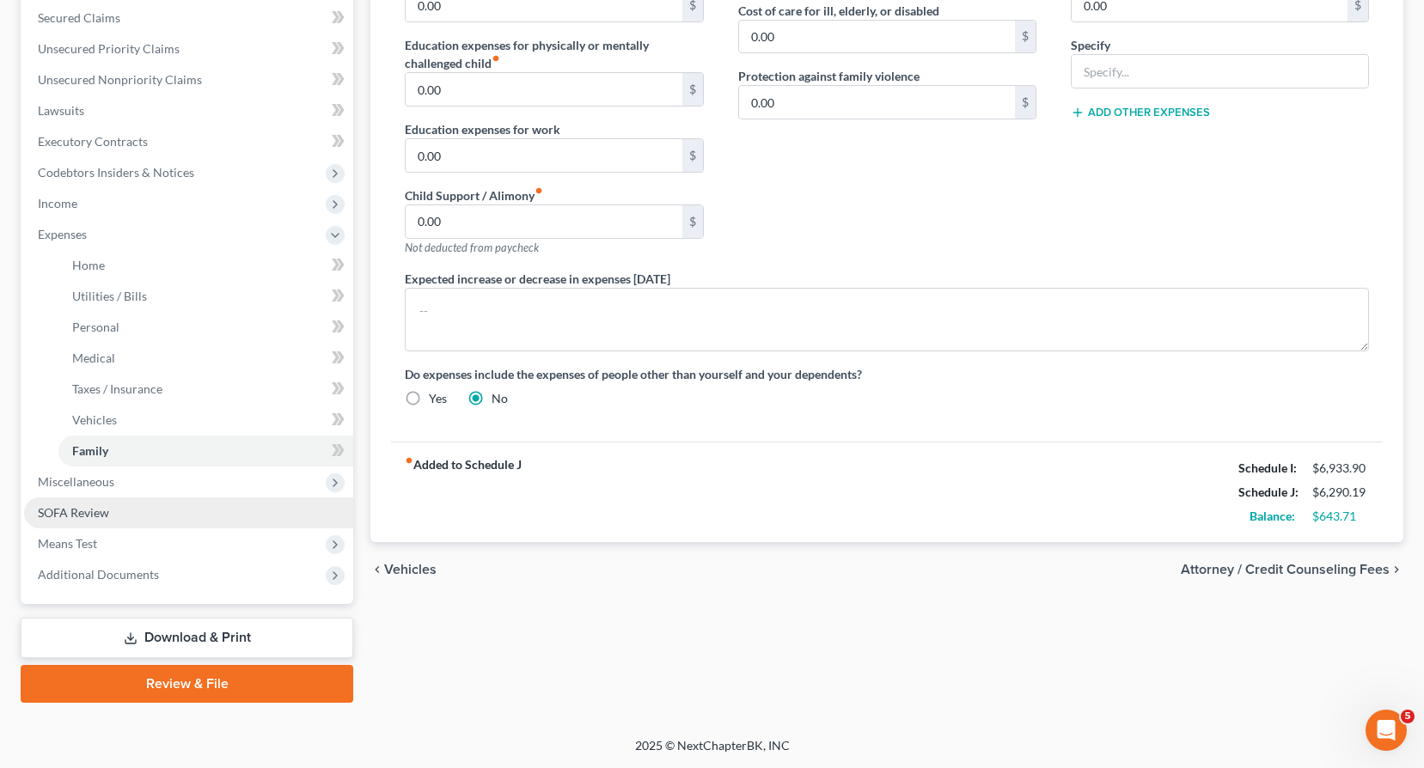
click at [72, 509] on span "SOFA Review" at bounding box center [73, 512] width 71 height 15
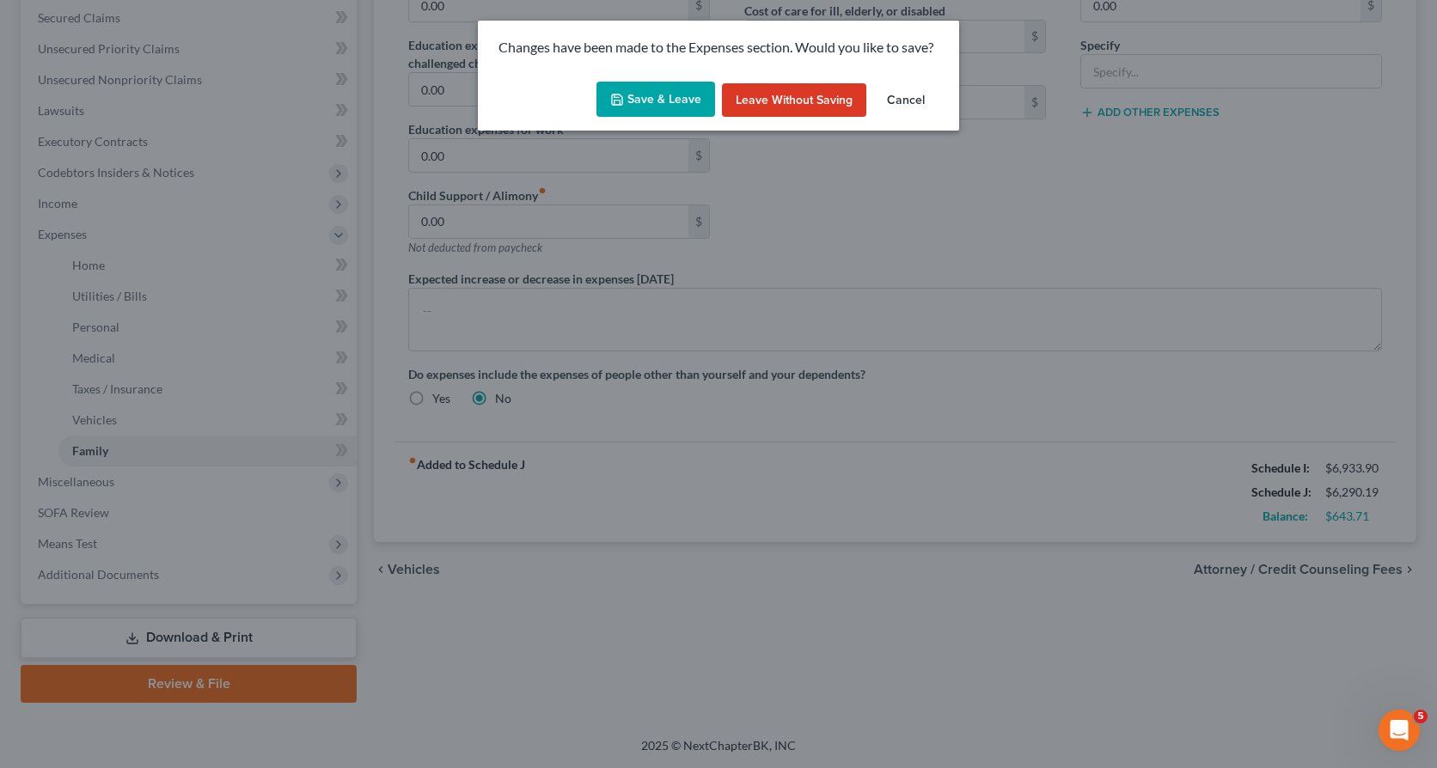
click at [670, 95] on button "Save & Leave" at bounding box center [655, 100] width 119 height 36
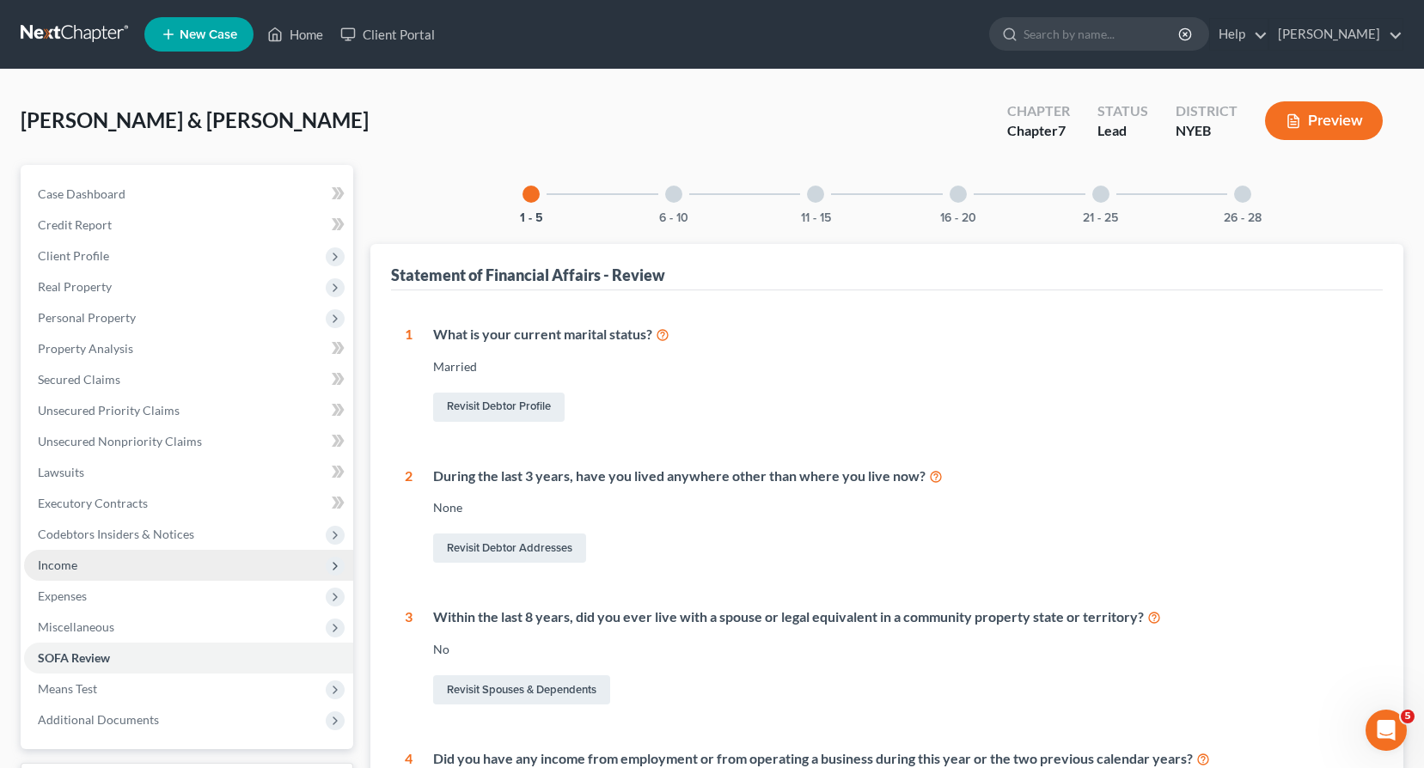
click at [71, 563] on span "Income" at bounding box center [58, 565] width 40 height 15
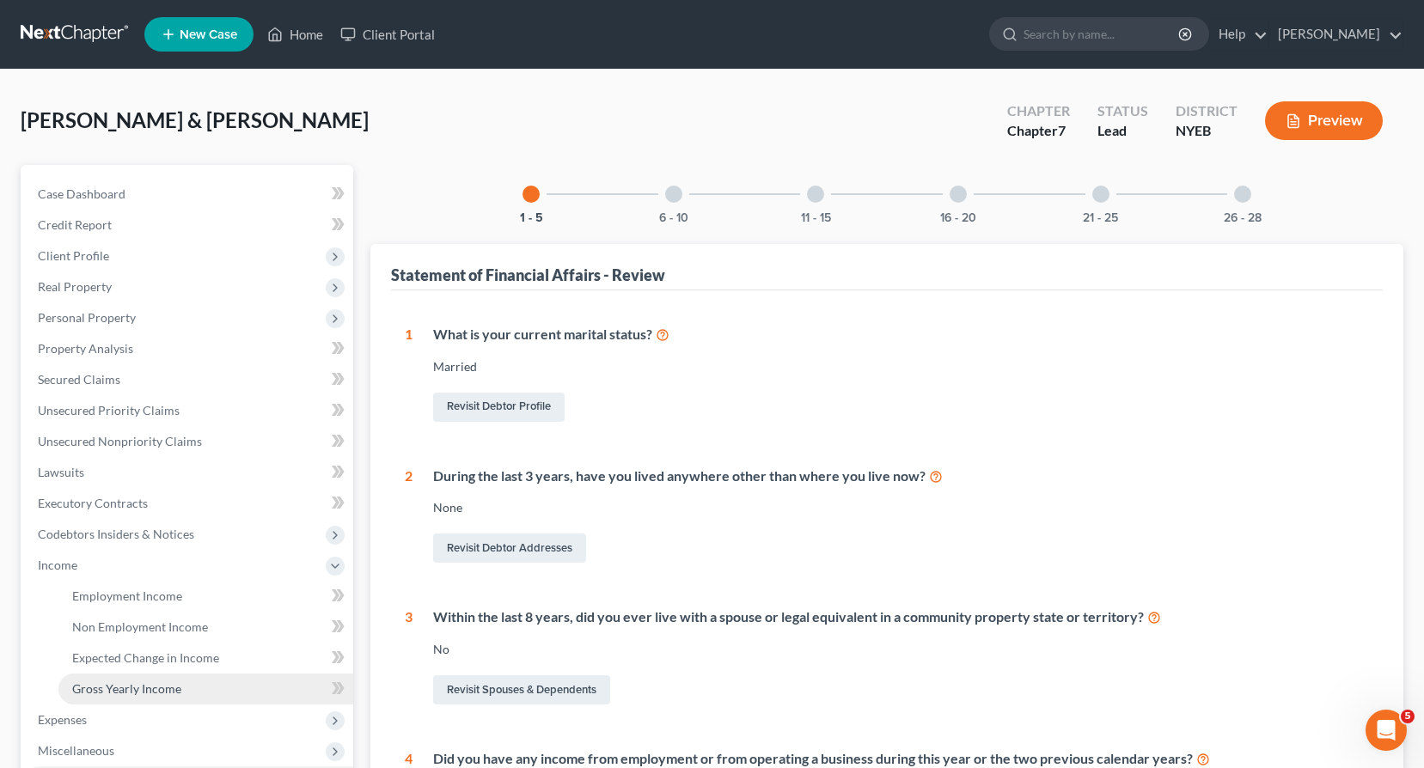
click at [120, 688] on span "Gross Yearly Income" at bounding box center [126, 689] width 109 height 15
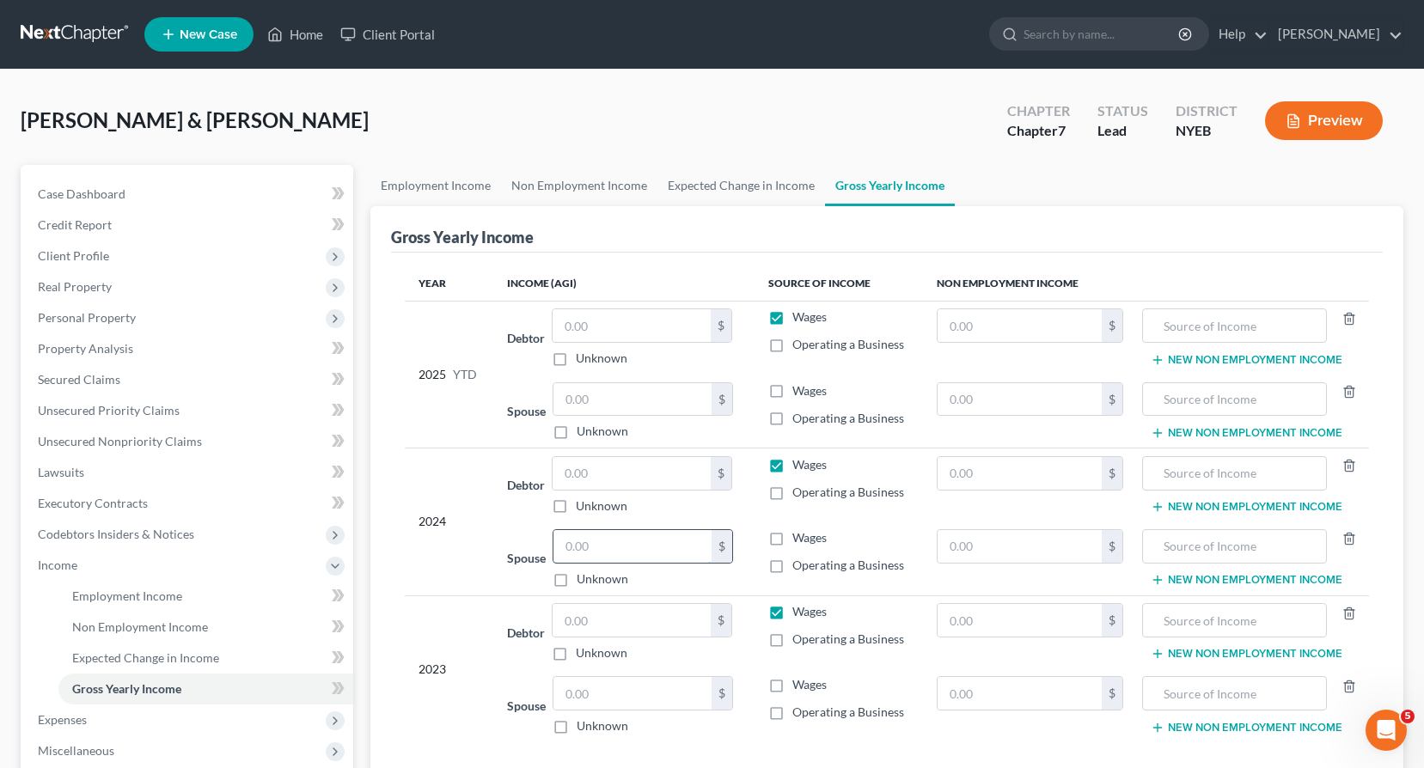
click at [562, 543] on input "text" at bounding box center [633, 546] width 158 height 33
click at [554, 472] on div "$" at bounding box center [642, 473] width 180 height 34
click at [568, 473] on input "text" at bounding box center [632, 473] width 158 height 33
type input "100,800.00"
click at [570, 615] on input "text" at bounding box center [632, 620] width 158 height 33
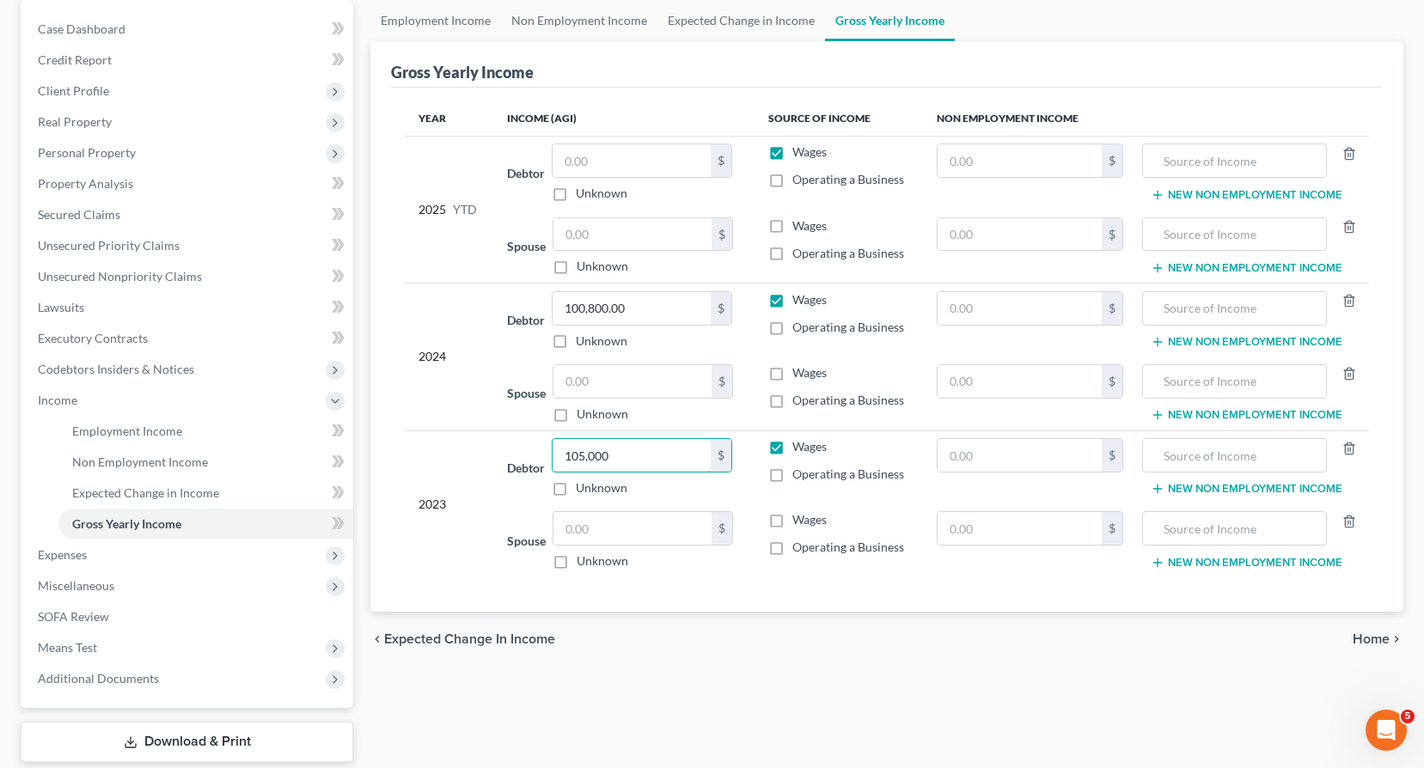
scroll to position [172, 0]
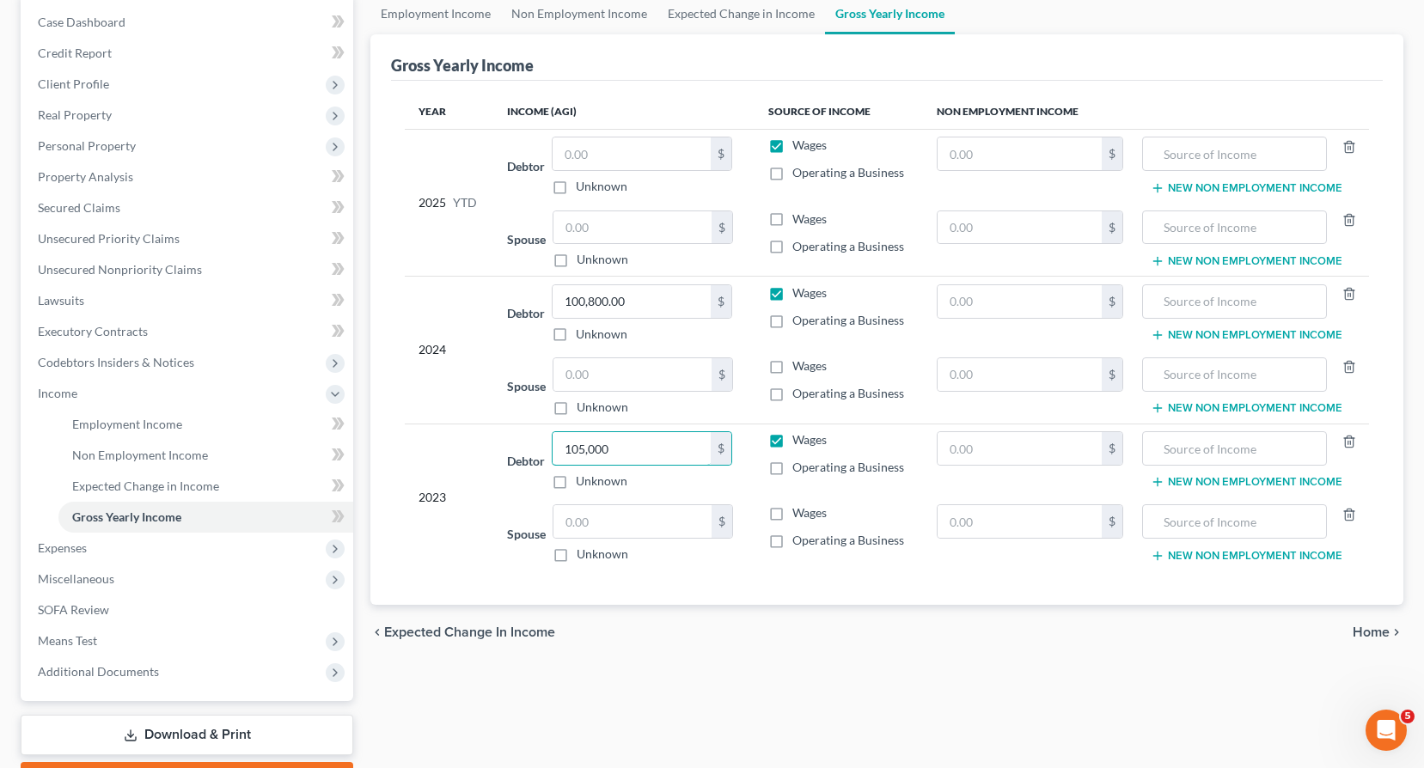
type input "105,000"
click at [1037, 670] on div "Employment Income Non Employment Income Expected Change in Income Gross Yearly …" at bounding box center [887, 396] width 1050 height 807
click at [566, 153] on input "text" at bounding box center [632, 154] width 158 height 33
type input "45,000.00"
click at [1367, 632] on span "Home" at bounding box center [1371, 633] width 37 height 14
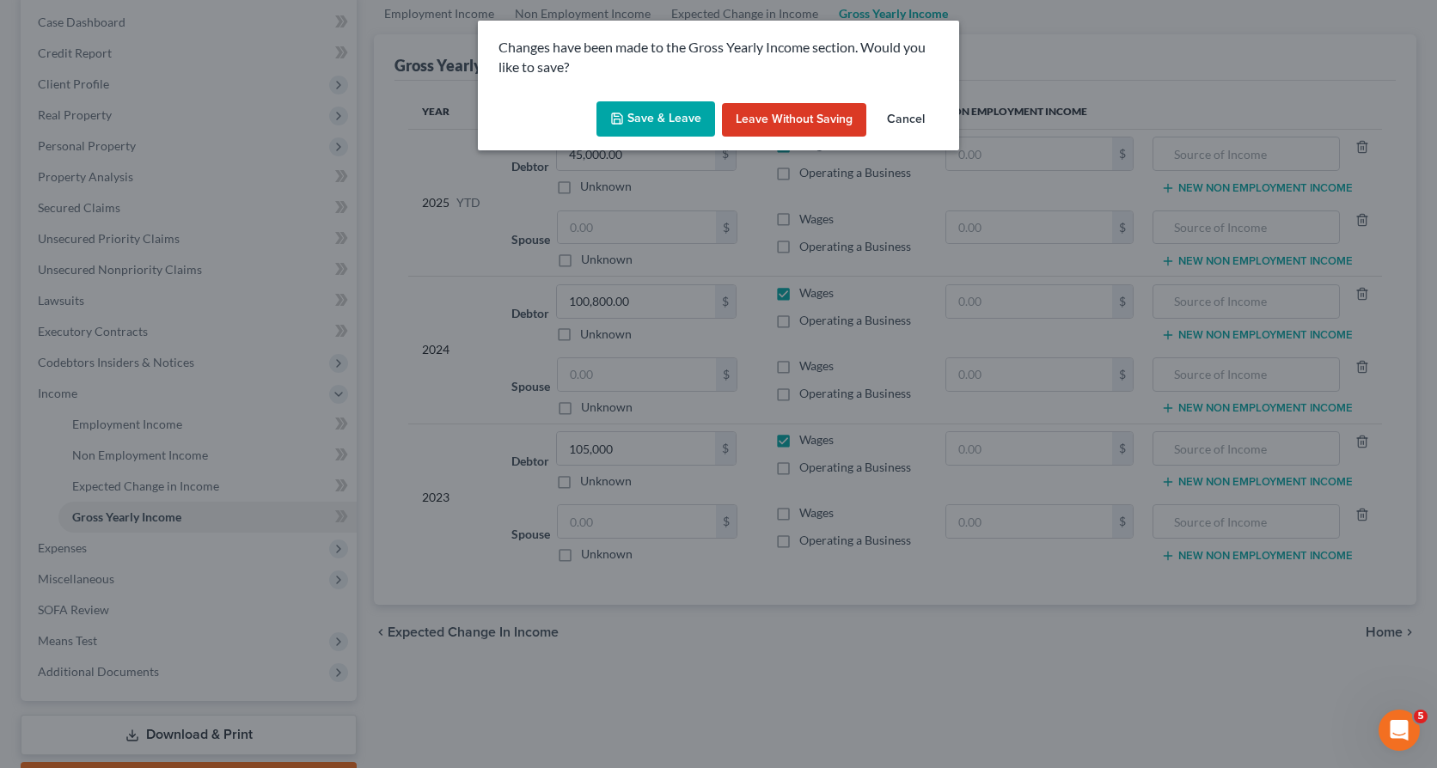
click at [650, 112] on button "Save & Leave" at bounding box center [655, 119] width 119 height 36
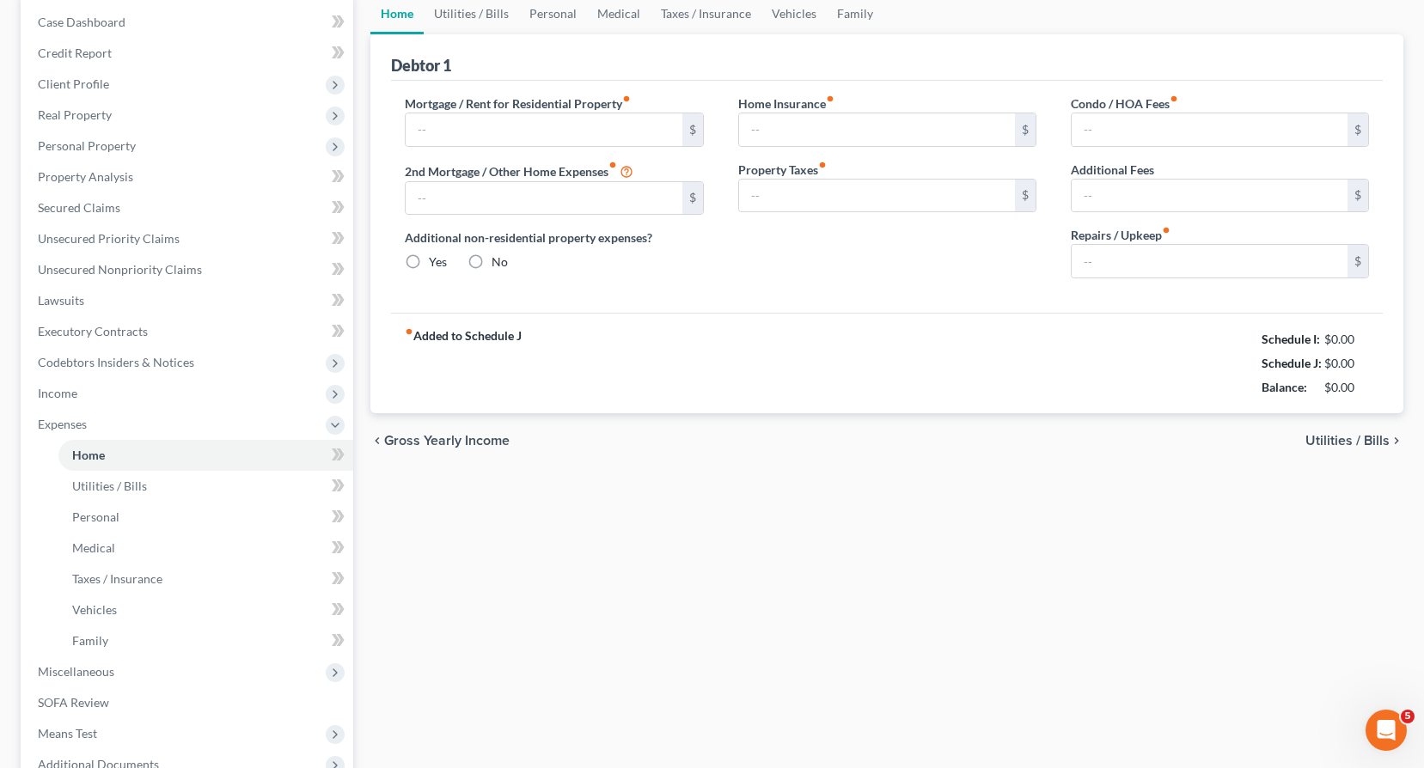
type input "1,741.19"
type input "0.00"
radio input "true"
type input "0.00"
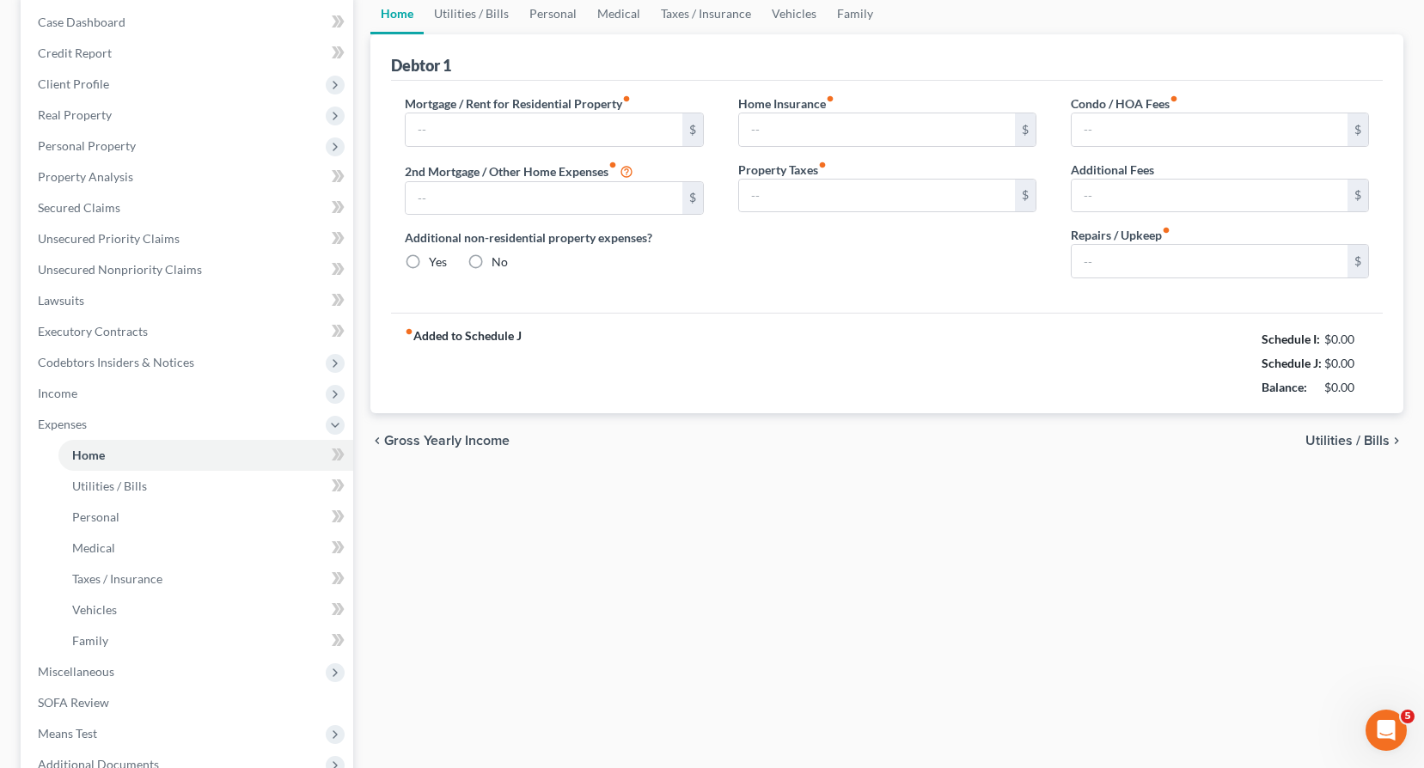
type input "0.00"
type input "300.00"
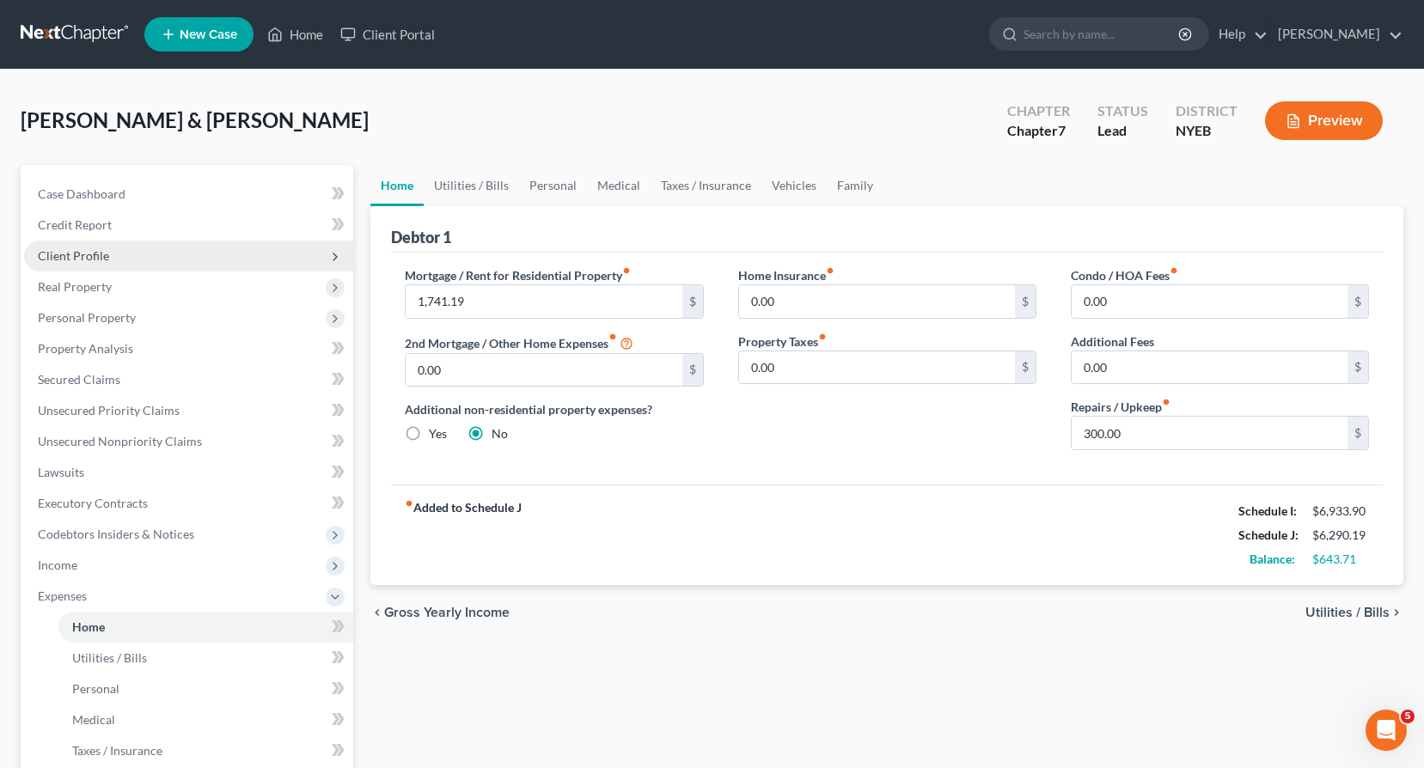
click at [77, 254] on span "Client Profile" at bounding box center [73, 255] width 71 height 15
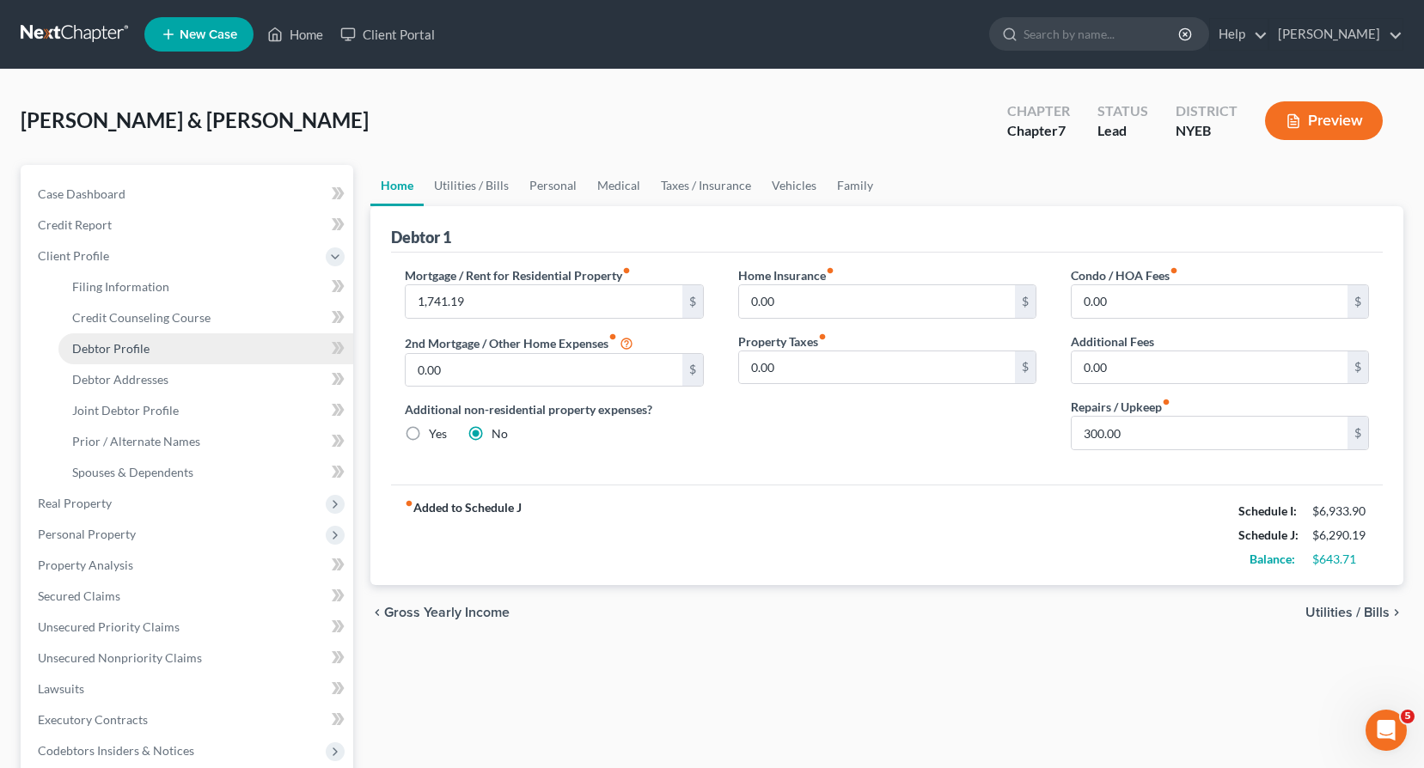
click at [116, 349] on span "Debtor Profile" at bounding box center [110, 348] width 77 height 15
select select "1"
select select "2"
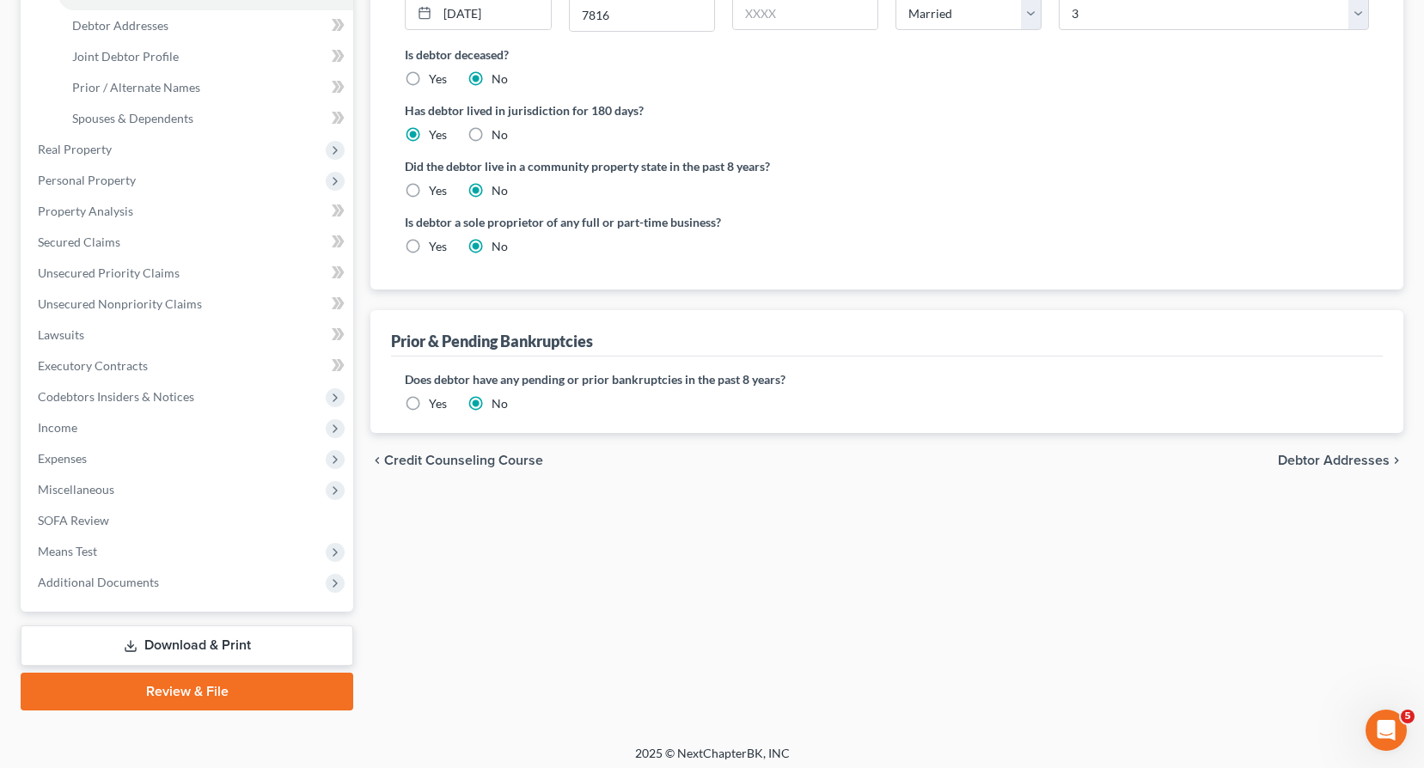
scroll to position [362, 0]
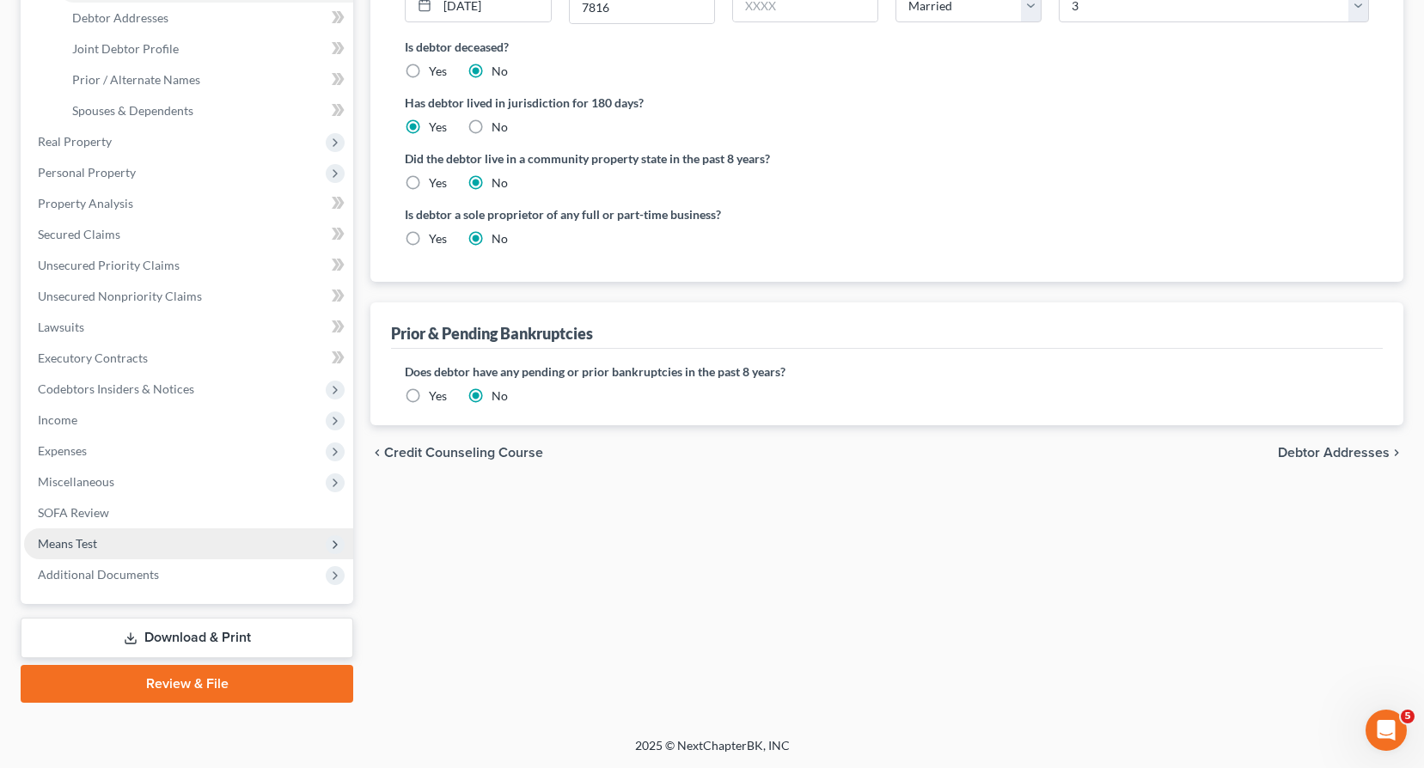
click at [75, 539] on span "Means Test" at bounding box center [67, 543] width 59 height 15
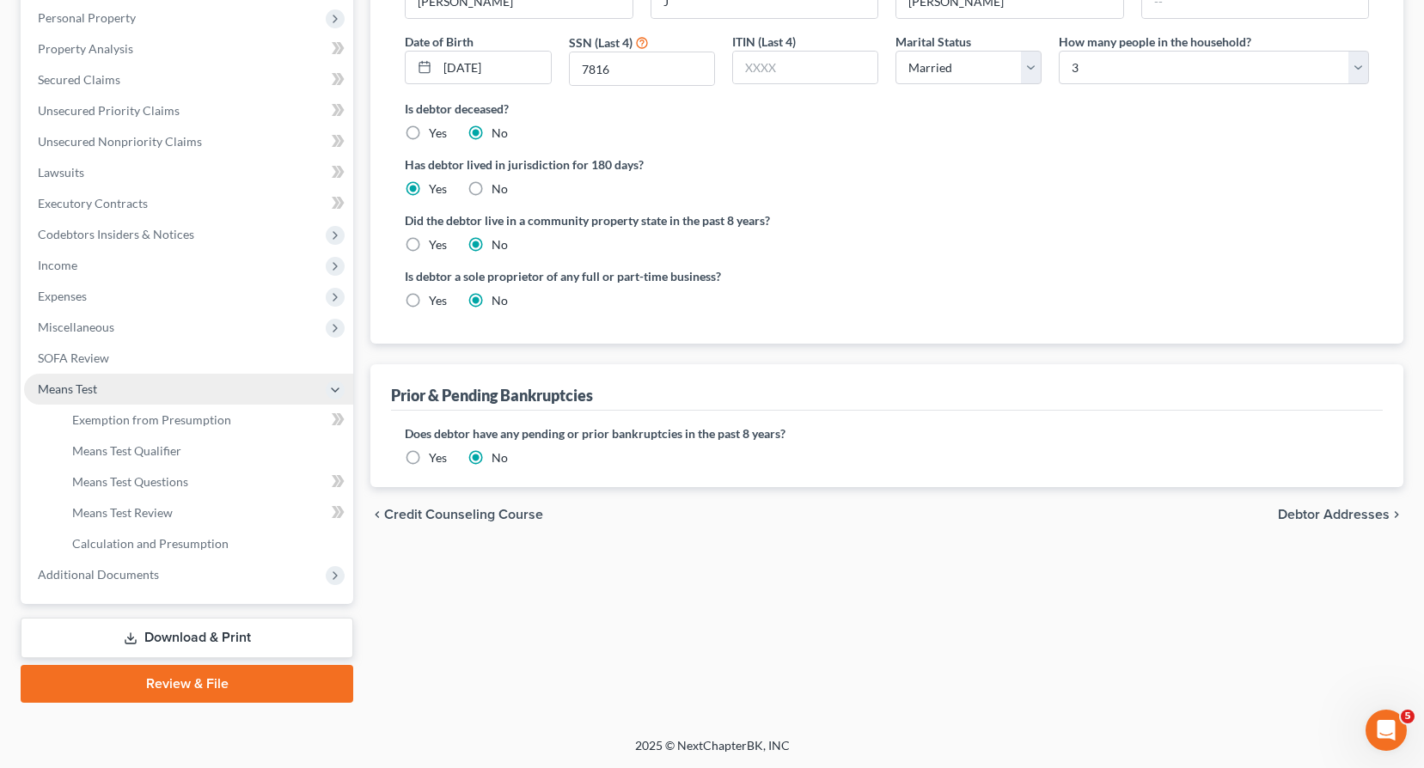
scroll to position [300, 0]
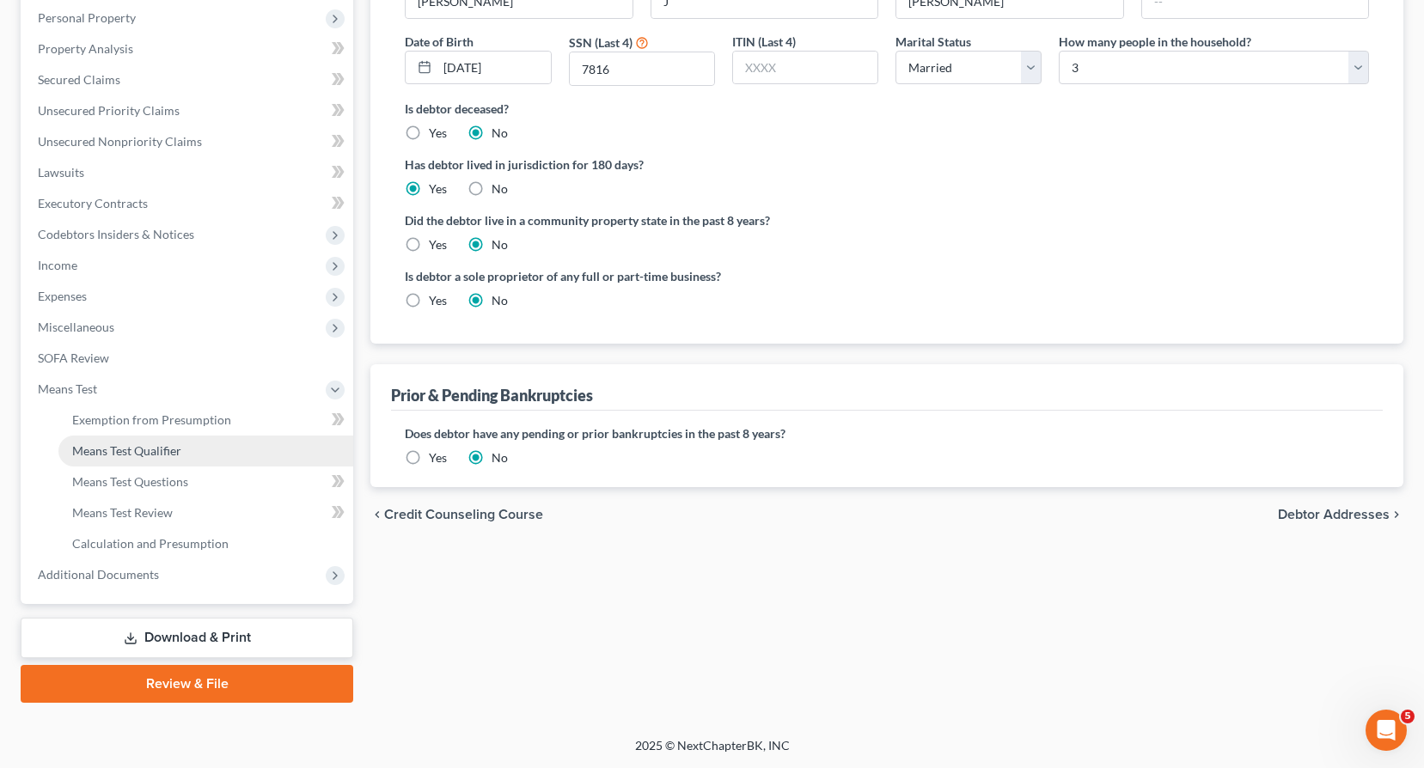
click at [122, 457] on span "Means Test Qualifier" at bounding box center [126, 450] width 109 height 15
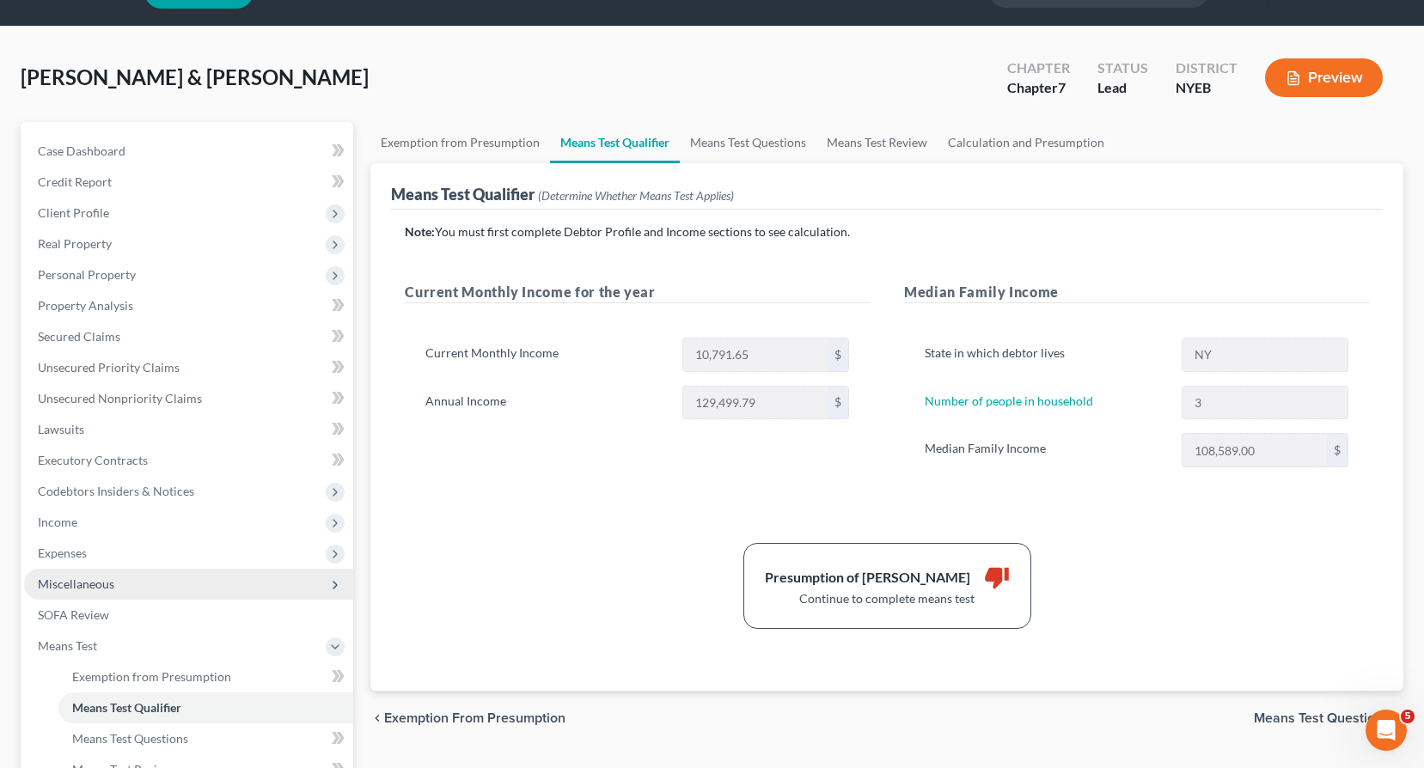
scroll to position [172, 0]
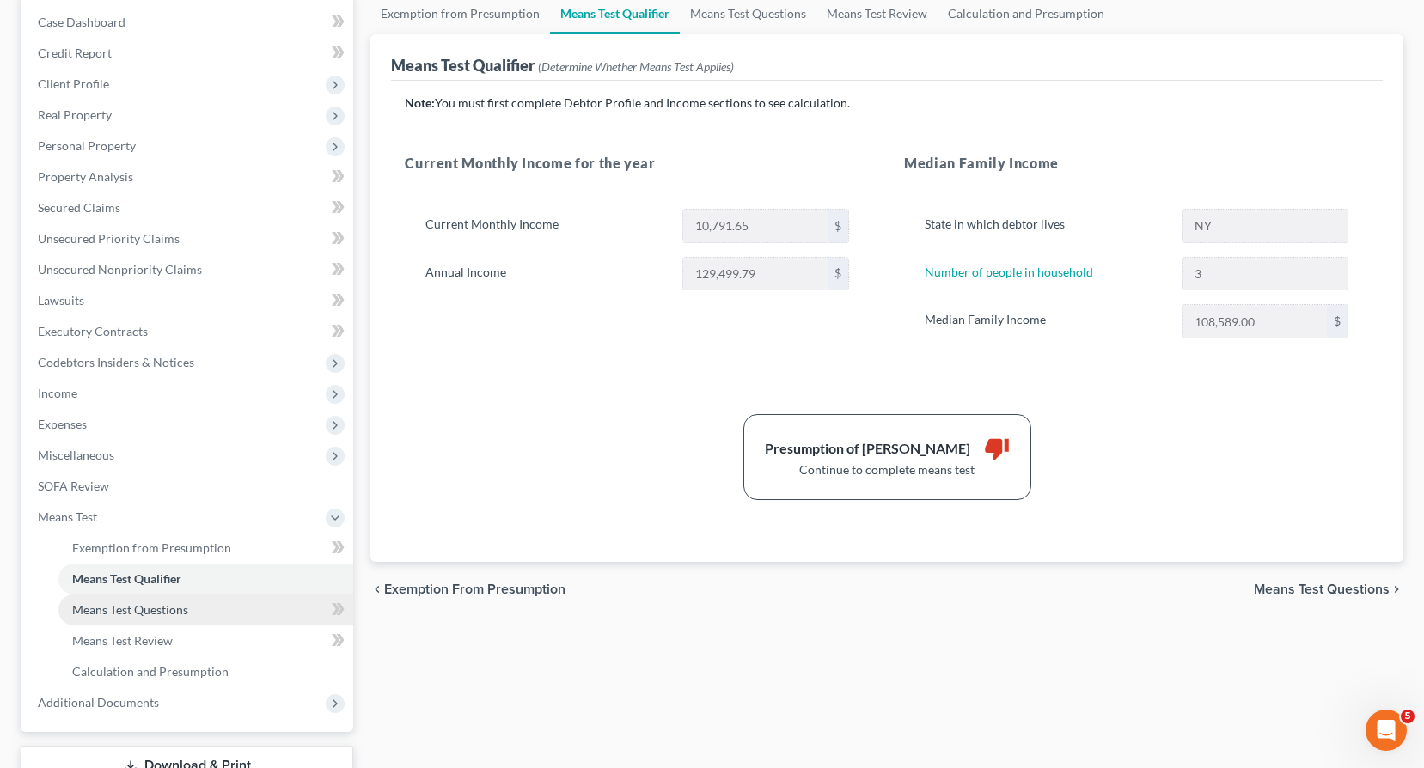
click at [117, 612] on span "Means Test Questions" at bounding box center [130, 610] width 116 height 15
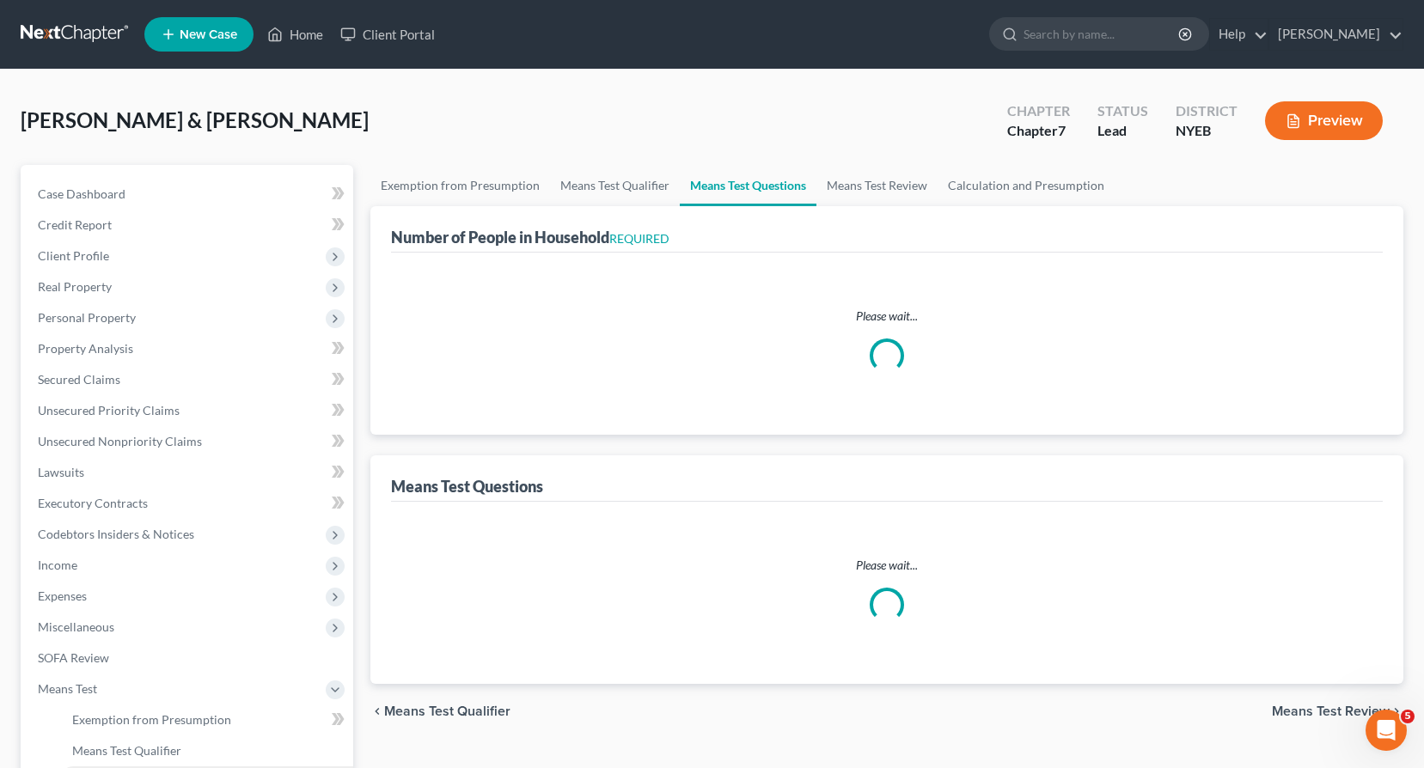
select select "0"
select select "60"
select select "3"
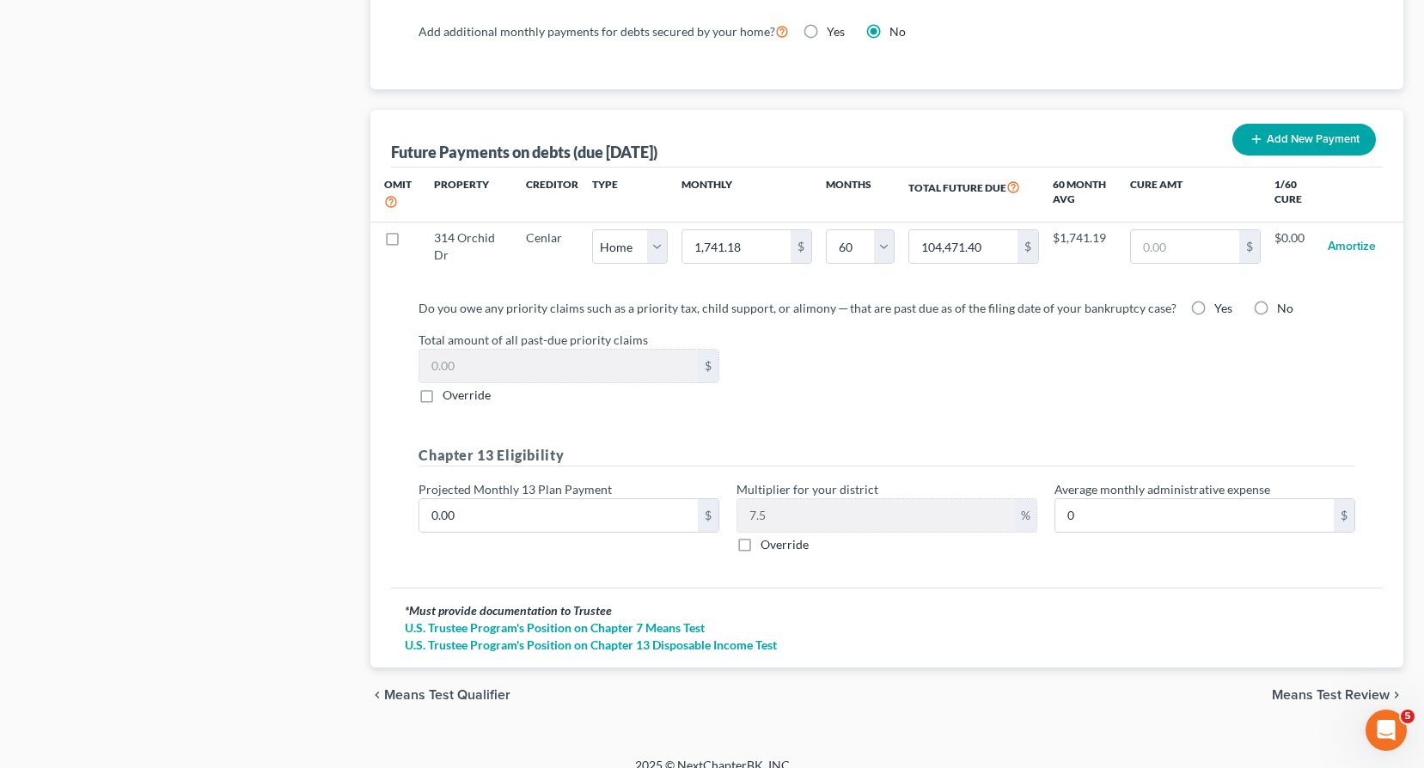
scroll to position [1638, 0]
click at [1302, 687] on span "Means Test Review" at bounding box center [1331, 694] width 118 height 14
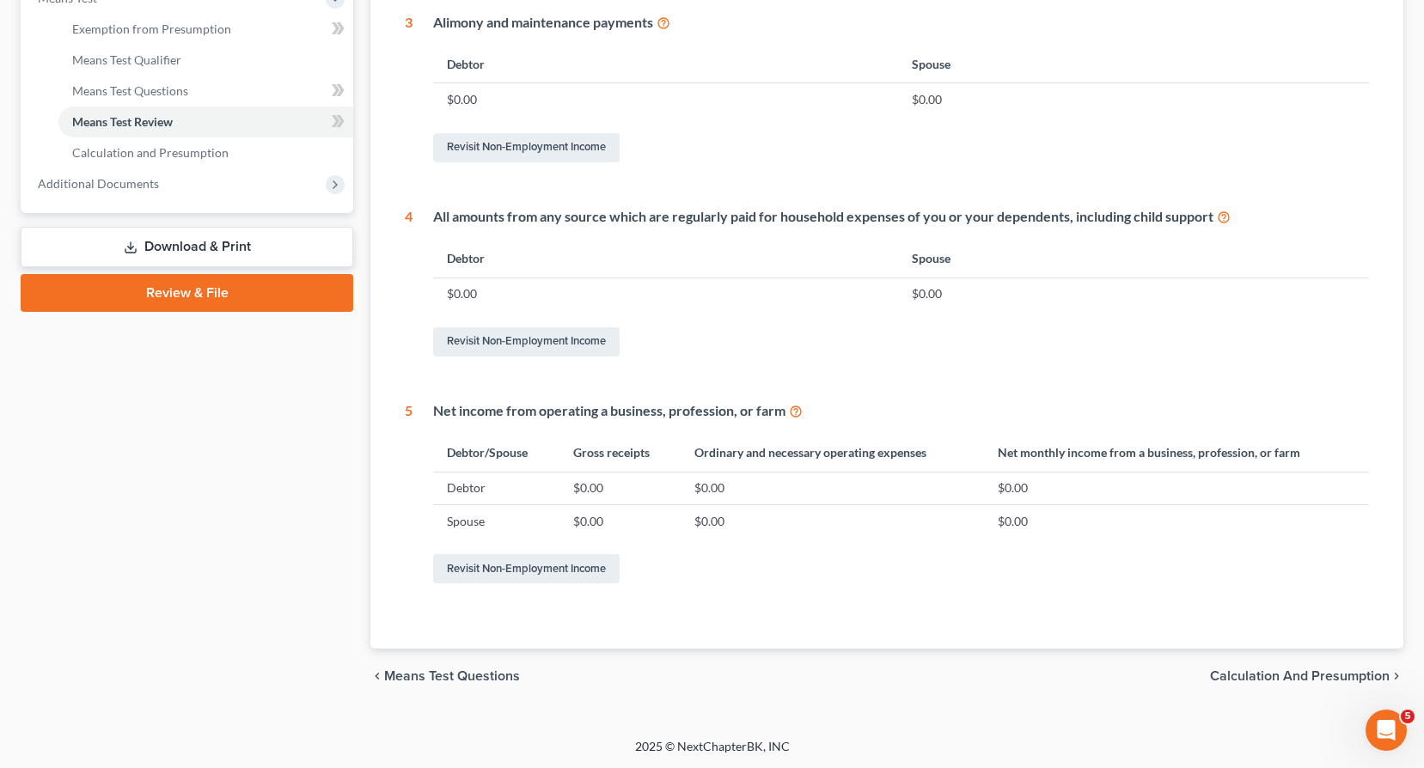
scroll to position [692, 0]
click at [139, 145] on span "Calculation and Presumption" at bounding box center [150, 151] width 156 height 15
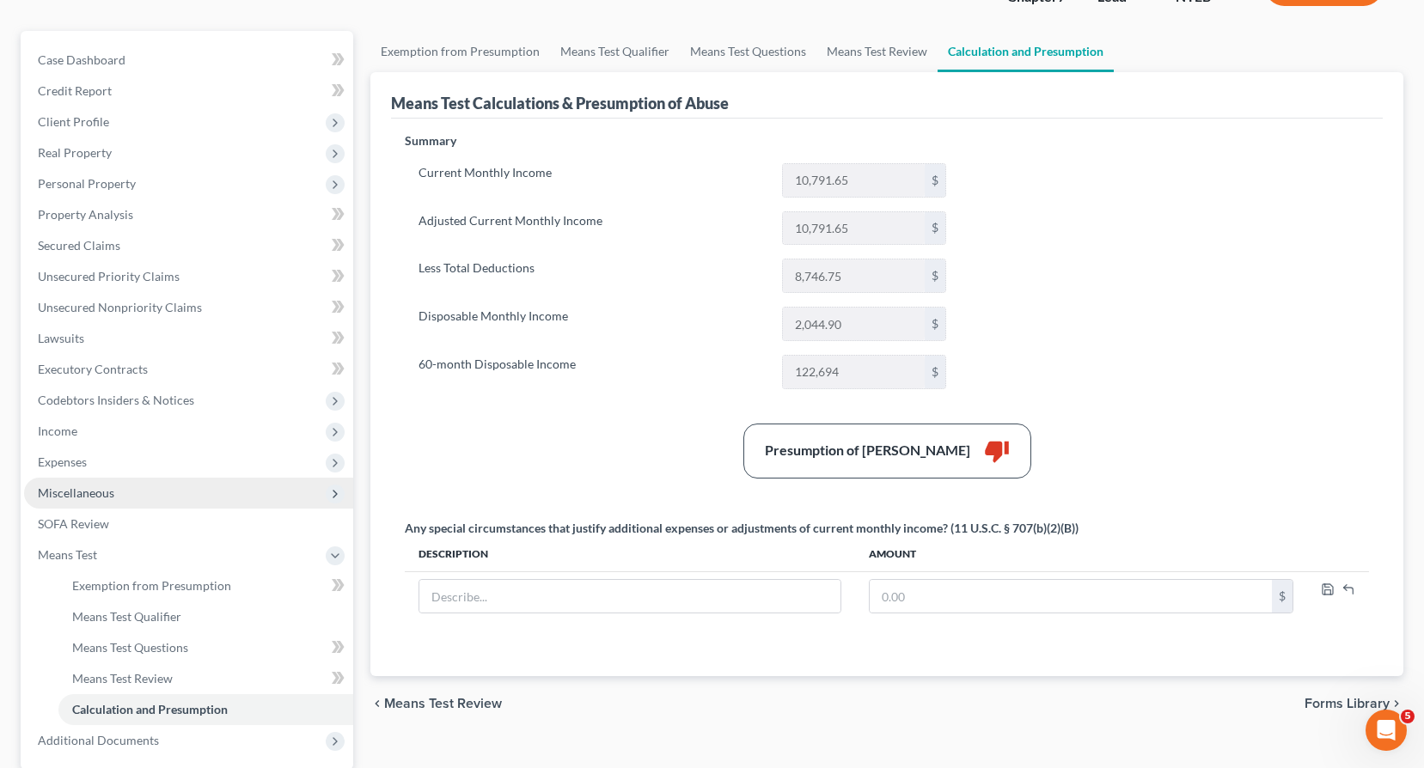
scroll to position [172, 0]
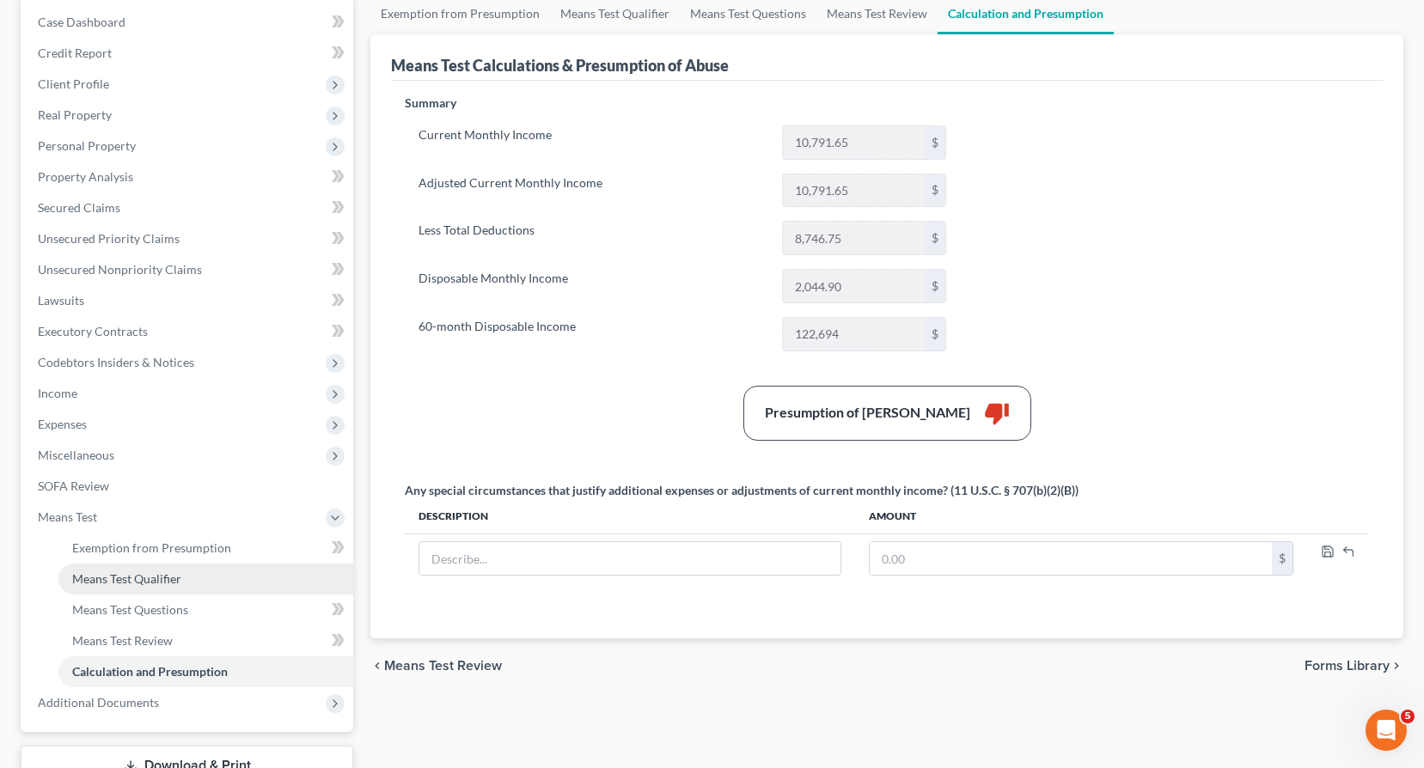
click at [138, 584] on span "Means Test Qualifier" at bounding box center [126, 579] width 109 height 15
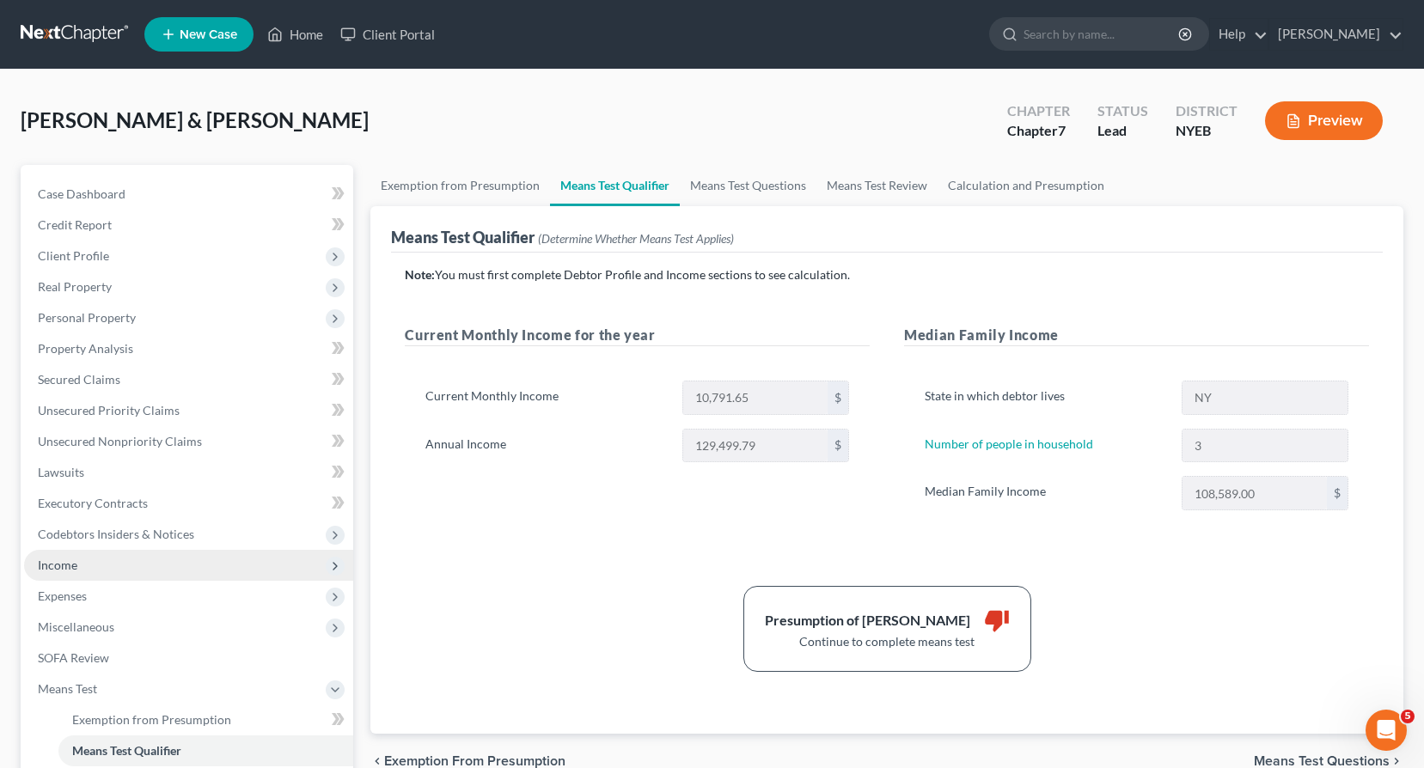
click at [79, 560] on span "Income" at bounding box center [188, 565] width 329 height 31
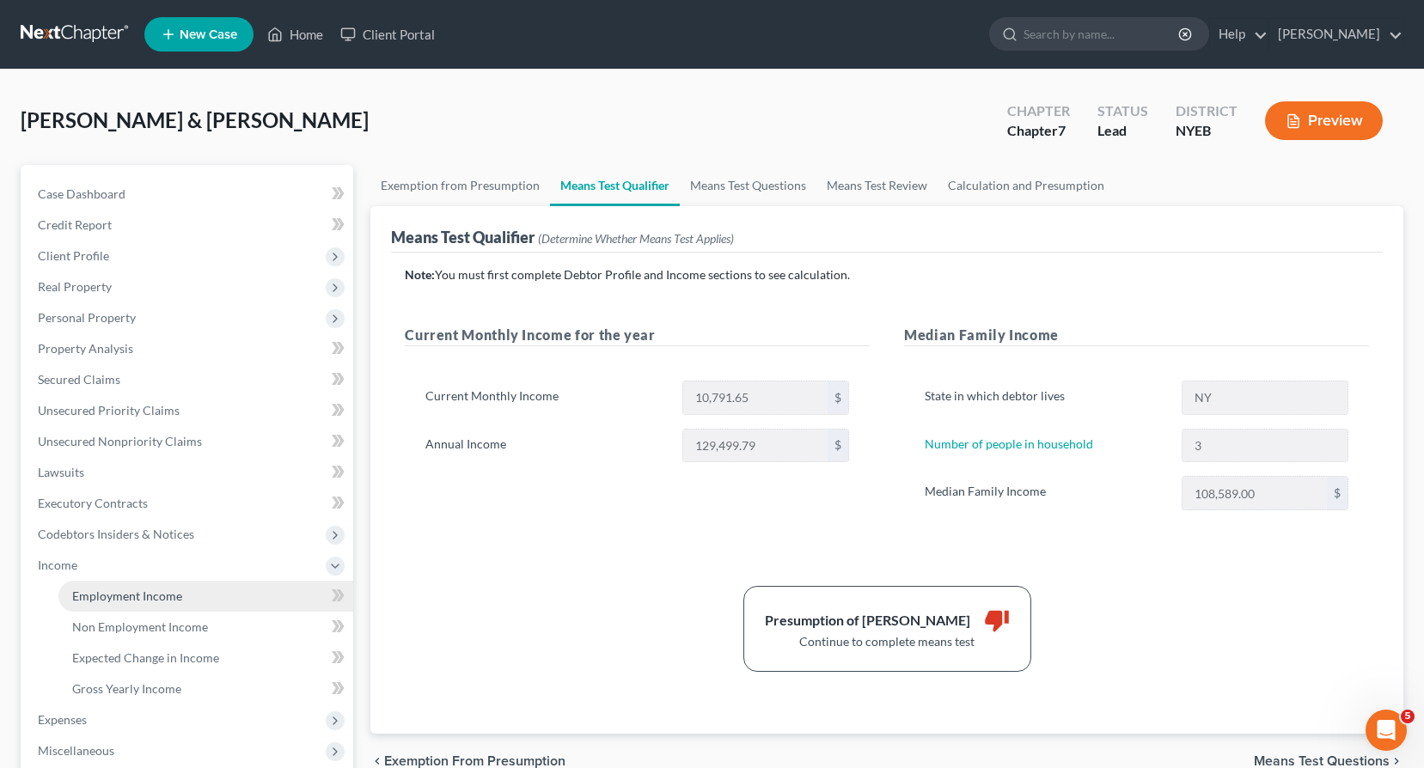
click at [101, 598] on span "Employment Income" at bounding box center [127, 596] width 110 height 15
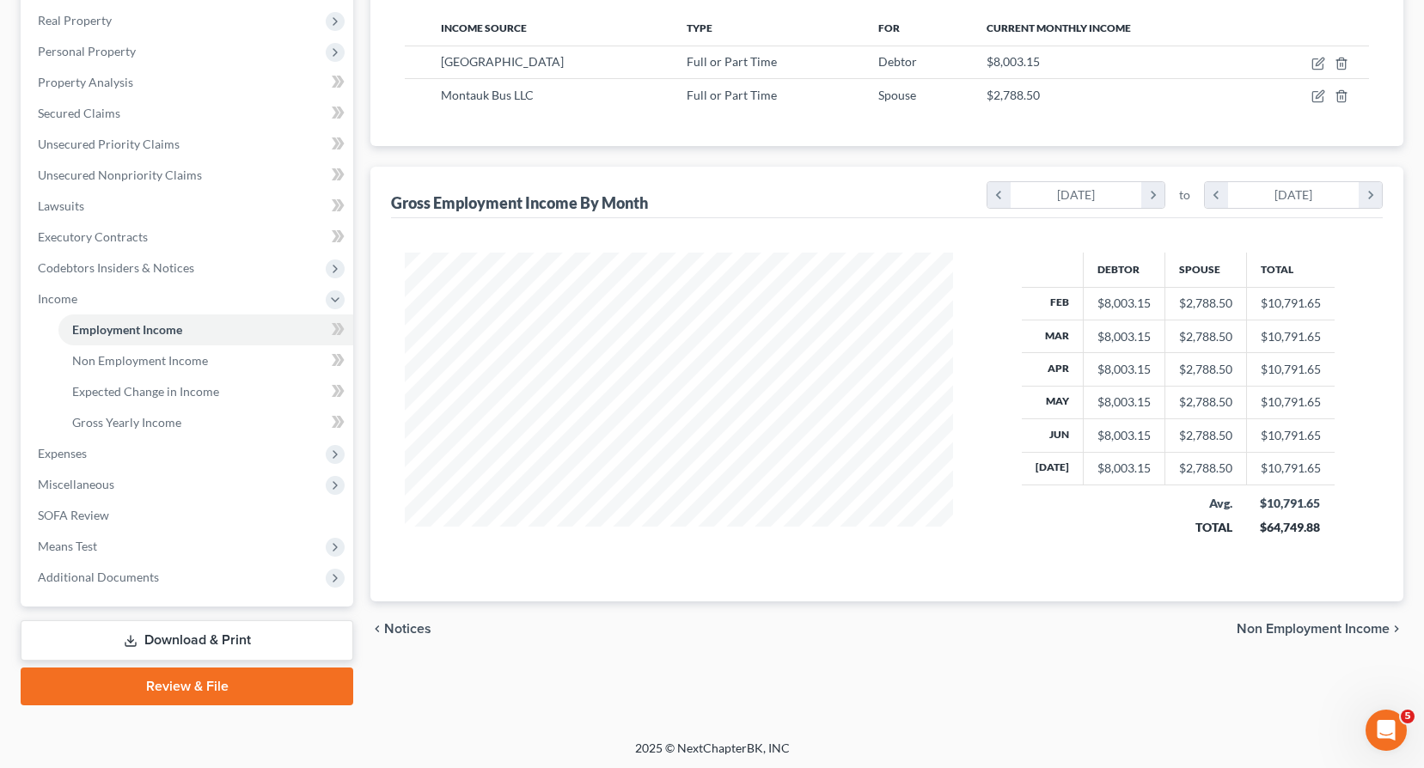
scroll to position [269, 0]
